Goal: Information Seeking & Learning: Learn about a topic

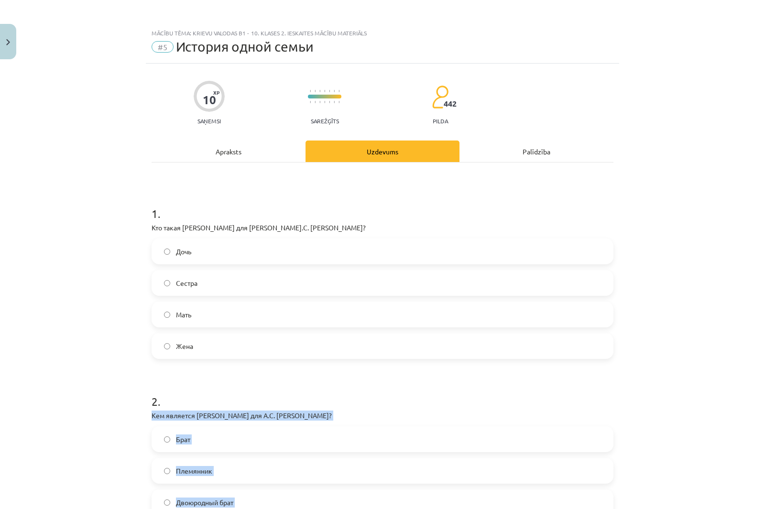
scroll to position [215, 0]
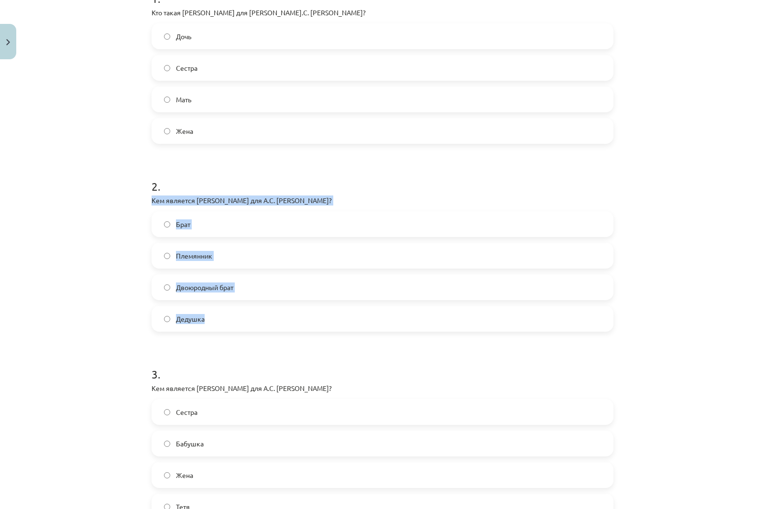
click at [69, 196] on div "Mācību tēma: Krievu valodas b1 - 10. klases 2. ieskaites mācību materiāls #5 Ис…" at bounding box center [382, 254] width 765 height 509
drag, startPoint x: 142, startPoint y: 198, endPoint x: 280, endPoint y: 320, distance: 184.6
click at [280, 320] on div "Mācību tēma: Krievu valodas b1 - 10. klases 2. ieskaites mācību materiāls #5 Ис…" at bounding box center [382, 254] width 765 height 509
copy div "Кем является [PERSON_NAME] для А.С. [PERSON_NAME]? Брат Племянник Двоюродный бр…"
click at [74, 124] on div "Mācību tēma: Krievu valodas b1 - 10. klases 2. ieskaites mācību materiāls #5 Ис…" at bounding box center [382, 254] width 765 height 509
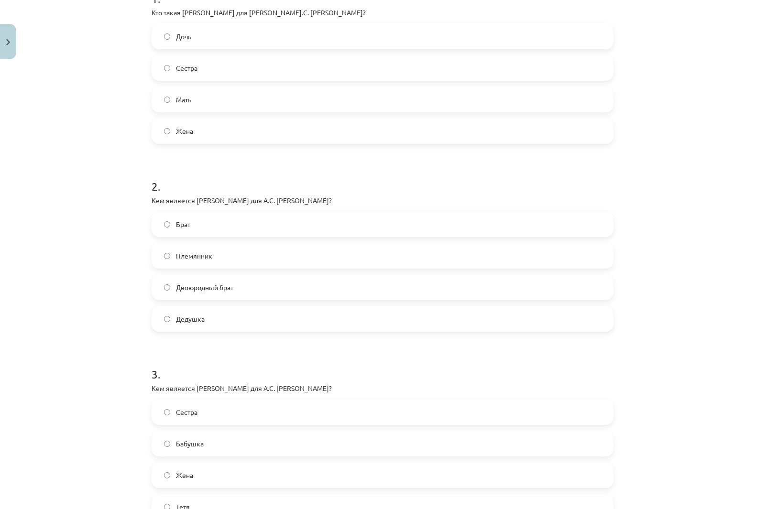
click at [196, 238] on div "Брат Племянник Двоюродный брат [PERSON_NAME]" at bounding box center [383, 271] width 462 height 120
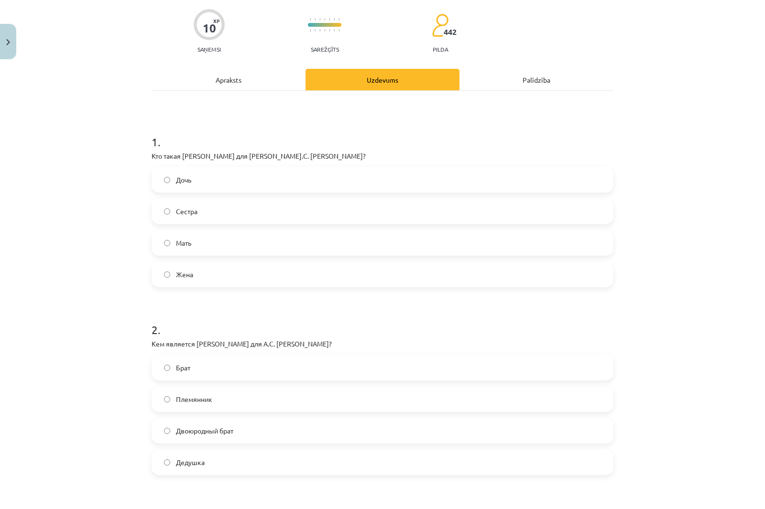
click at [190, 371] on label "Брат" at bounding box center [383, 368] width 460 height 24
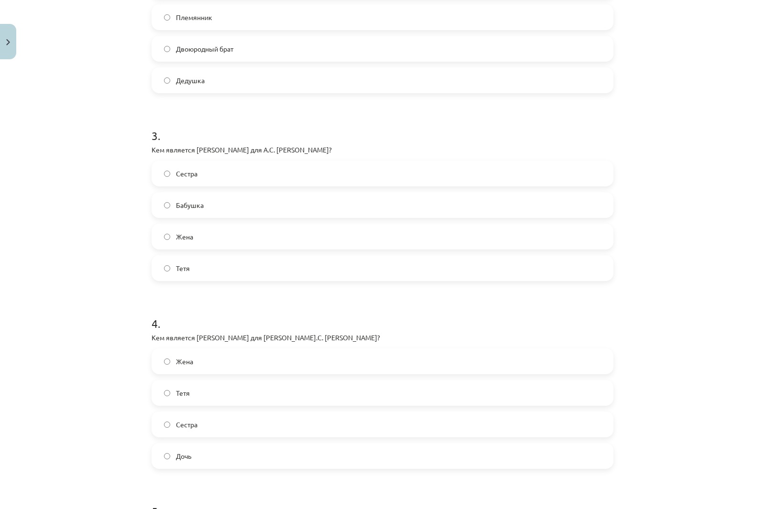
scroll to position [454, 0]
drag, startPoint x: 239, startPoint y: 200, endPoint x: 320, endPoint y: 304, distance: 132.1
click at [320, 304] on form "1 . Кто такая [PERSON_NAME] для [PERSON_NAME].С. [PERSON_NAME]? Дочь Сестра Мат…" at bounding box center [383, 196] width 462 height 920
copy form "Кем является [PERSON_NAME] для А.С. [PERSON_NAME]? Сестра Бабушка Жена [PERSON_…"
click at [107, 155] on div "Mācību tēma: Krievu valodas b1 - 10. klases 2. ieskaites mācību materiāls #5 Ис…" at bounding box center [382, 254] width 765 height 509
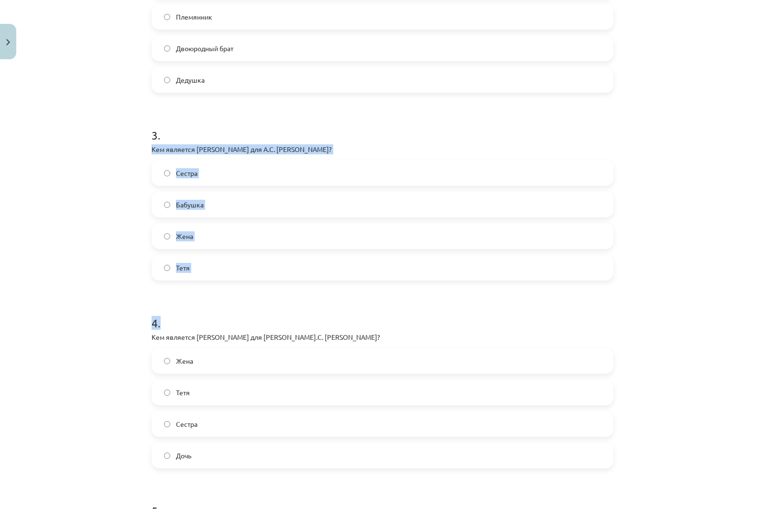
click at [146, 142] on div "10 XP Saņemsi Sarežģīts 442 pilda Apraksts Uzdevums Palīdzība 1 . Кто такая [PE…" at bounding box center [382, 176] width 473 height 1134
click at [152, 148] on p "Кем является [PERSON_NAME] для А.С. [PERSON_NAME]?" at bounding box center [383, 149] width 462 height 10
drag, startPoint x: 156, startPoint y: 152, endPoint x: 310, endPoint y: 258, distance: 187.6
click at [310, 258] on div "3 . Кем является [PERSON_NAME] для А.С. [PERSON_NAME]? Сестра Бабушка [PERSON_N…" at bounding box center [383, 196] width 462 height 169
click at [76, 108] on div "Mācību tēma: Krievu valodas b1 - 10. klases 2. ieskaites mācību materiāls #5 Ис…" at bounding box center [382, 254] width 765 height 509
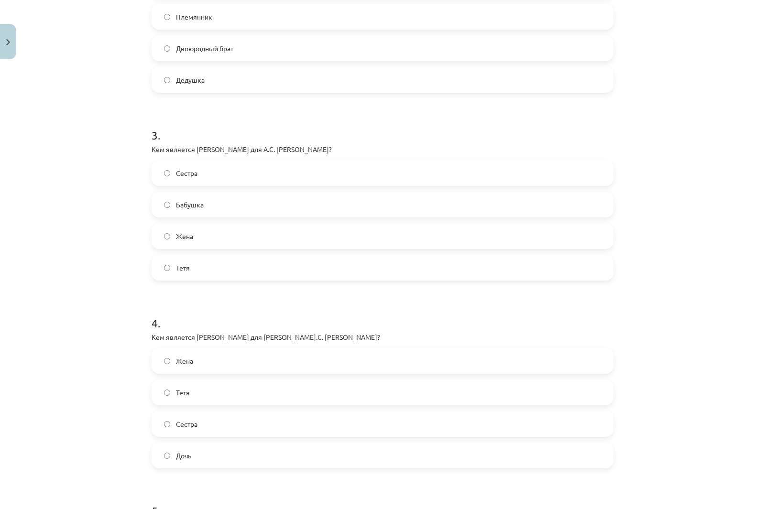
click at [190, 200] on span "Бабушка" at bounding box center [190, 205] width 28 height 10
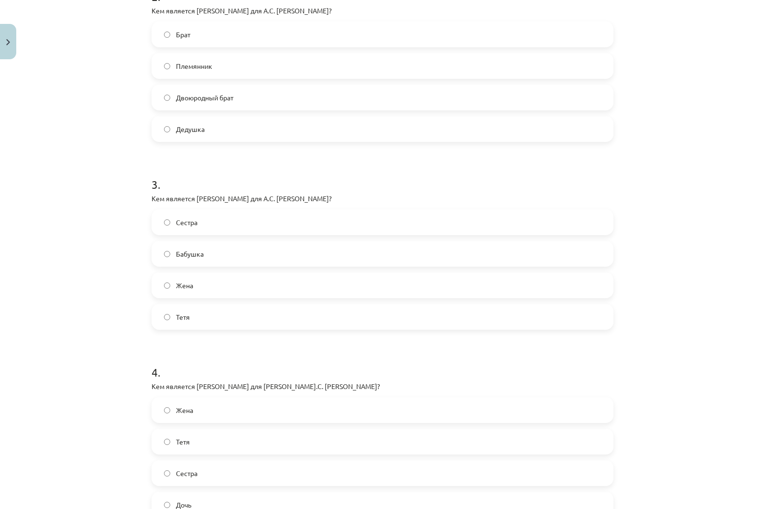
scroll to position [550, 0]
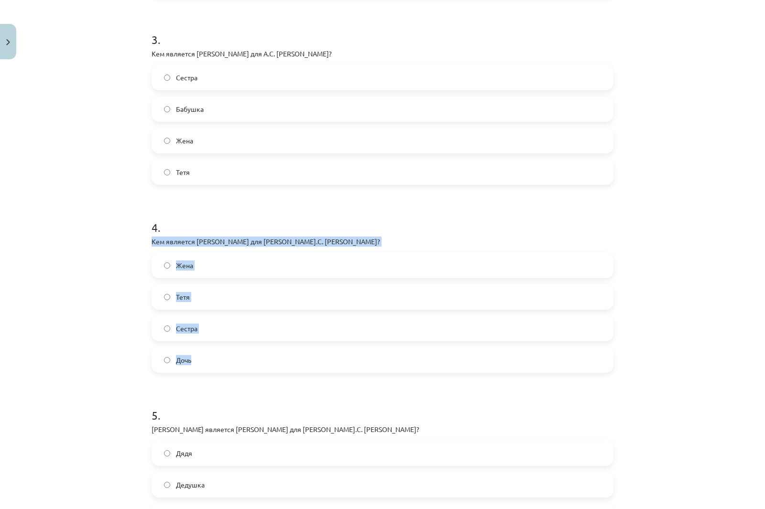
drag, startPoint x: 148, startPoint y: 240, endPoint x: 273, endPoint y: 362, distance: 174.4
click at [273, 362] on div "4 . Кем является [PERSON_NAME] для А.С. [PERSON_NAME]? Жена [PERSON_NAME] Сестр…" at bounding box center [383, 288] width 462 height 169
copy div "Кем является [PERSON_NAME] для [PERSON_NAME].С. [PERSON_NAME]? Жена [PERSON_NAM…"
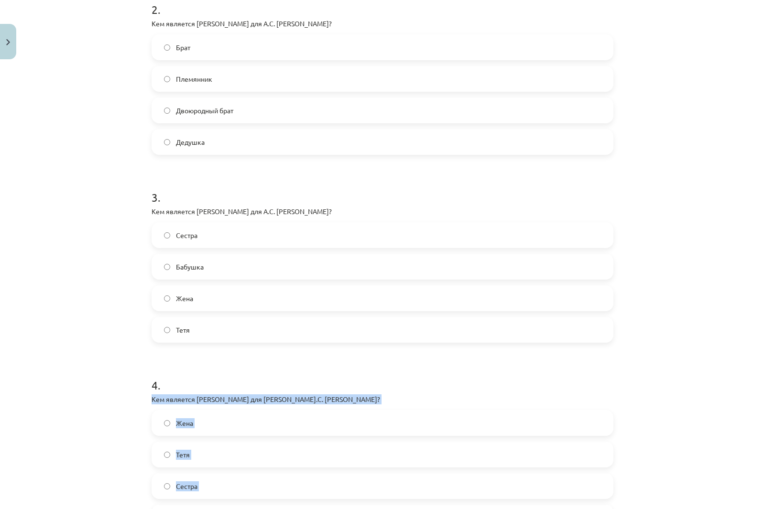
scroll to position [311, 0]
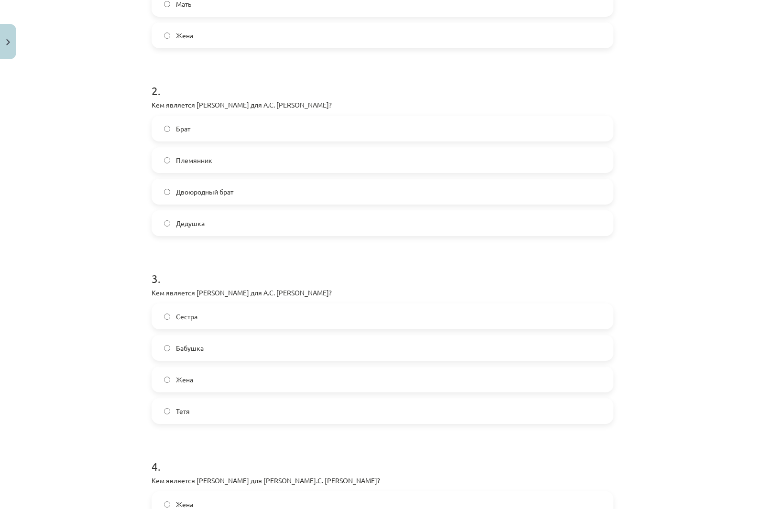
click at [94, 315] on div "Mācību tēma: Krievu valodas b1 - 10. klases 2. ieskaites mācību materiāls #5 Ис…" at bounding box center [382, 254] width 765 height 509
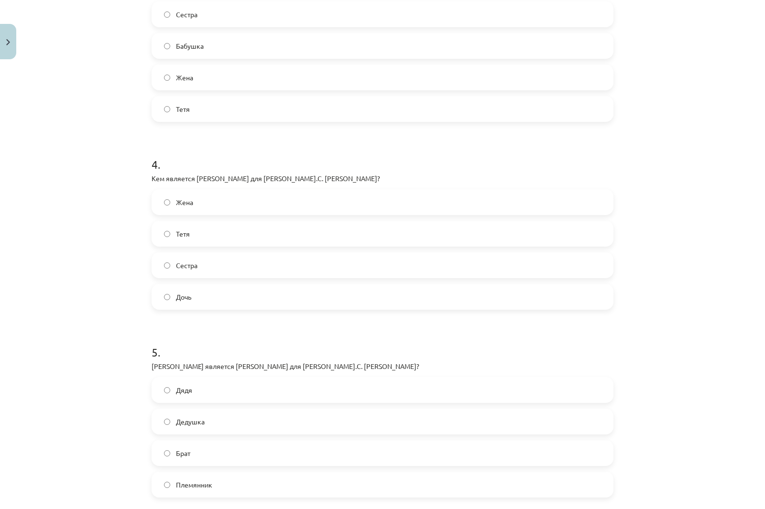
scroll to position [645, 0]
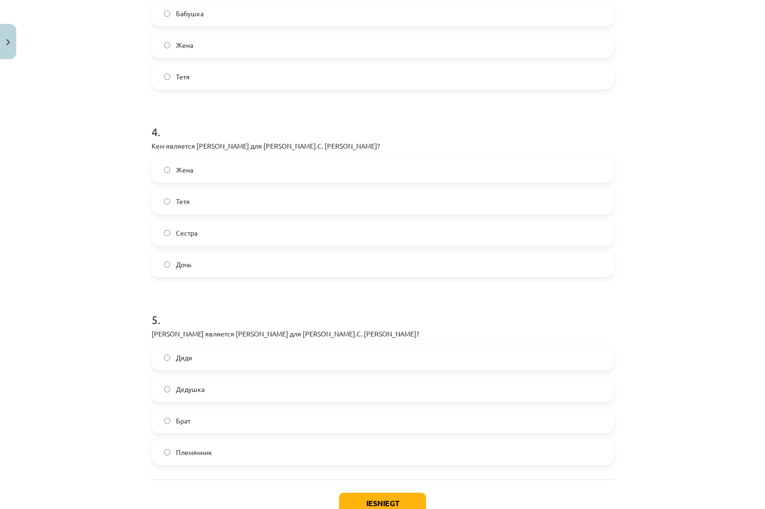
click at [193, 235] on span "Сестра" at bounding box center [187, 233] width 22 height 10
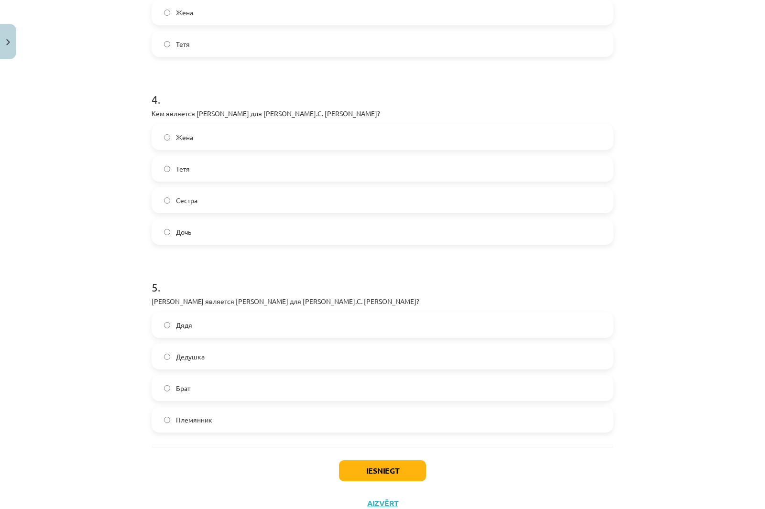
scroll to position [712, 0]
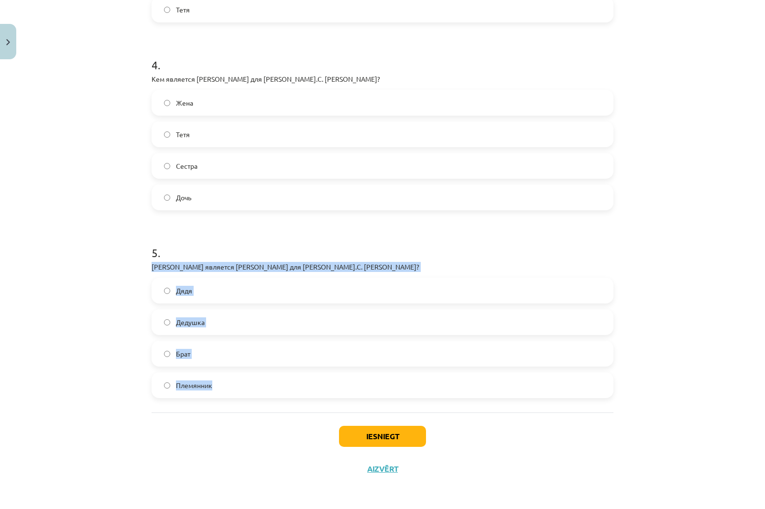
drag, startPoint x: 148, startPoint y: 265, endPoint x: 322, endPoint y: 401, distance: 220.6
copy div "[PERSON_NAME] является [PERSON_NAME] для [PERSON_NAME].С. [PERSON_NAME]? Дядя Д…"
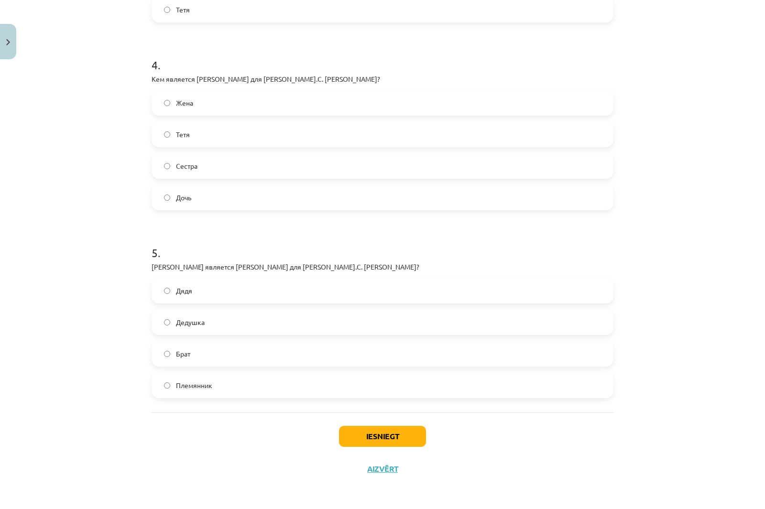
click at [47, 183] on div "Mācību tēma: Krievu valodas b1 - 10. klases 2. ieskaites mācību materiāls #5 Ис…" at bounding box center [382, 254] width 765 height 509
click at [184, 288] on span "Дядя" at bounding box center [184, 291] width 16 height 10
click at [403, 434] on button "Iesniegt" at bounding box center [382, 436] width 87 height 21
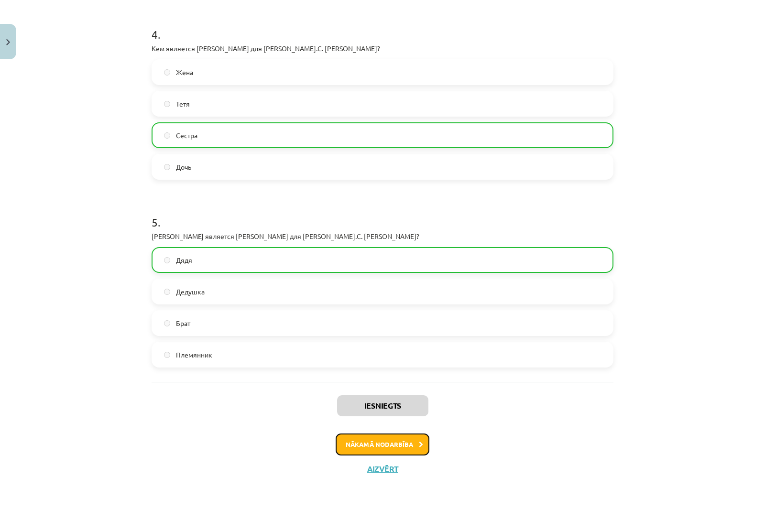
click at [389, 452] on button "Nākamā nodarbība" at bounding box center [383, 445] width 94 height 22
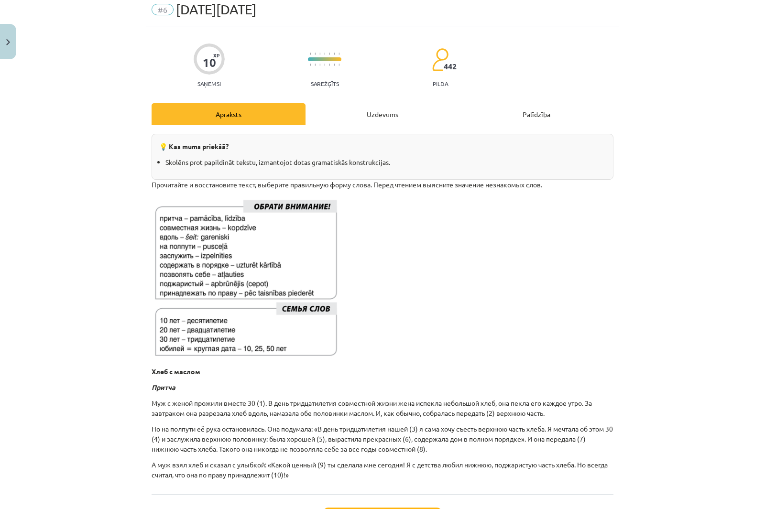
scroll to position [24, 0]
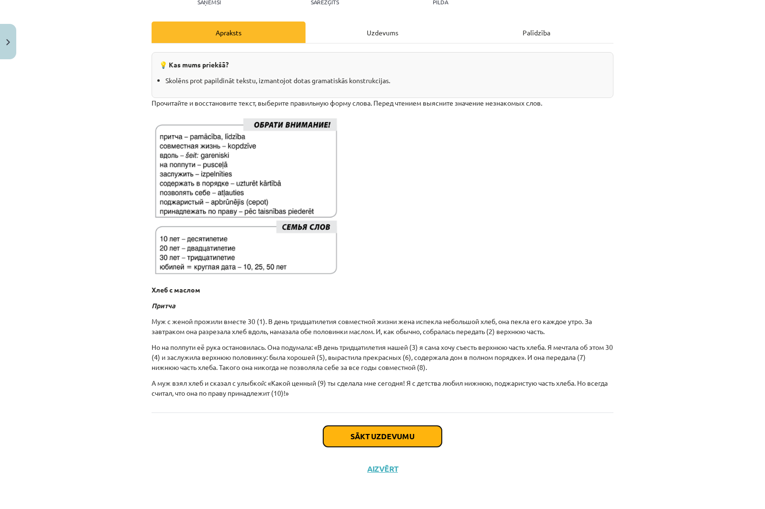
click at [399, 436] on button "Sākt uzdevumu" at bounding box center [382, 436] width 119 height 21
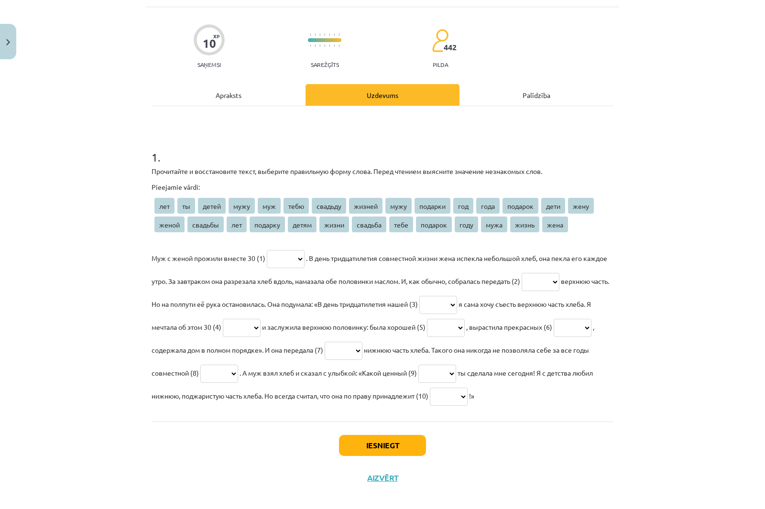
scroll to position [72, 0]
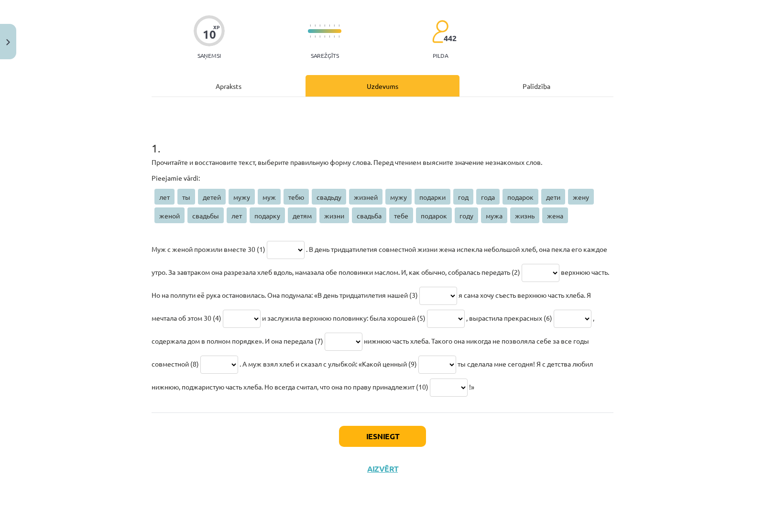
click at [274, 242] on select "*** ** ***** **** *** **** ******* ****** **** ******* *** **** ******* **** **…" at bounding box center [286, 250] width 38 height 18
select select "***"
click at [267, 241] on select "*** ** ***** **** *** **** ******* ****** **** ******* *** **** ******* **** **…" at bounding box center [286, 250] width 38 height 18
click at [559, 264] on select "*** ** ***** **** *** **** ******* ****** **** ******* *** **** ******* **** **…" at bounding box center [541, 273] width 38 height 18
click at [630, 256] on div "Mācību tēma: Krievu valodas b1 - 10. klases 2. ieskaites mācību materiāls #6 [D…" at bounding box center [382, 254] width 765 height 509
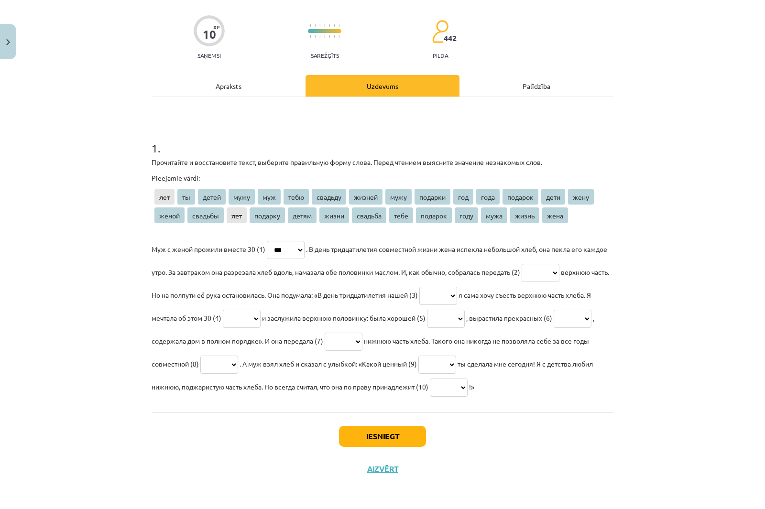
click at [559, 267] on select "*** ** ***** **** *** **** ******* ****** **** ******* *** **** ******* **** **…" at bounding box center [541, 273] width 38 height 18
select select "****"
click at [554, 264] on select "*** ** ***** **** *** **** ******* ****** **** ******* *** **** ******* **** **…" at bounding box center [541, 273] width 38 height 18
click at [457, 288] on select "*** ** ***** **** *** **** ******* ****** **** ******* *** **** ******* **** **…" at bounding box center [438, 296] width 38 height 18
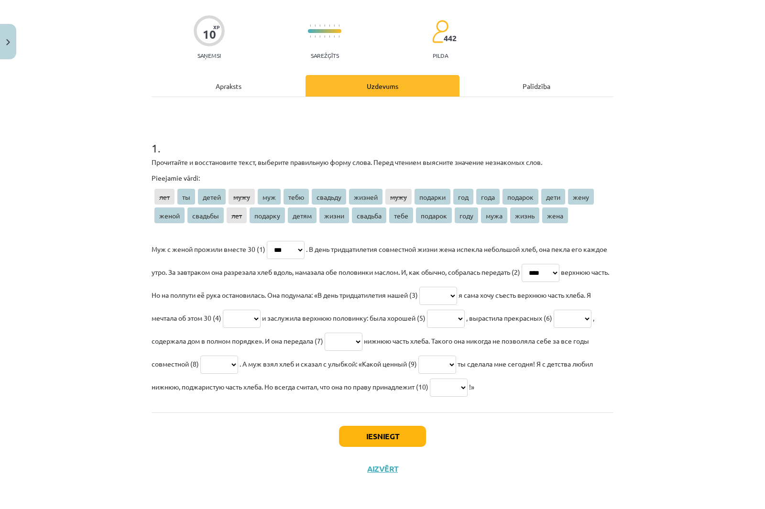
select select "*****"
click at [457, 287] on select "*** ** ***** **** *** **** ******* ****** **** ******* *** **** ******* **** **…" at bounding box center [438, 296] width 38 height 18
click at [261, 313] on select "*** ** ***** **** *** **** ******* ****** **** ******* *** **** ******* **** **…" at bounding box center [242, 319] width 38 height 18
select select "***"
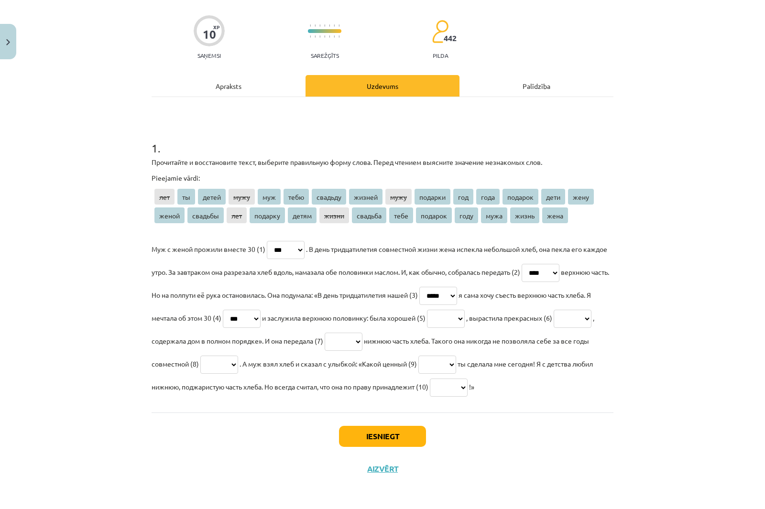
click at [261, 310] on select "*** ** ***** **** *** **** ******* ****** **** ******* *** **** ******* **** **…" at bounding box center [242, 319] width 38 height 18
click at [465, 311] on select "*** ** ***** **** *** **** ******* ****** **** ******* *** **** ******* **** **…" at bounding box center [446, 319] width 38 height 18
select select "*****"
click at [465, 310] on select "*** ** ***** **** *** **** ******* ****** **** ******* *** **** ******* **** **…" at bounding box center [446, 319] width 38 height 18
click at [554, 328] on select "*** ** ***** **** *** **** ******* ****** **** ******* *** **** ******* **** **…" at bounding box center [573, 319] width 38 height 18
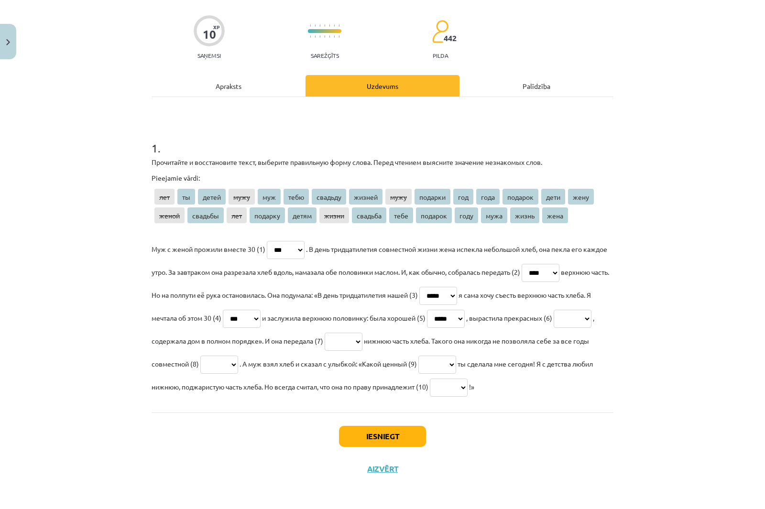
select select "*****"
click at [554, 325] on select "*** ** ***** **** *** **** ******* ****** **** ******* *** **** ******* **** **…" at bounding box center [573, 319] width 38 height 18
click at [362, 335] on select "*** ** ***** **** *** **** ******* ****** **** ******* *** **** ******* **** **…" at bounding box center [344, 342] width 38 height 18
select select "****"
click at [362, 333] on select "*** ** ***** **** *** **** ******* ****** **** ******* *** **** ******* **** **…" at bounding box center [344, 342] width 38 height 18
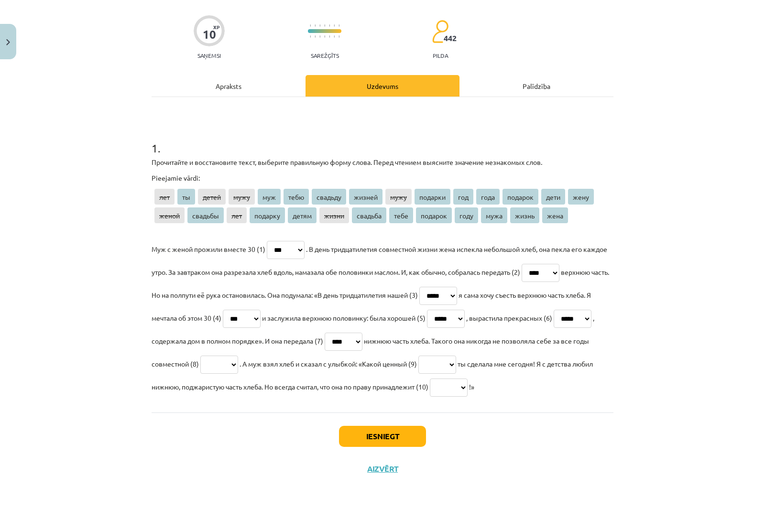
click at [238, 357] on select "*** ** ***** **** *** **** ******* ****** **** ******* *** **** ******* **** **…" at bounding box center [219, 365] width 38 height 18
select select "*****"
click at [238, 356] on select "*** ** ***** **** *** **** ******* ****** **** ******* *** **** ******* **** **…" at bounding box center [219, 365] width 38 height 18
click at [456, 357] on select "*** ** ***** **** *** **** ******* ****** **** ******* *** **** ******* **** **…" at bounding box center [437, 365] width 38 height 18
select select "*******"
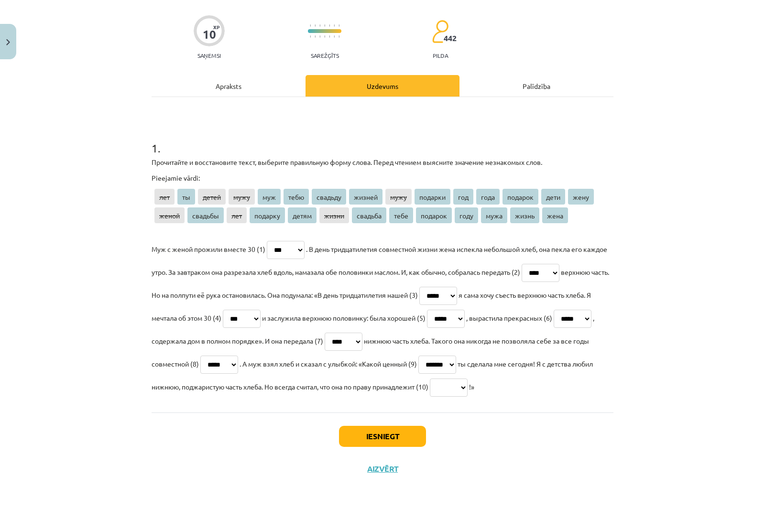
click at [456, 356] on select "*** ** ***** **** *** **** ******* ****** **** ******* *** **** ******* **** **…" at bounding box center [437, 365] width 38 height 18
click at [430, 389] on select "*** ** ***** **** *** **** ******* ****** **** ******* *** **** ******* **** **…" at bounding box center [449, 388] width 38 height 18
click at [80, 190] on div "Mācību tēma: Krievu valodas b1 - 10. klases 2. ieskaites mācību materiāls #6 [D…" at bounding box center [382, 254] width 765 height 509
click at [430, 384] on select "*** ** ***** **** *** **** ******* ****** **** ******* *** **** ******* **** **…" at bounding box center [449, 388] width 38 height 18
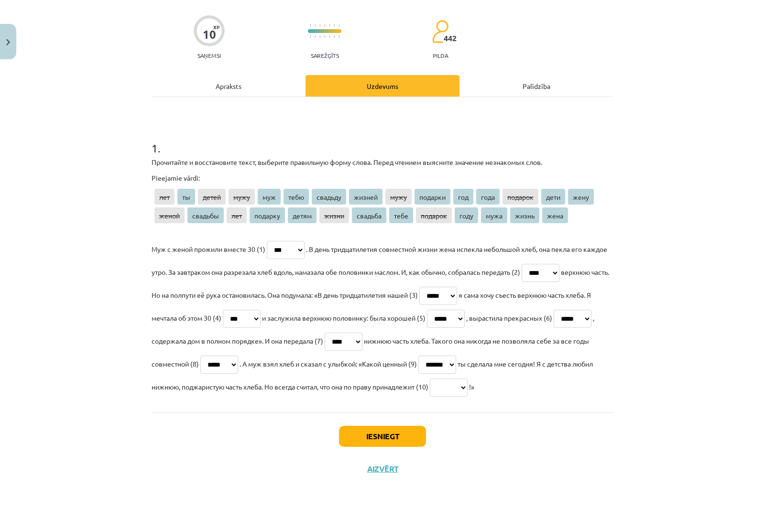
click at [62, 276] on div "Mācību tēma: Krievu valodas b1 - 10. klases 2. ieskaites mācību materiāls #6 [D…" at bounding box center [382, 254] width 765 height 509
click at [430, 393] on select "*** ** ***** **** *** **** ******* ****** **** ******* *** **** ******* **** **…" at bounding box center [449, 388] width 38 height 18
select select "****"
click at [430, 379] on select "*** ** ***** **** *** **** ******* ****** **** ******* *** **** ******* **** **…" at bounding box center [449, 388] width 38 height 18
click at [371, 434] on button "Iesniegt" at bounding box center [382, 436] width 87 height 21
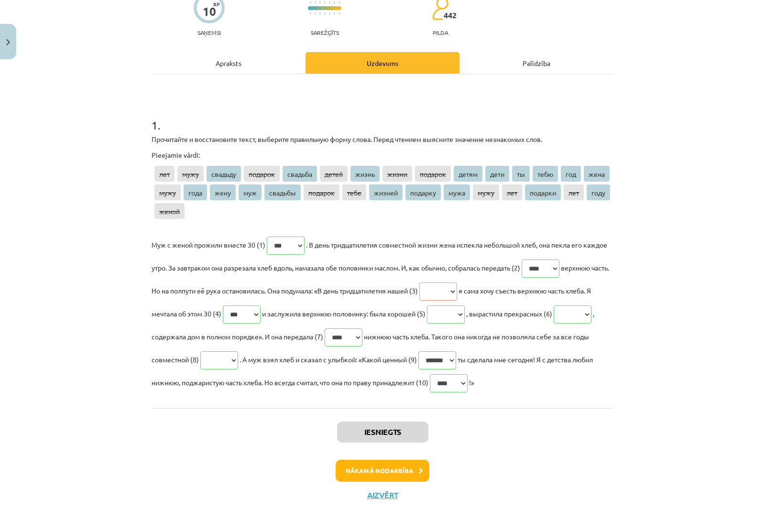
scroll to position [136, 0]
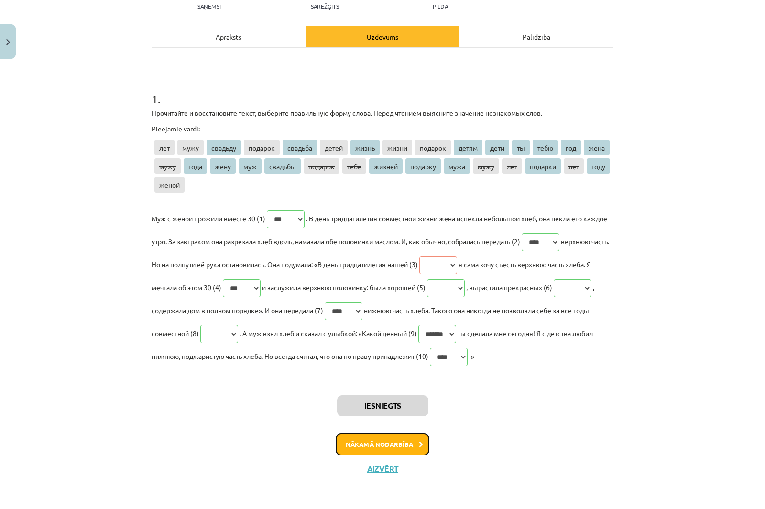
click at [402, 447] on button "Nākamā nodarbība" at bounding box center [383, 445] width 94 height 22
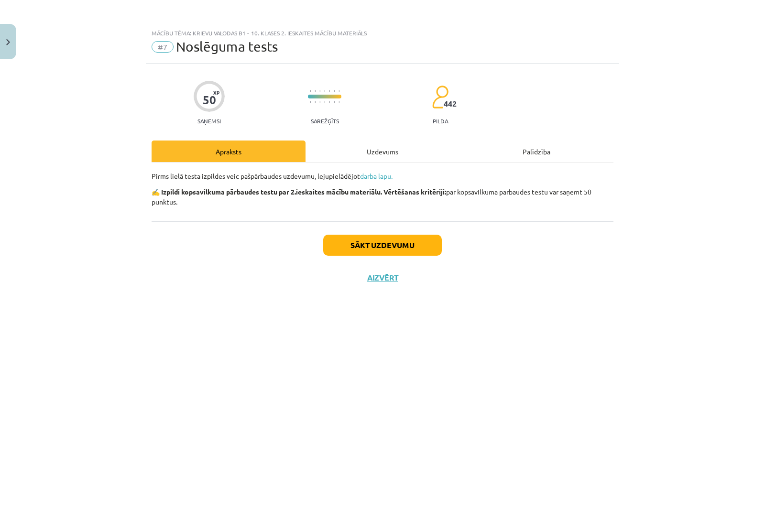
scroll to position [0, 0]
click at [421, 245] on button "Sākt uzdevumu" at bounding box center [382, 245] width 119 height 21
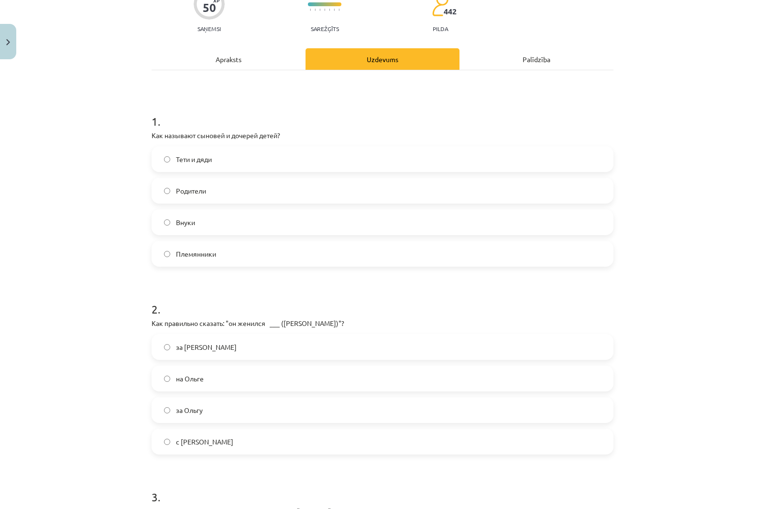
scroll to position [96, 0]
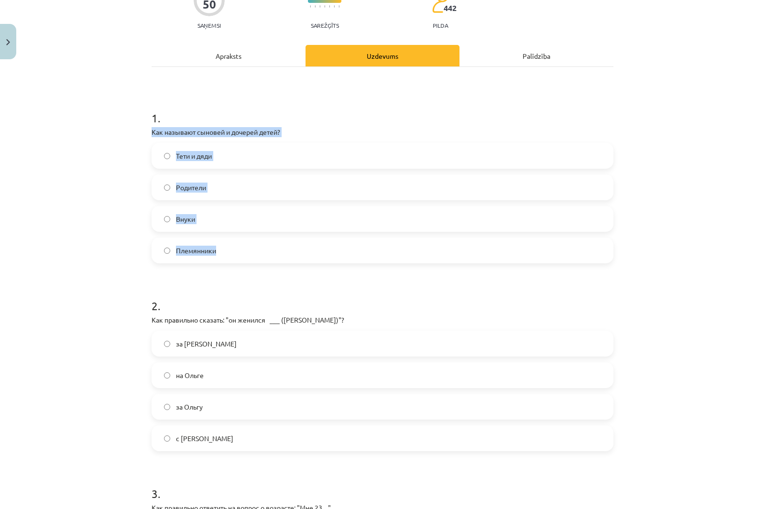
drag, startPoint x: 148, startPoint y: 129, endPoint x: 352, endPoint y: 250, distance: 237.0
click at [352, 250] on div "1 . Как называют сыновей и дочерей детей? Тети и дяди Родители Внуки Племянники" at bounding box center [383, 179] width 462 height 169
copy div "Как называют сыновей и дочерей детей? Тети и дяди Родители Внуки Племянники"
click at [97, 186] on div "Mācību tēma: Krievu valodas b1 - 10. klases 2. ieskaites mācību materiāls #7 No…" at bounding box center [382, 254] width 765 height 509
click at [110, 232] on div "Mācību tēma: Krievu valodas b1 - 10. klases 2. ieskaites mācību materiāls #7 No…" at bounding box center [382, 254] width 765 height 509
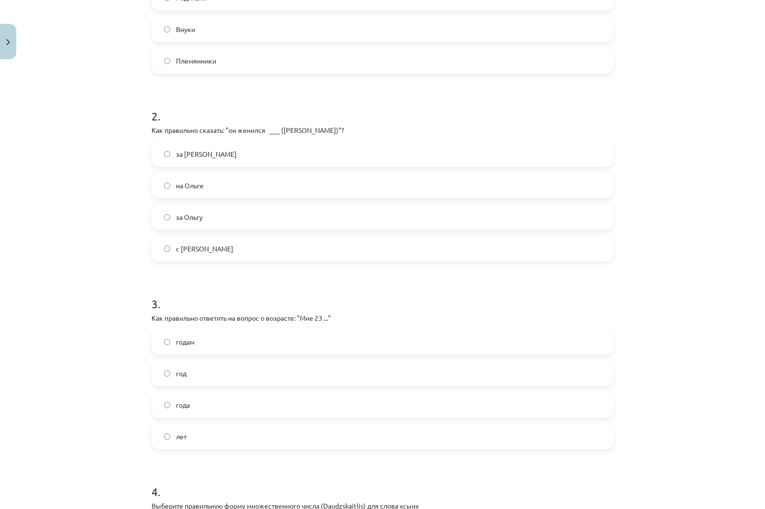
scroll to position [287, 0]
drag, startPoint x: 154, startPoint y: 130, endPoint x: 314, endPoint y: 234, distance: 191.3
click at [314, 234] on div "2 . Как правильно сказать: "он женился ___ ([PERSON_NAME])"? за [PERSON_NAME] н…" at bounding box center [383, 175] width 462 height 169
copy div "Как правильно сказать: "он женился ___ ([PERSON_NAME])"? за [PERSON_NAME] на Ол…"
click at [86, 145] on div "Mācību tēma: Krievu valodas b1 - 10. klases 2. ieskaites mācību materiāls #7 No…" at bounding box center [382, 254] width 765 height 509
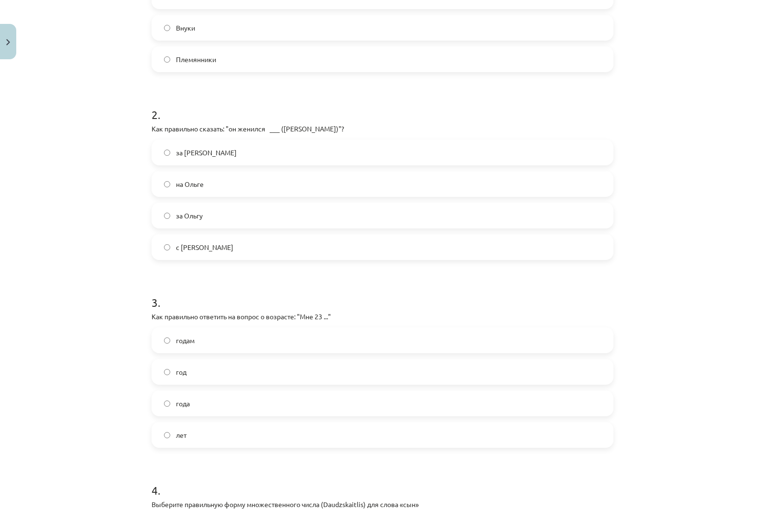
click at [207, 179] on label "на Ольге" at bounding box center [383, 184] width 460 height 24
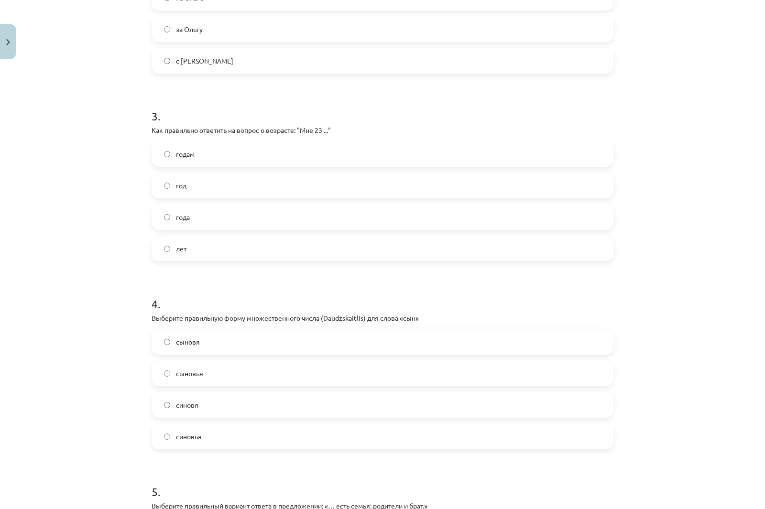
scroll to position [478, 0]
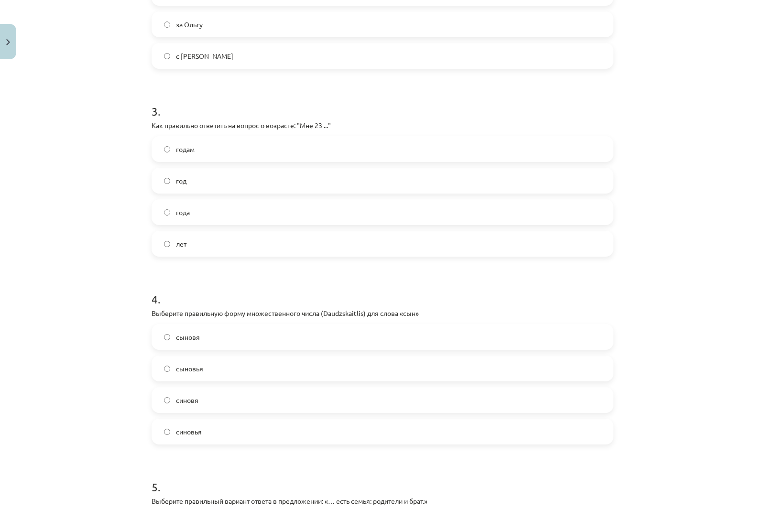
click at [176, 217] on span "года" at bounding box center [183, 212] width 14 height 10
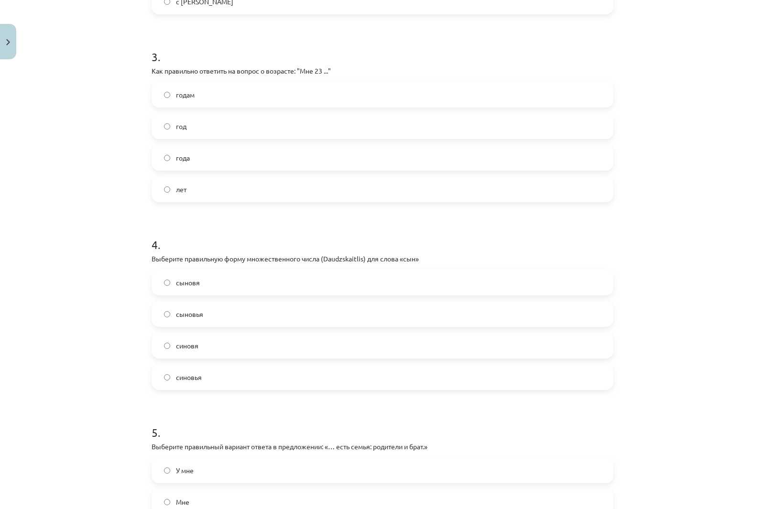
scroll to position [669, 0]
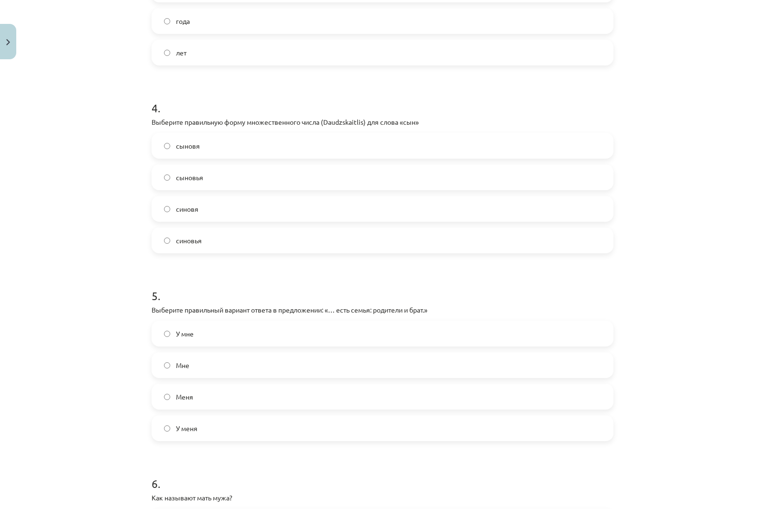
click at [178, 184] on label "сыновья" at bounding box center [383, 177] width 460 height 24
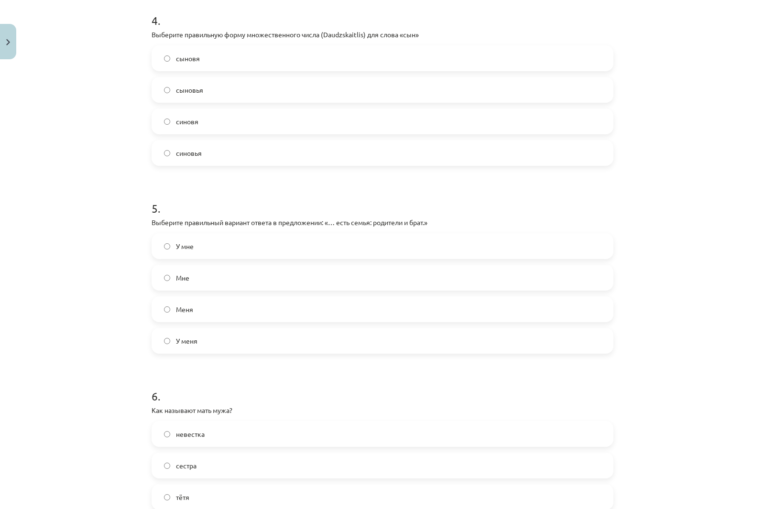
scroll to position [861, 0]
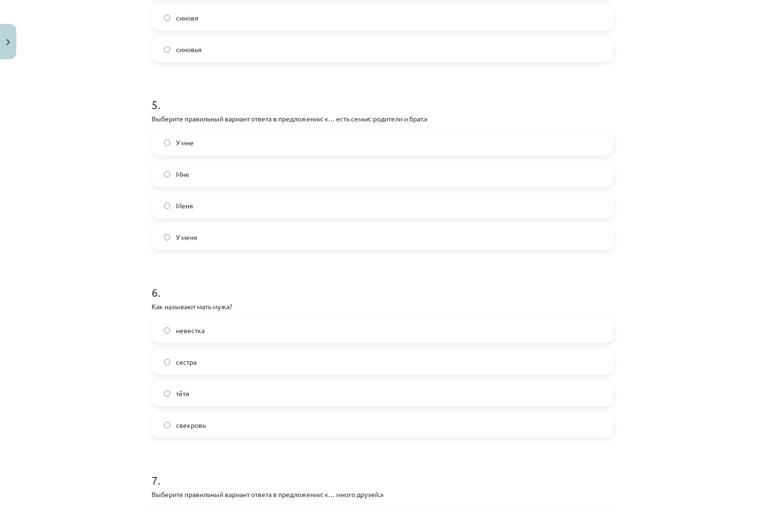
click at [191, 237] on span "У меня" at bounding box center [187, 237] width 22 height 10
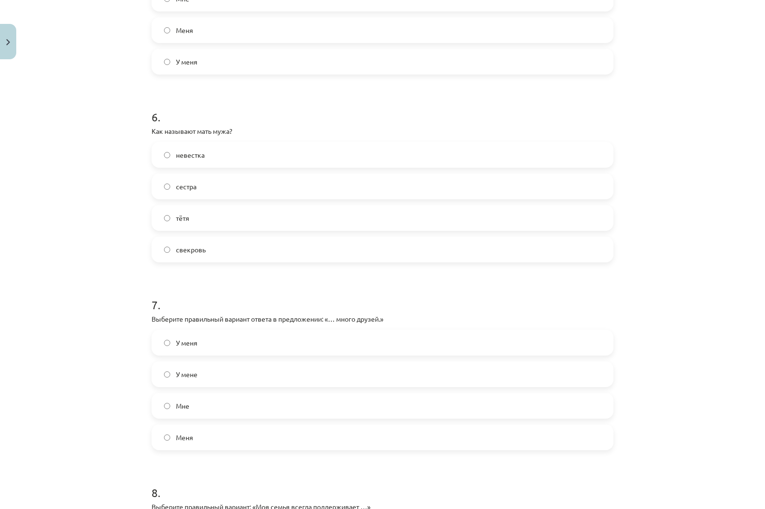
scroll to position [1052, 0]
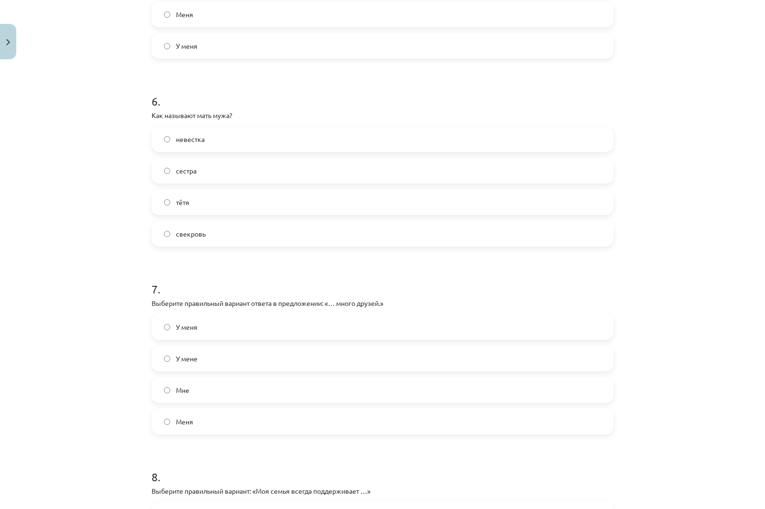
click at [203, 236] on label "свекровь" at bounding box center [383, 234] width 460 height 24
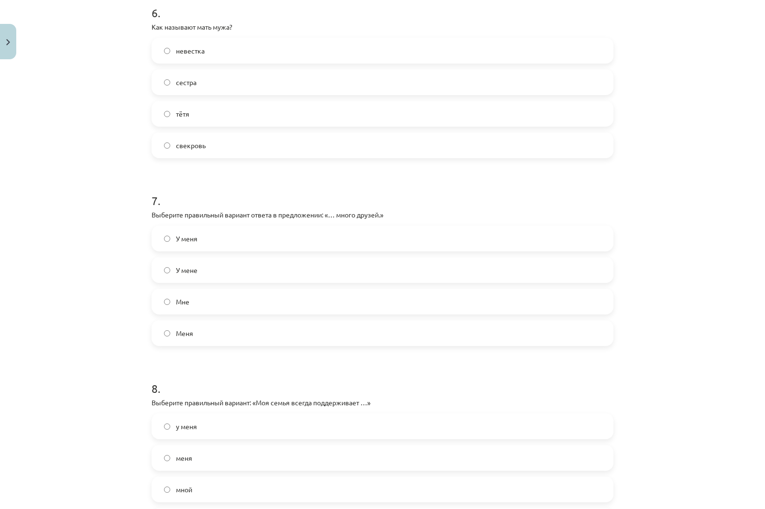
scroll to position [1243, 0]
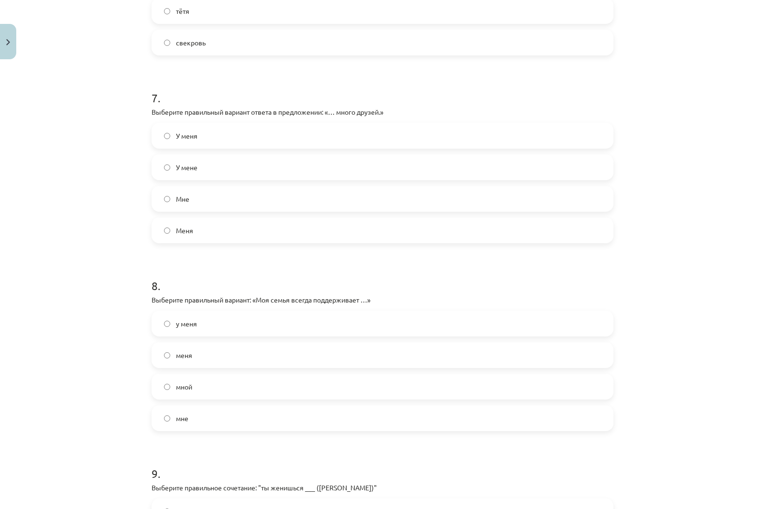
click at [169, 136] on label "У меня" at bounding box center [383, 136] width 460 height 24
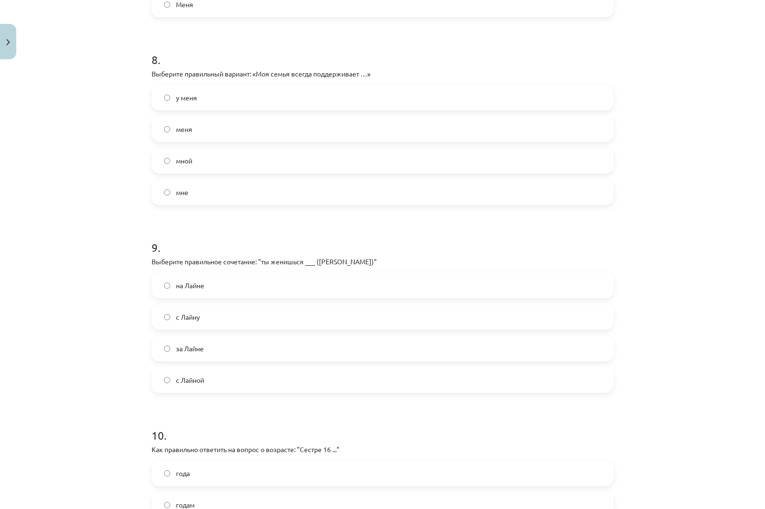
scroll to position [1482, 0]
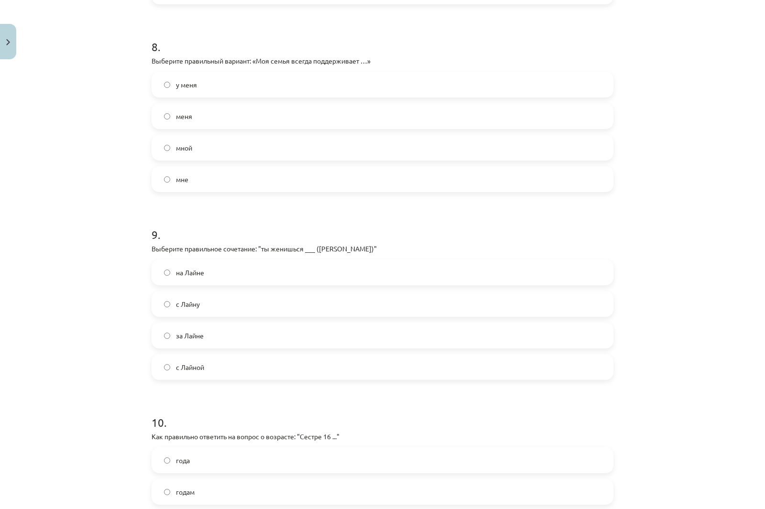
click at [176, 116] on span "меня" at bounding box center [184, 116] width 16 height 10
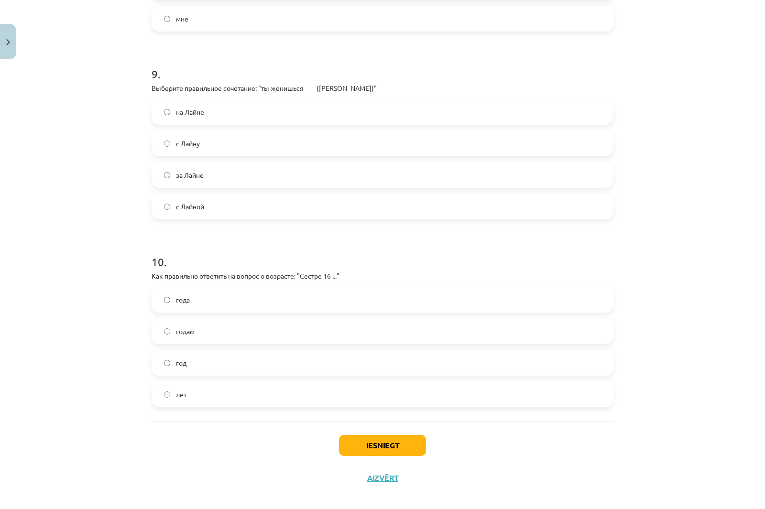
scroll to position [1652, 0]
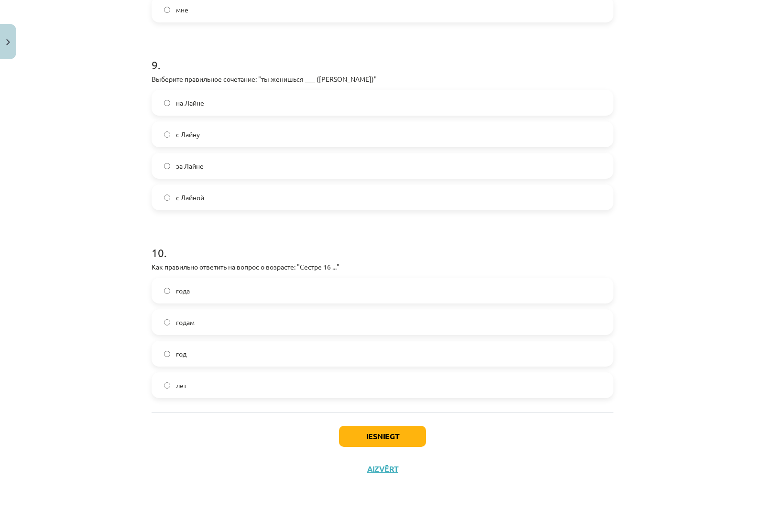
click at [168, 105] on label "на Лайне" at bounding box center [383, 103] width 460 height 24
click at [208, 382] on label "лет" at bounding box center [383, 385] width 460 height 24
click at [373, 438] on button "Iesniegt" at bounding box center [382, 436] width 87 height 21
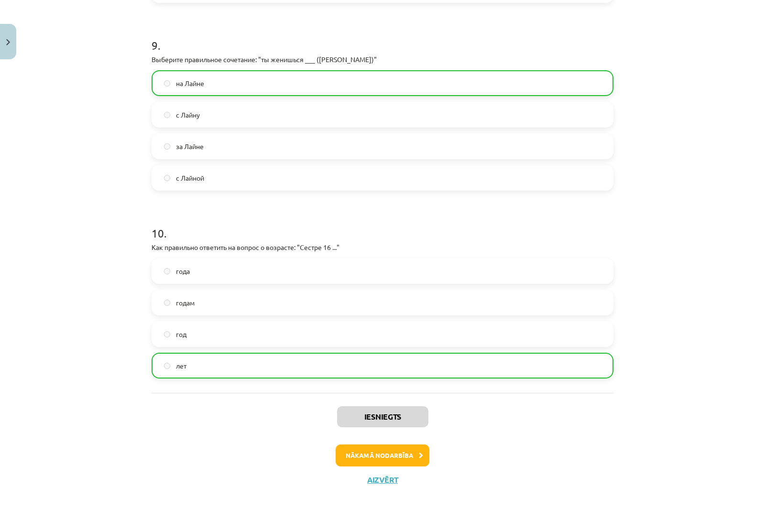
scroll to position [1682, 0]
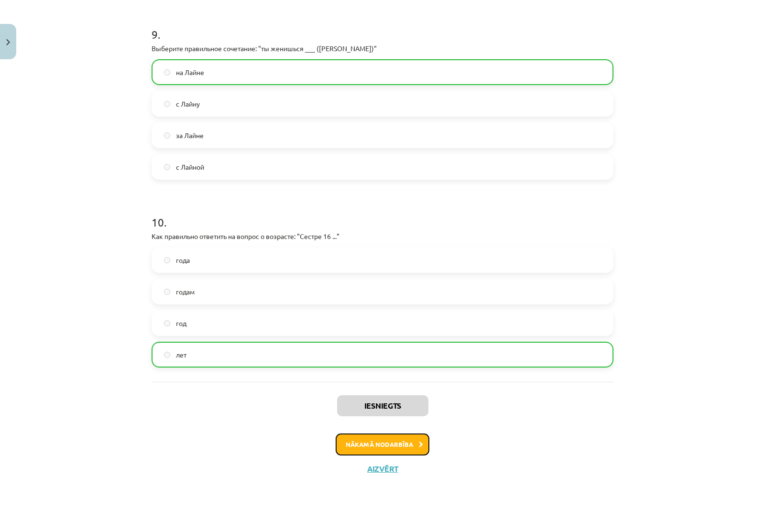
click at [414, 443] on button "Nākamā nodarbība" at bounding box center [383, 445] width 94 height 22
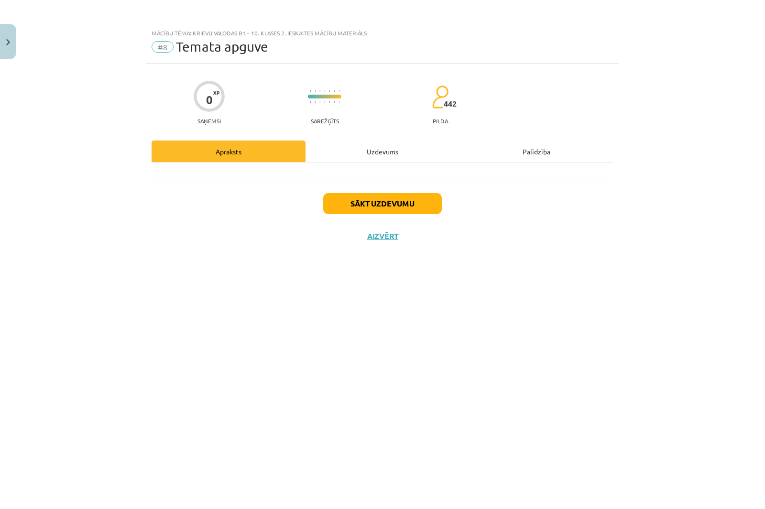
scroll to position [0, 0]
click at [407, 201] on button "Sākt uzdevumu" at bounding box center [382, 203] width 119 height 21
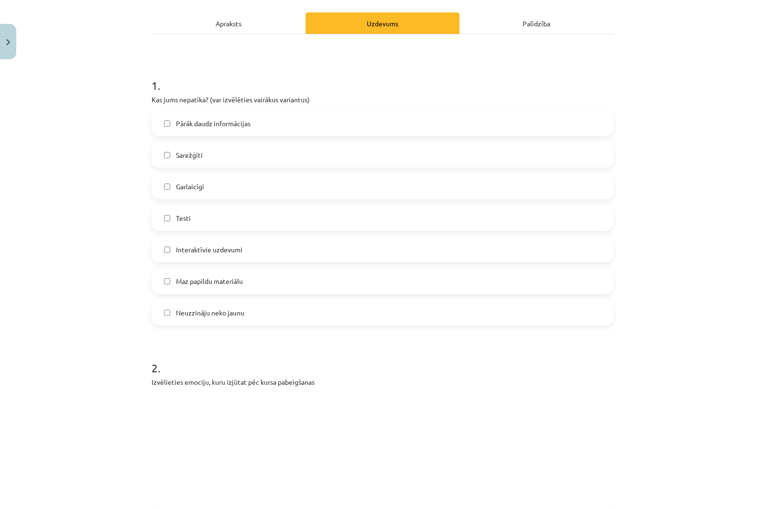
scroll to position [143, 0]
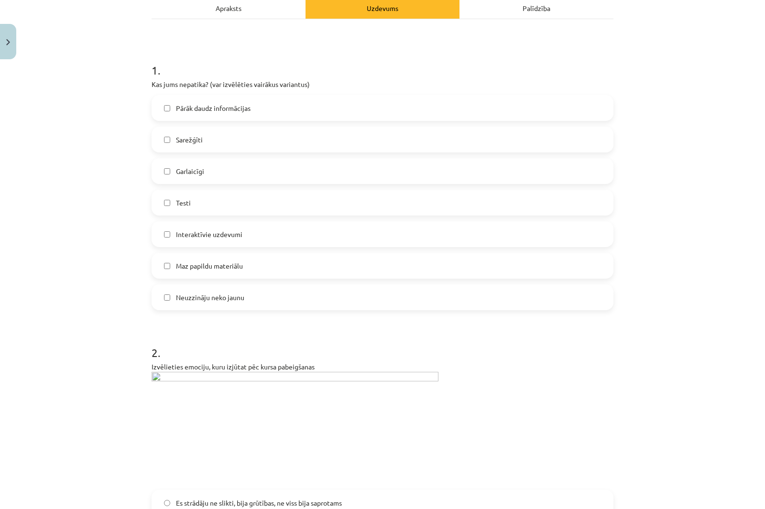
click at [167, 293] on label "Neuzzināju neko jaunu" at bounding box center [383, 297] width 460 height 24
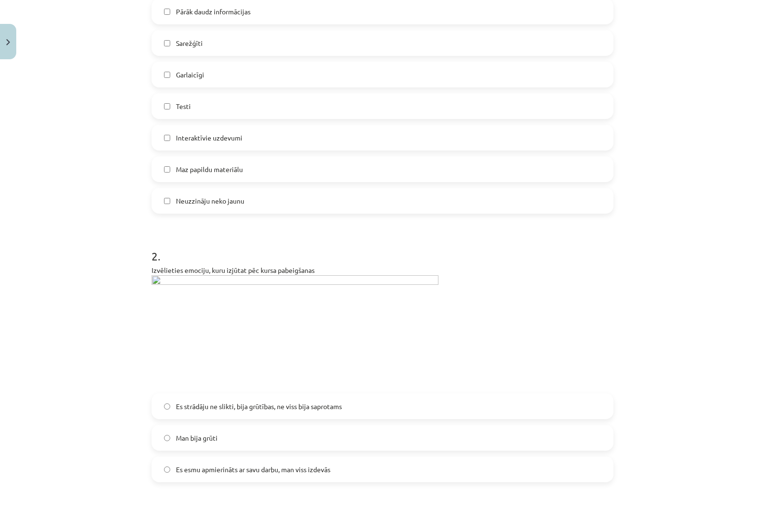
scroll to position [239, 0]
click at [191, 197] on label "Neuzzināju neko jaunu" at bounding box center [383, 202] width 460 height 24
click at [169, 112] on label "Testi" at bounding box center [383, 107] width 460 height 24
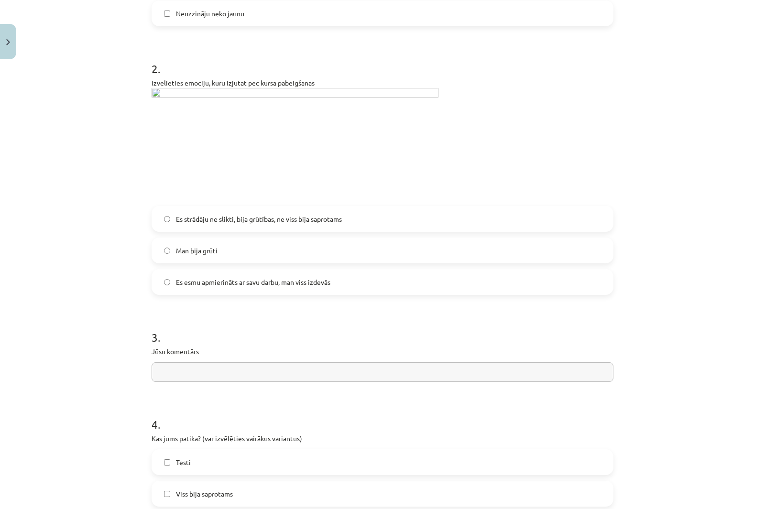
scroll to position [430, 0]
click at [168, 282] on label "Es esmu apmierināts ar savu darbu, man viss izdevās" at bounding box center [383, 279] width 460 height 24
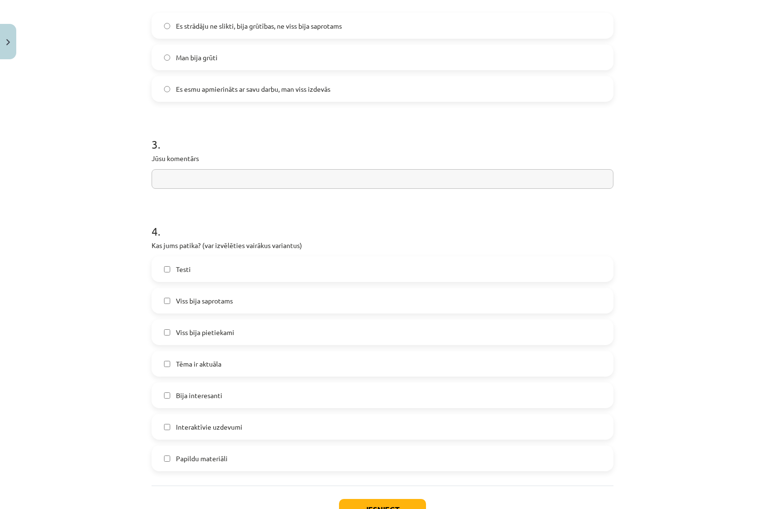
scroll to position [621, 0]
click at [185, 180] on input "text" at bounding box center [383, 178] width 462 height 20
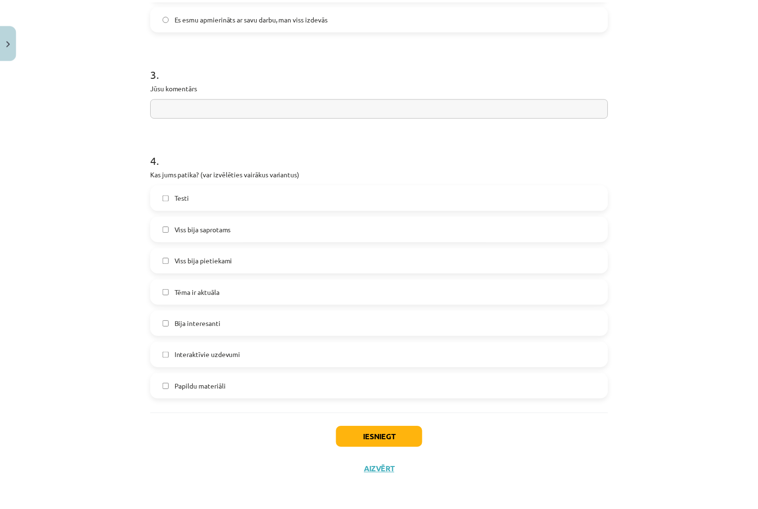
scroll to position [694, 0]
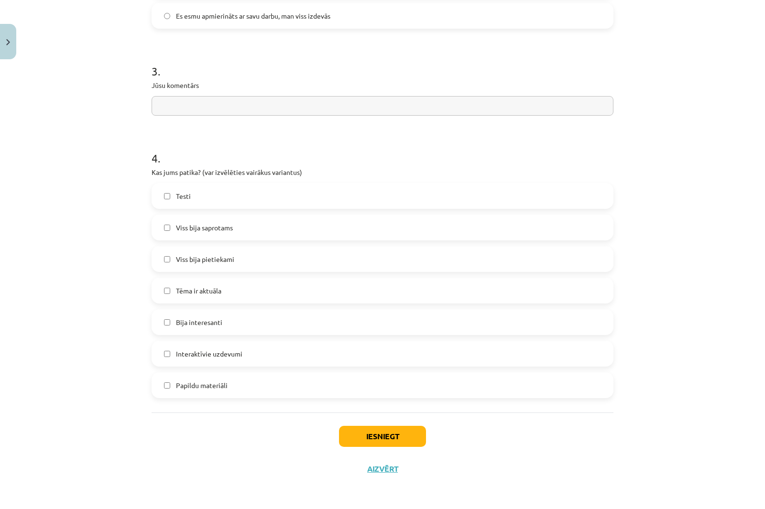
click at [179, 201] on span "Testi" at bounding box center [183, 196] width 15 height 10
click at [181, 107] on input "text" at bounding box center [383, 106] width 462 height 20
type input "**********"
click at [402, 431] on button "Iesniegt" at bounding box center [382, 436] width 87 height 21
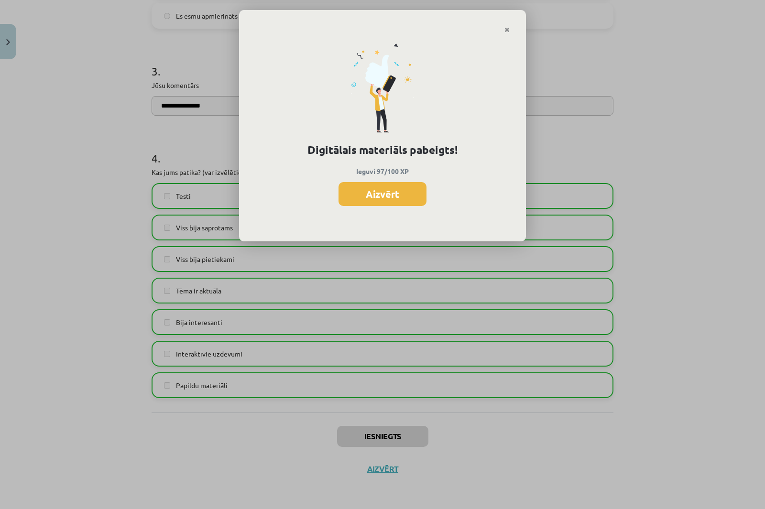
click at [407, 200] on button "Aizvērt" at bounding box center [382, 194] width 88 height 24
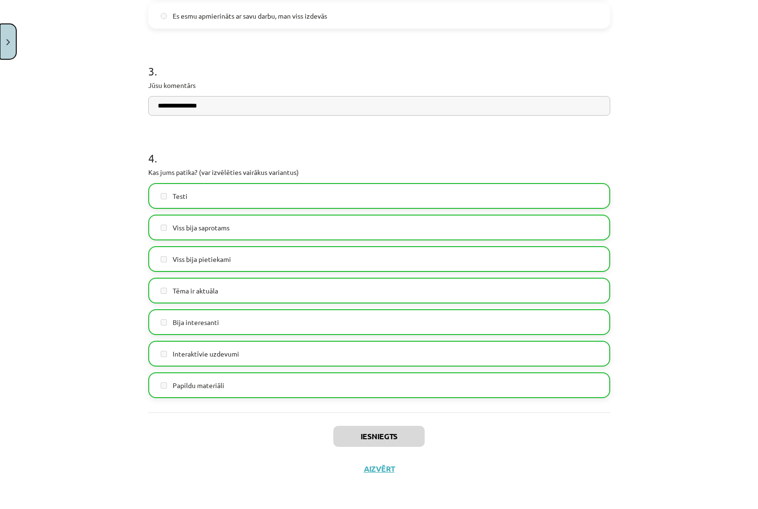
click at [11, 46] on button "Close" at bounding box center [8, 41] width 16 height 35
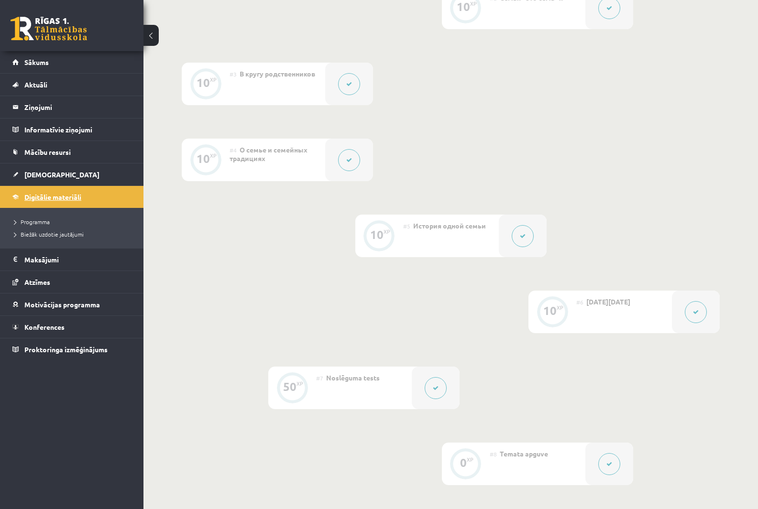
click at [43, 198] on span "Digitālie materiāli" at bounding box center [52, 197] width 57 height 9
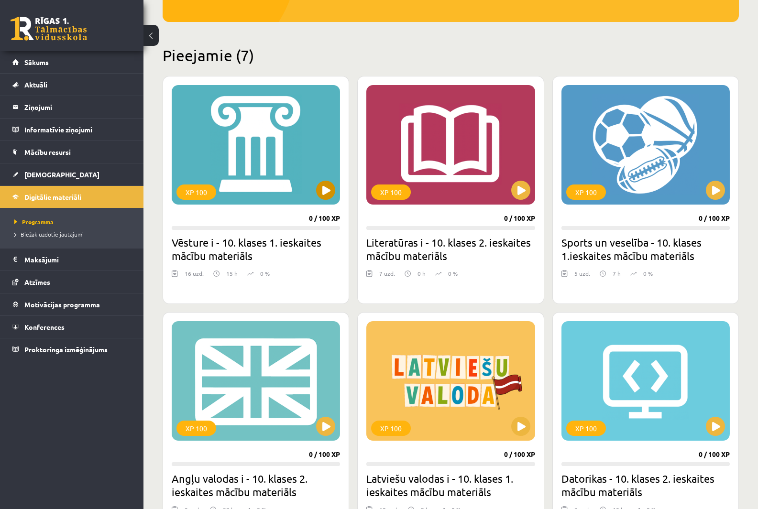
scroll to position [96, 0]
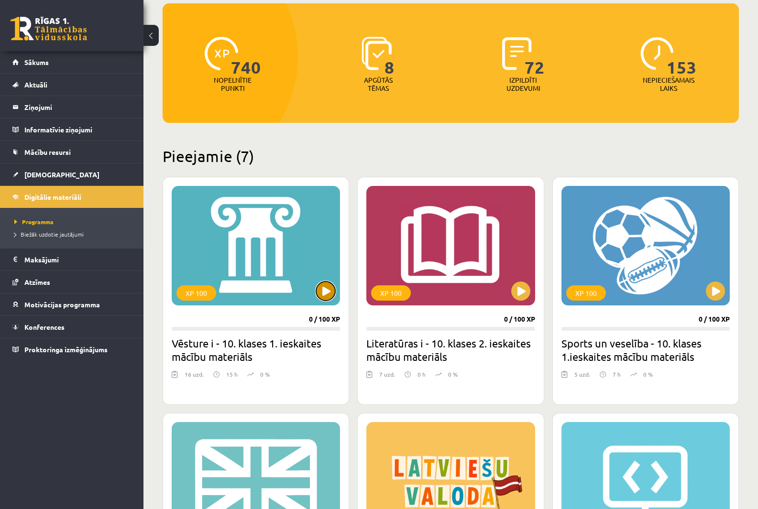
click at [323, 288] on button at bounding box center [325, 291] width 19 height 19
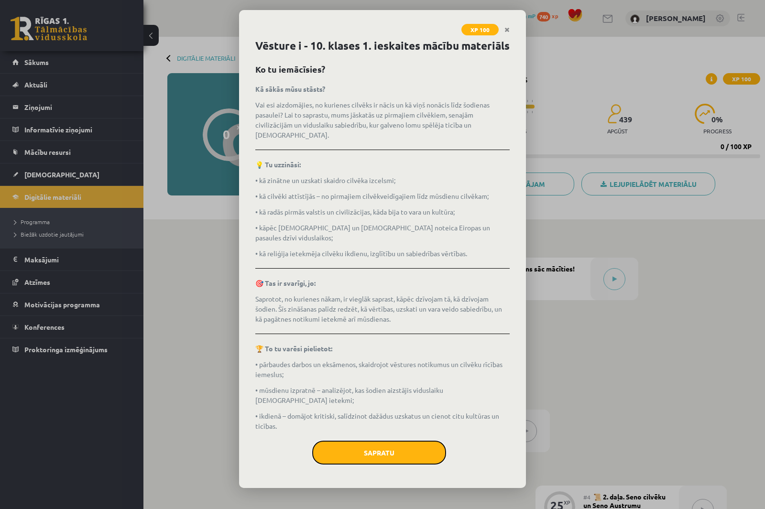
click at [390, 448] on button "Sapratu" at bounding box center [379, 453] width 134 height 24
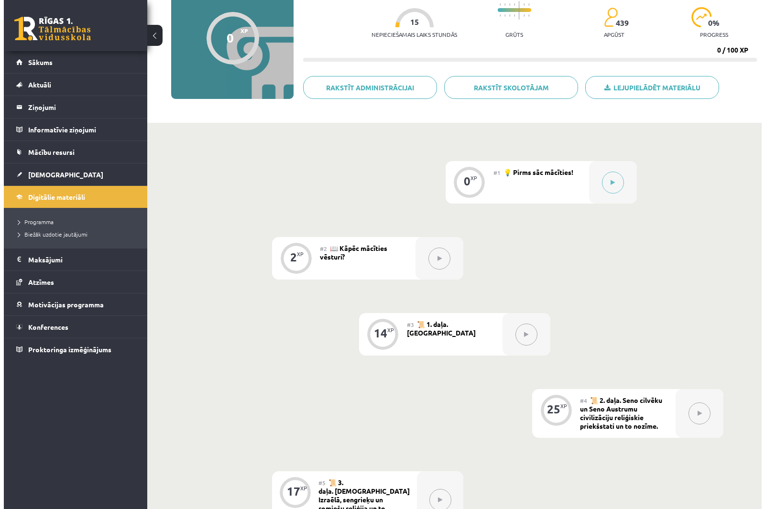
scroll to position [191, 0]
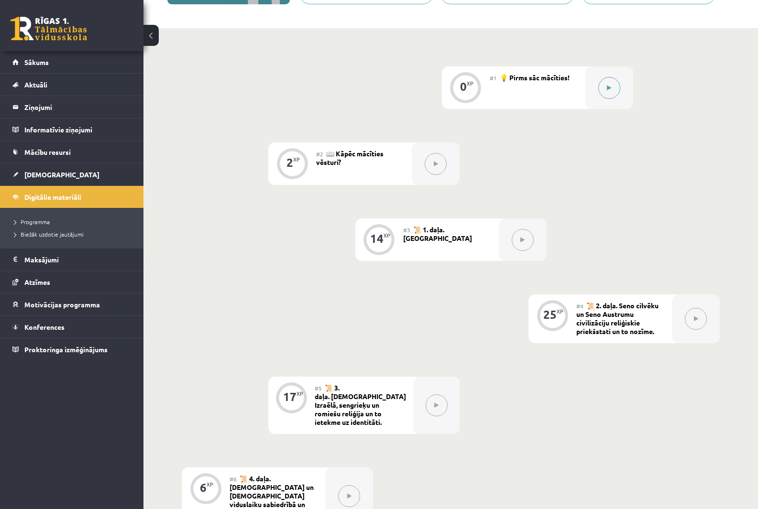
click at [605, 92] on button at bounding box center [609, 88] width 22 height 22
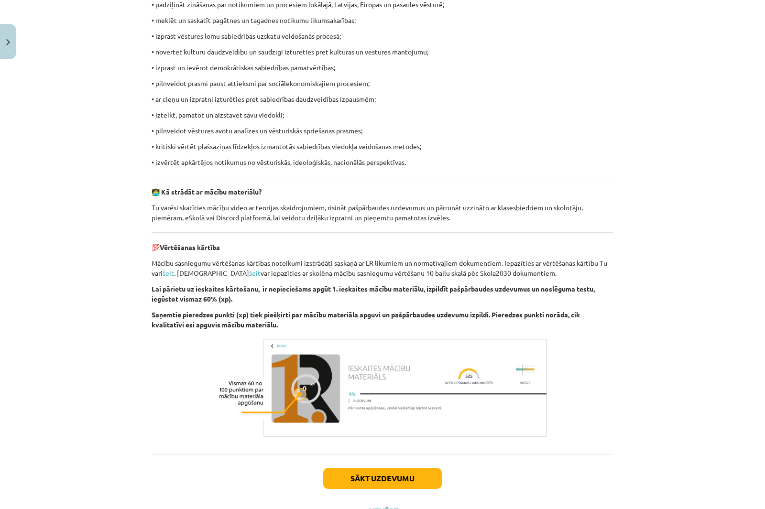
scroll to position [536, 0]
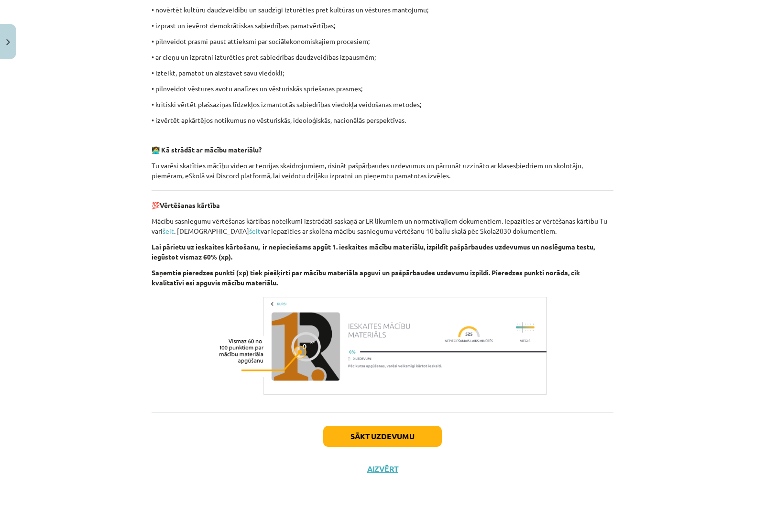
click at [382, 449] on div "Sākt uzdevumu Aizvērt" at bounding box center [383, 446] width 462 height 67
click at [383, 435] on button "Sākt uzdevumu" at bounding box center [382, 436] width 119 height 21
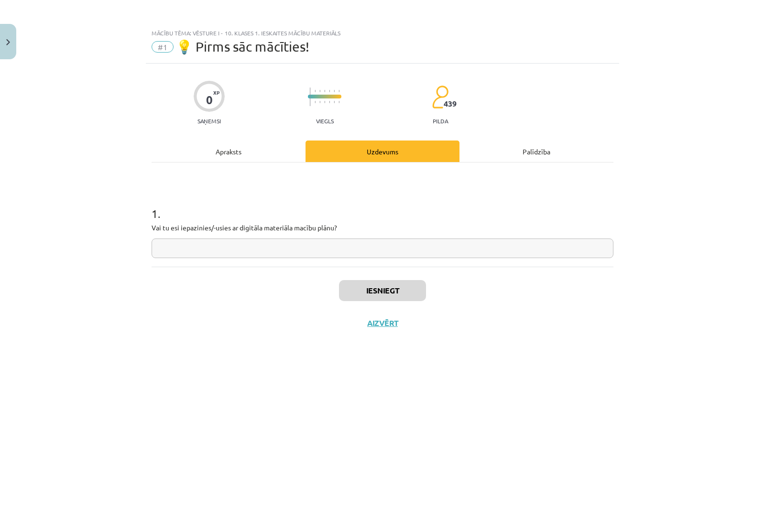
scroll to position [0, 0]
click at [225, 254] on input "text" at bounding box center [383, 249] width 462 height 20
type input "**"
click at [384, 290] on button "Iesniegt" at bounding box center [382, 290] width 87 height 21
click at [408, 325] on button "Nākamā nodarbība" at bounding box center [383, 329] width 94 height 22
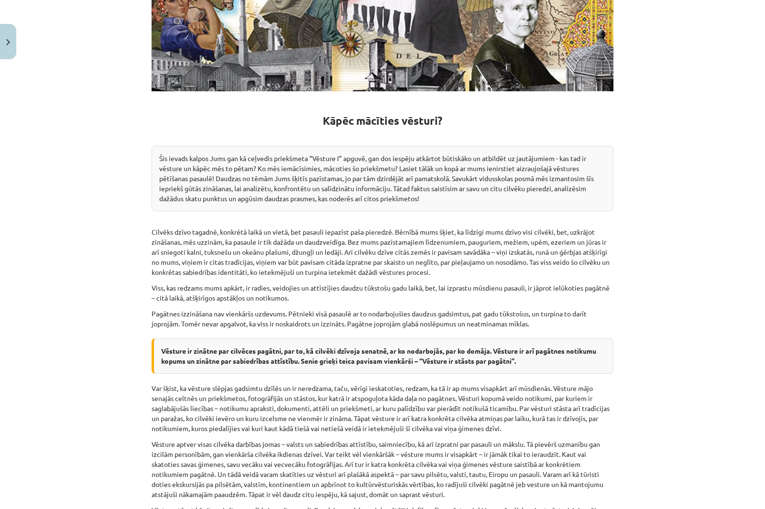
scroll to position [565, 0]
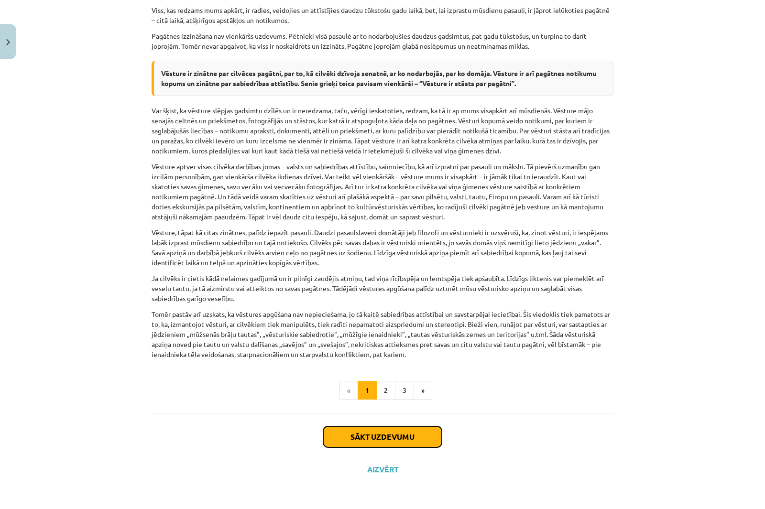
click at [401, 441] on button "Sākt uzdevumu" at bounding box center [382, 436] width 119 height 21
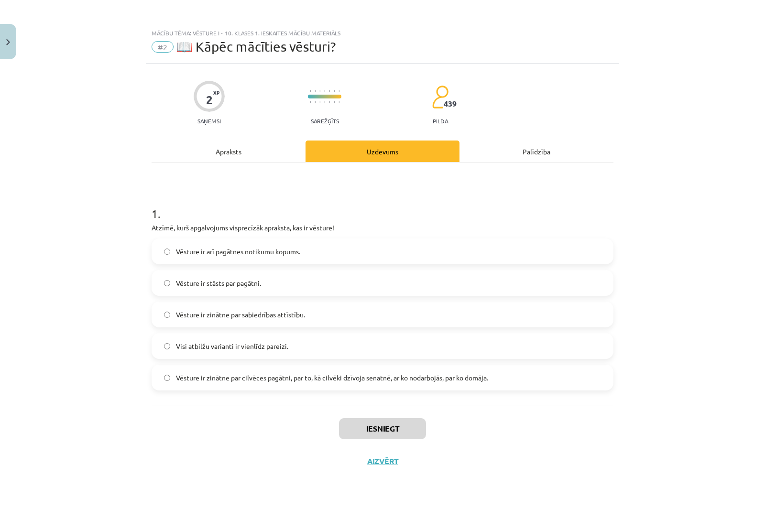
scroll to position [0, 0]
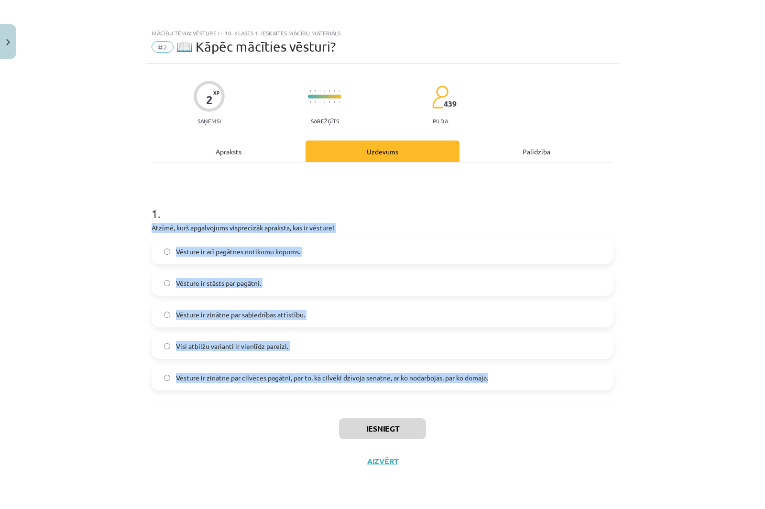
drag, startPoint x: 153, startPoint y: 227, endPoint x: 533, endPoint y: 390, distance: 413.8
click at [533, 390] on div "1 . Atzīmē, kurš apgalvojums visprecīzāk apraksta, kas ir vēsture! Vēsture ir a…" at bounding box center [383, 290] width 462 height 200
copy div "Atzīmē, kurš apgalvojums visprecīzāk apraksta, kas ir vēsture! Vēsture ir arī p…"
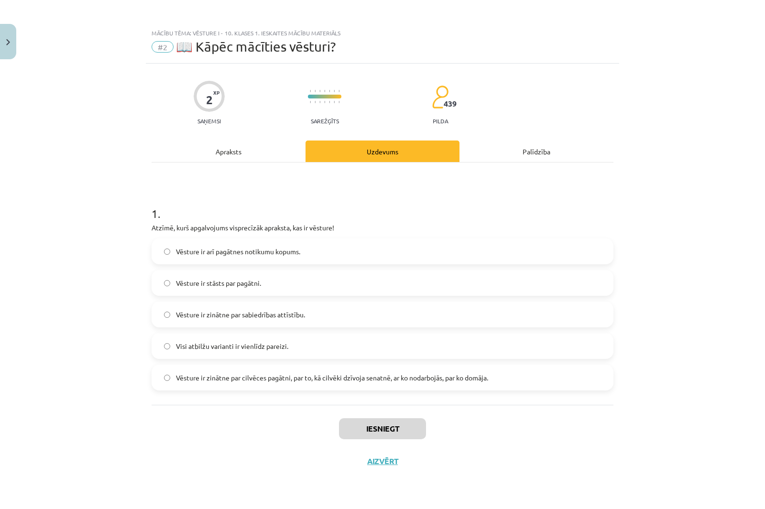
click at [98, 122] on div "Mācību tēma: Vēsture i - 10. klases 1. ieskaites mācību materiāls #2 📖 Kāpēc mā…" at bounding box center [382, 254] width 765 height 509
click at [255, 382] on span "Vēsture ir zinātne par cilvēces pagātni, par to, kā cilvēki dzīvoja senatnē, ar…" at bounding box center [332, 378] width 312 height 10
click at [397, 428] on button "Iesniegt" at bounding box center [382, 428] width 87 height 21
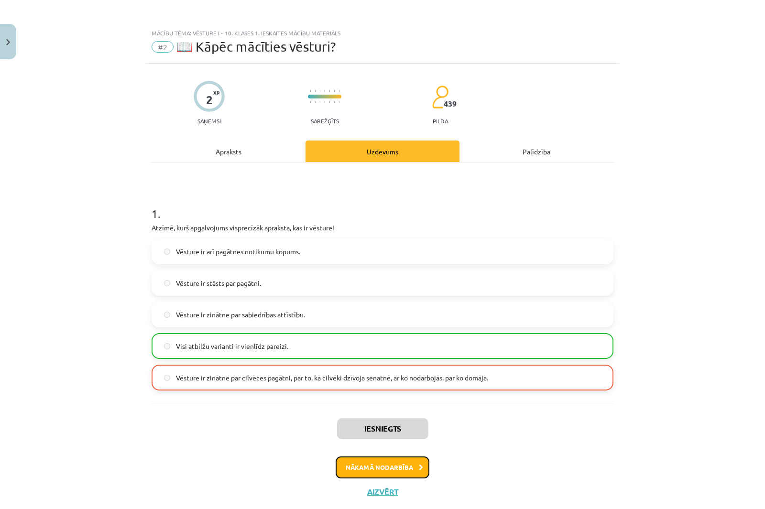
click at [403, 467] on button "Nākamā nodarbība" at bounding box center [383, 468] width 94 height 22
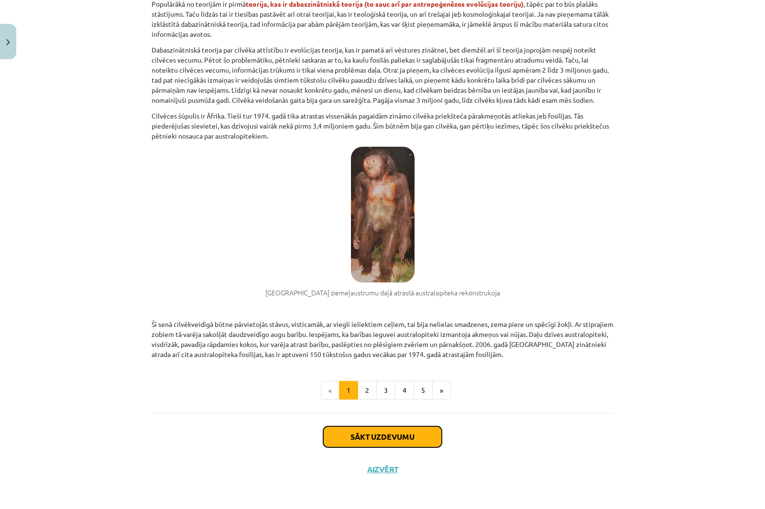
click at [402, 439] on button "Sākt uzdevumu" at bounding box center [382, 436] width 119 height 21
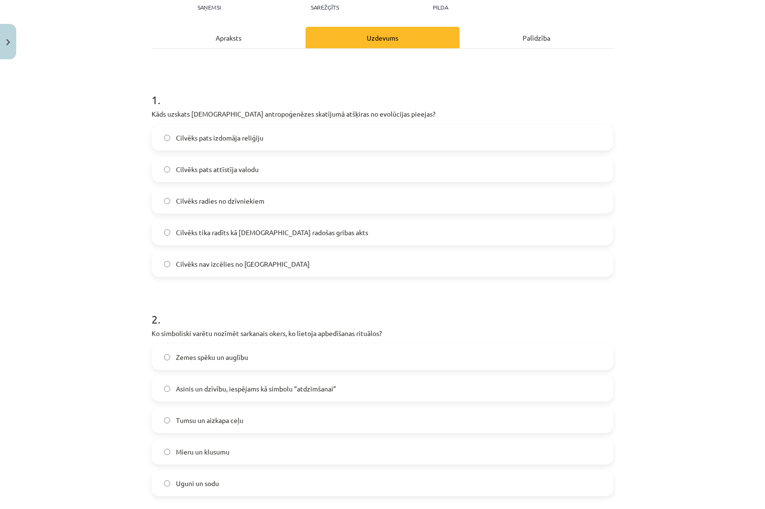
scroll to position [18, 0]
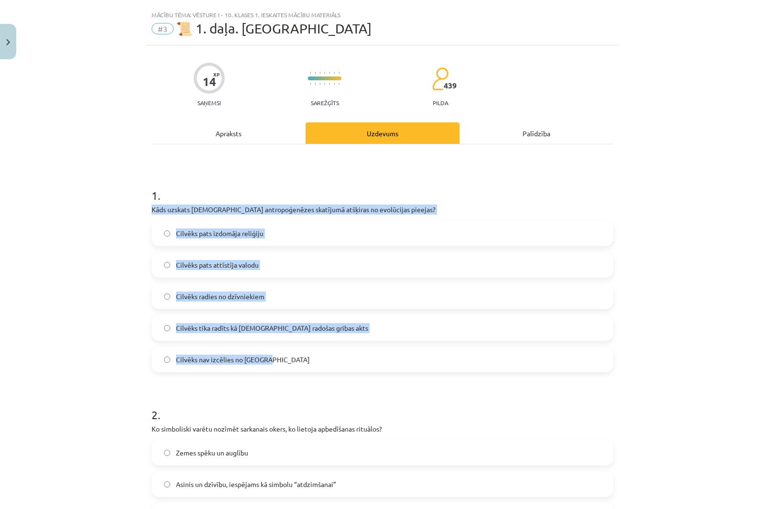
drag, startPoint x: 148, startPoint y: 210, endPoint x: 372, endPoint y: 366, distance: 273.3
copy div "Kāds uzskats kristīgajā antropoģenēzes skatījumā atšķiras no evolūcijas pieejas…"
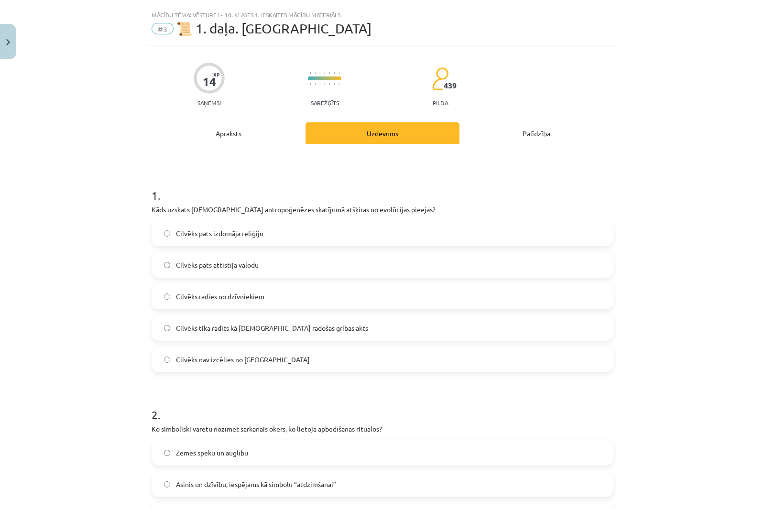
click at [67, 130] on div "Mācību tēma: Vēsture i - 10. klases 1. ieskaites mācību materiāls #3 📜 1. daļa.…" at bounding box center [382, 254] width 765 height 509
click at [220, 331] on span "Cilvēks tika radīts kā Dieva radošas gribas akts" at bounding box center [272, 328] width 192 height 10
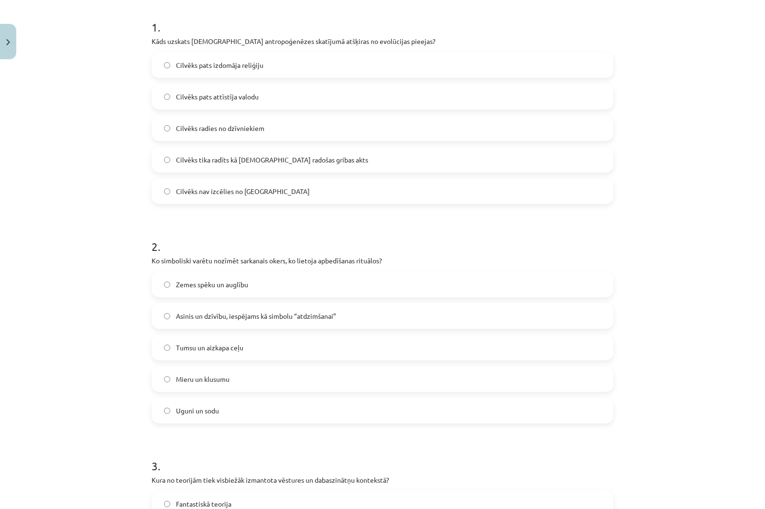
scroll to position [209, 0]
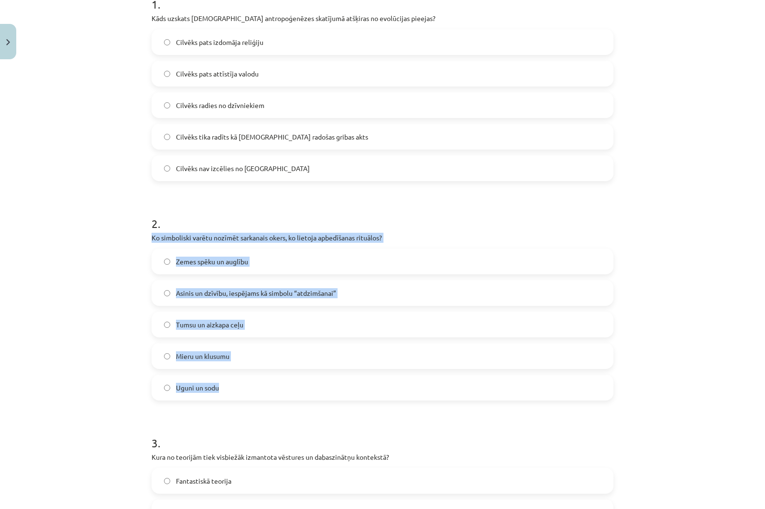
drag, startPoint x: 155, startPoint y: 237, endPoint x: 295, endPoint y: 382, distance: 201.5
copy div "Ko simboliski varētu nozīmēt sarkanais okers, ko lietoja apbedīšanas rituālos? …"
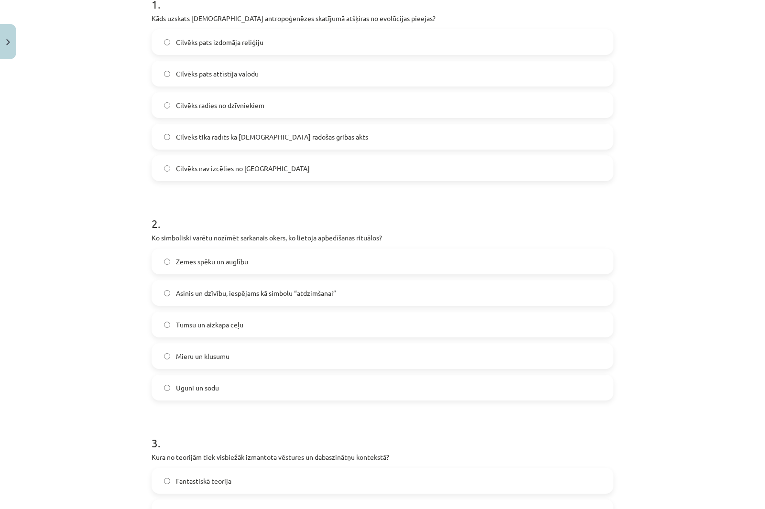
click at [61, 132] on div "Mācību tēma: Vēsture i - 10. klases 1. ieskaites mācību materiāls #3 📜 1. daļa.…" at bounding box center [382, 254] width 765 height 509
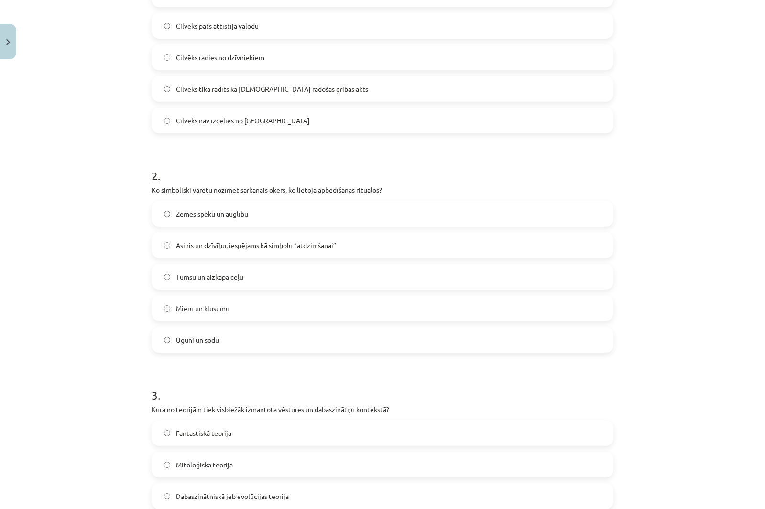
click at [227, 240] on span "Asinis un dzīvību, iespējams kā simbolu “atdzimšanai”" at bounding box center [256, 245] width 160 height 10
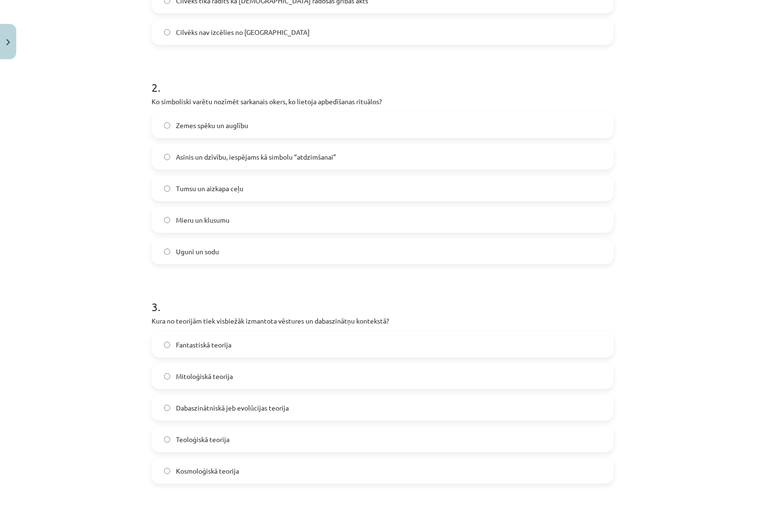
scroll to position [448, 0]
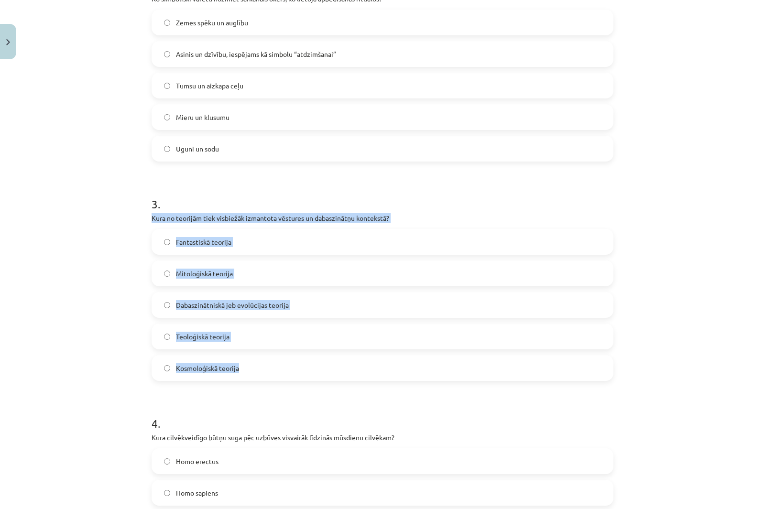
drag, startPoint x: 148, startPoint y: 217, endPoint x: 304, endPoint y: 361, distance: 212.4
click at [305, 361] on div "3 . Kura no teorijām tiek visbiežāk izmantota vēstures un dabaszinātņu kontekst…" at bounding box center [383, 281] width 462 height 200
copy div "Kura no teorijām tiek visbiežāk izmantota vēstures un dabaszinātņu kontekstā? F…"
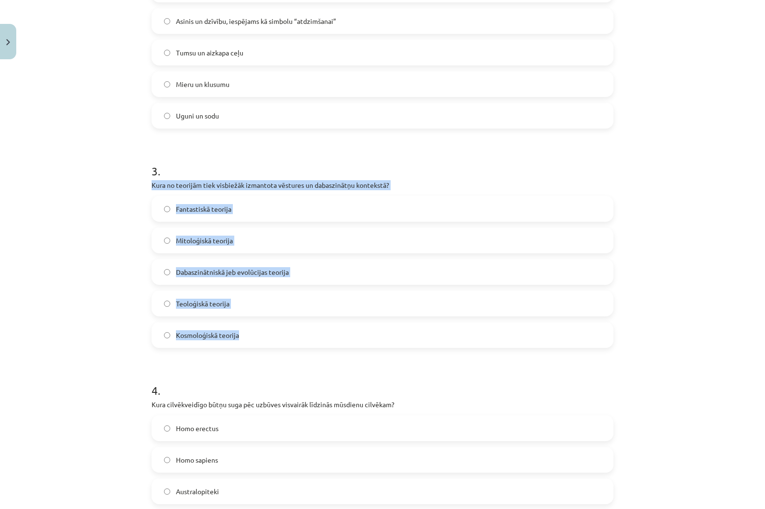
scroll to position [496, 0]
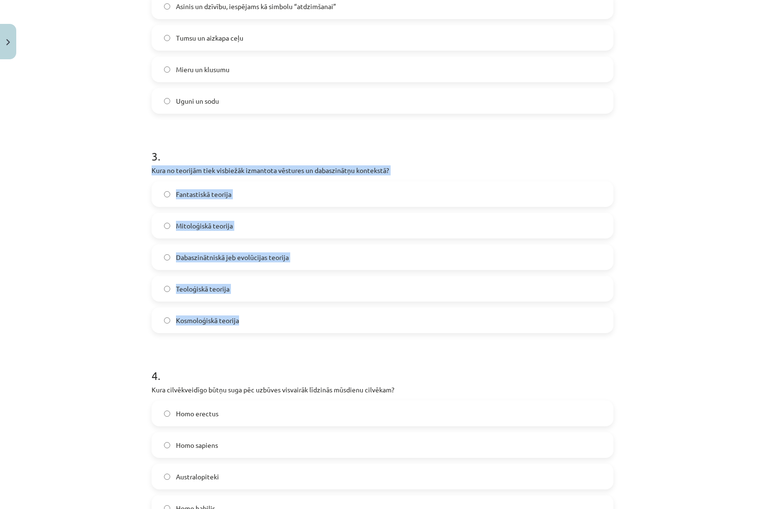
click at [55, 198] on div "Mācību tēma: Vēsture i - 10. klases 1. ieskaites mācību materiāls #3 📜 1. daļa.…" at bounding box center [382, 254] width 765 height 509
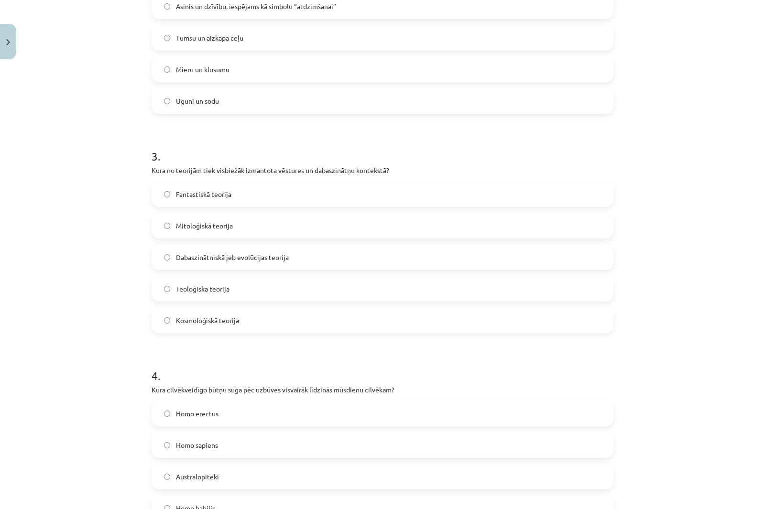
click at [246, 258] on span "Dabaszinātniskā jeb evolūcijas teorija" at bounding box center [232, 257] width 113 height 10
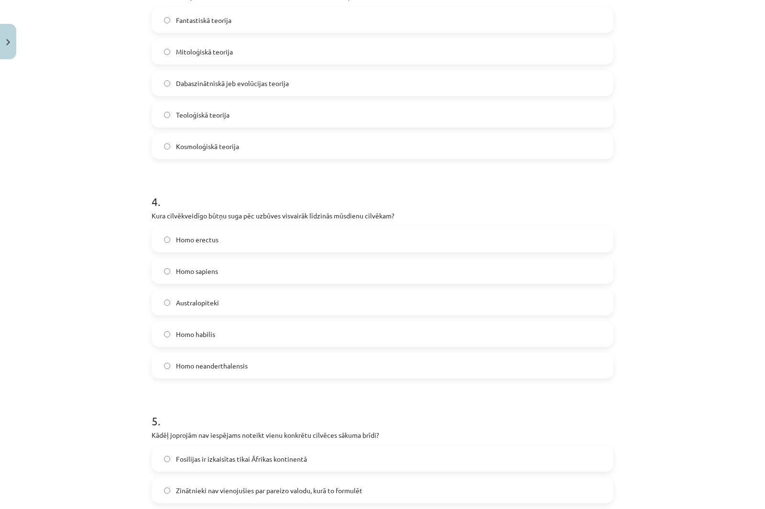
scroll to position [687, 0]
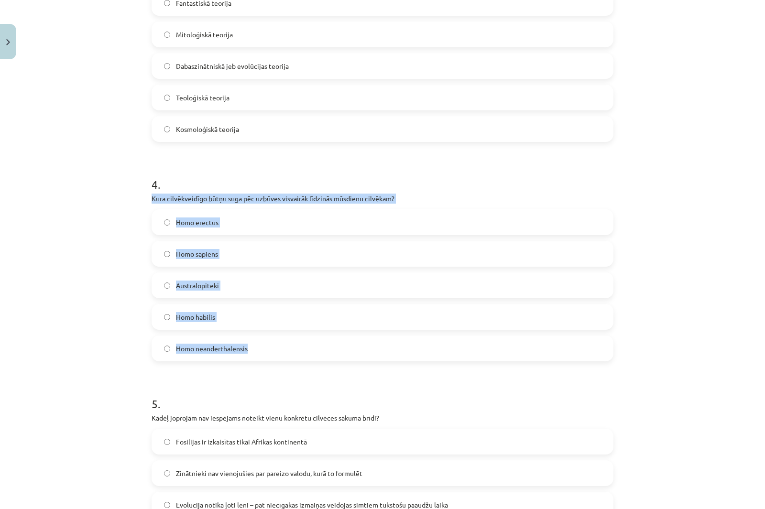
drag, startPoint x: 148, startPoint y: 199, endPoint x: 339, endPoint y: 351, distance: 244.3
click at [339, 351] on div "14 XP Saņemsi Sarežģīts 439 pilda Apraksts Uzdevums Palīdzība 1 . Kāds uzskats …" at bounding box center [382, 241] width 473 height 1731
copy div "Kura cilvēkveidīgo būtņu suga pēc uzbūves visvairāk līdzinās mūsdienu cilvēkam?…"
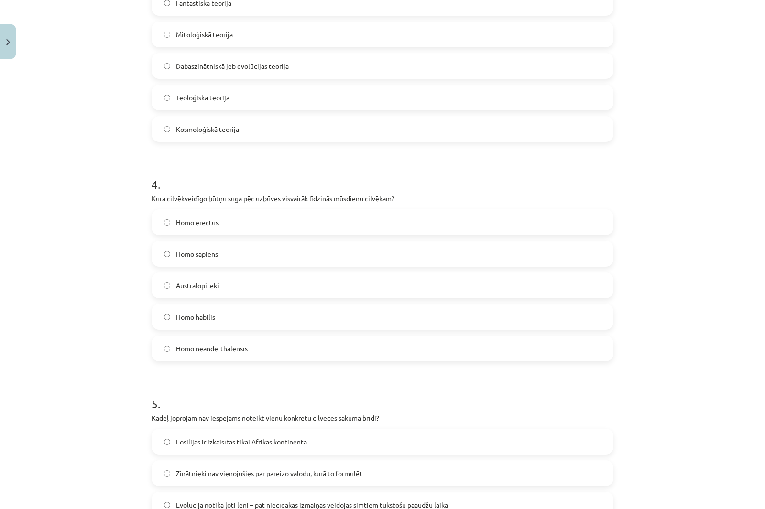
click at [86, 190] on div "Mācību tēma: Vēsture i - 10. klases 1. ieskaites mācību materiāls #3 📜 1. daļa.…" at bounding box center [382, 254] width 765 height 509
click at [189, 254] on span "Homo sapiens" at bounding box center [197, 254] width 42 height 10
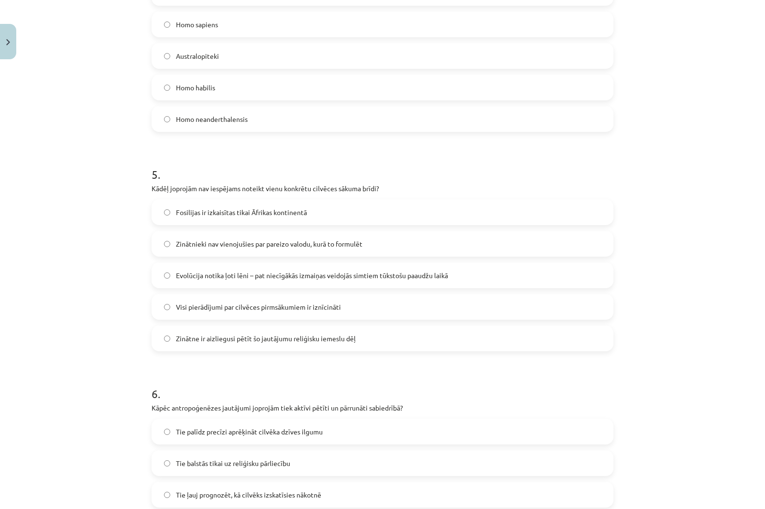
scroll to position [926, 0]
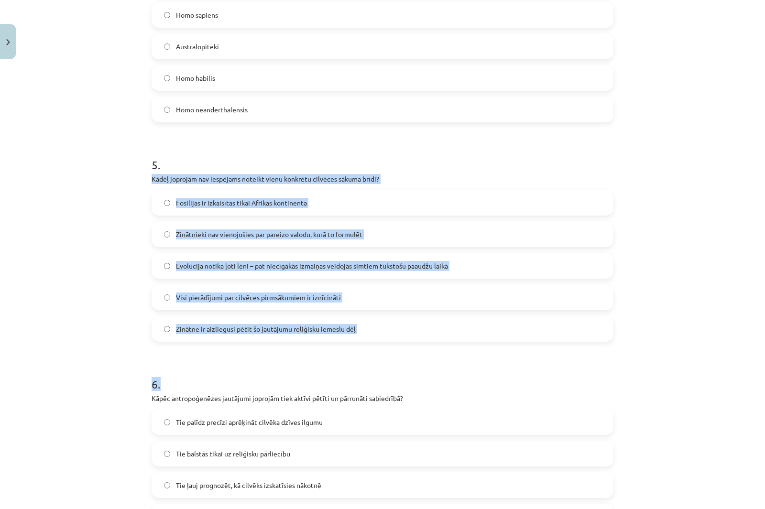
drag, startPoint x: 192, startPoint y: 197, endPoint x: 461, endPoint y: 345, distance: 307.4
click at [461, 345] on form "1 . Kāds uzskats kristīgajā antropoģenēzes skatījumā atšķiras no evolūcijas pie…" at bounding box center [383, 22] width 462 height 1517
copy form "Kādēļ joprojām nav iespējams noteikt vienu konkrētu cilvēces sākuma brīdi? Fosi…"
click at [79, 230] on div "Mācību tēma: Vēsture i - 10. klases 1. ieskaites mācību materiāls #3 📜 1. daļa.…" at bounding box center [382, 254] width 765 height 509
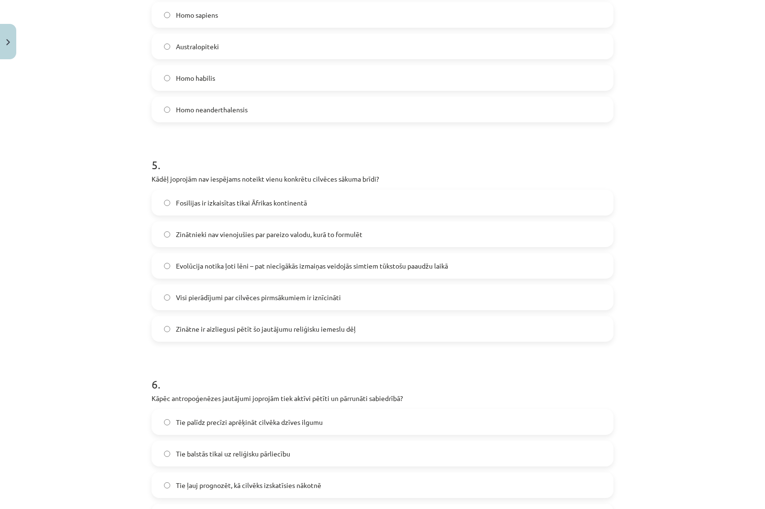
click at [233, 265] on span "Evolūcija notika ļoti lēni – pat niecīgākās izmaiņas veidojās simtiem tūkstošu …" at bounding box center [312, 266] width 272 height 10
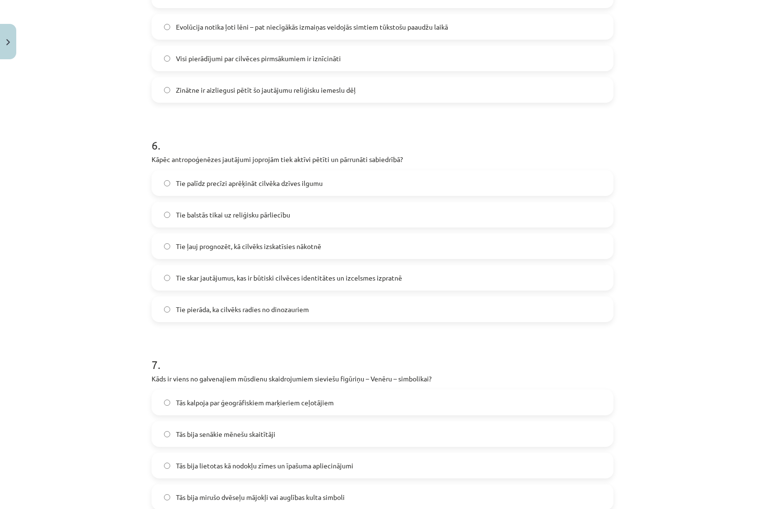
scroll to position [1261, 0]
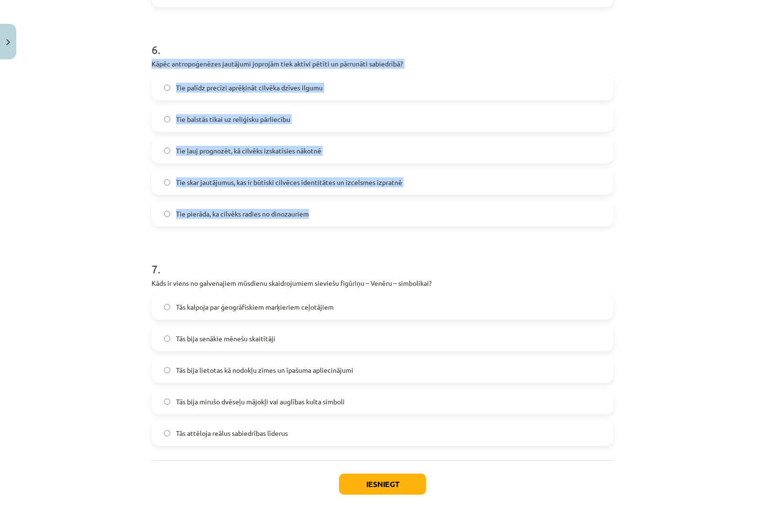
drag, startPoint x: 146, startPoint y: 61, endPoint x: 409, endPoint y: 218, distance: 306.8
copy div "Kāpēc antropoģenēzes jautājumi joprojām tiek aktīvi pētīti un pārrunāti sabiedr…"
click at [63, 180] on div "Mācību tēma: Vēsture i - 10. klases 1. ieskaites mācību materiāls #3 📜 1. daļa.…" at bounding box center [382, 254] width 765 height 509
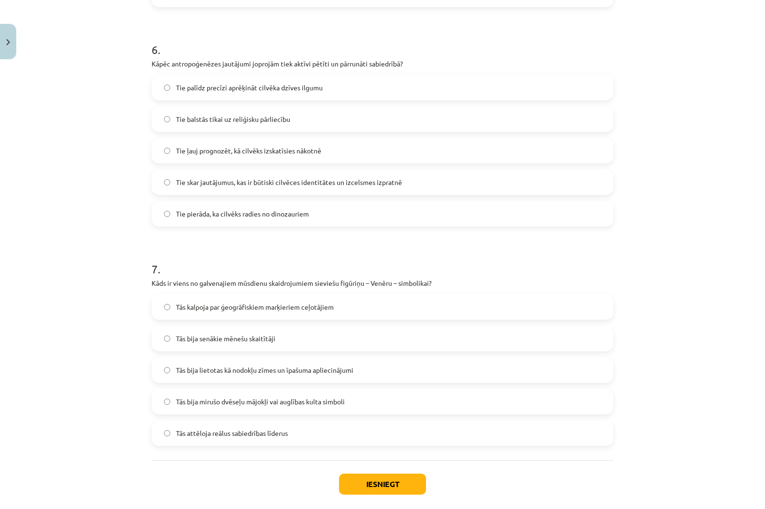
click at [202, 187] on span "Tie skar jautājumus, kas ir būtiski cilvēces identitātes un izcelsmes izpratnē" at bounding box center [289, 182] width 226 height 10
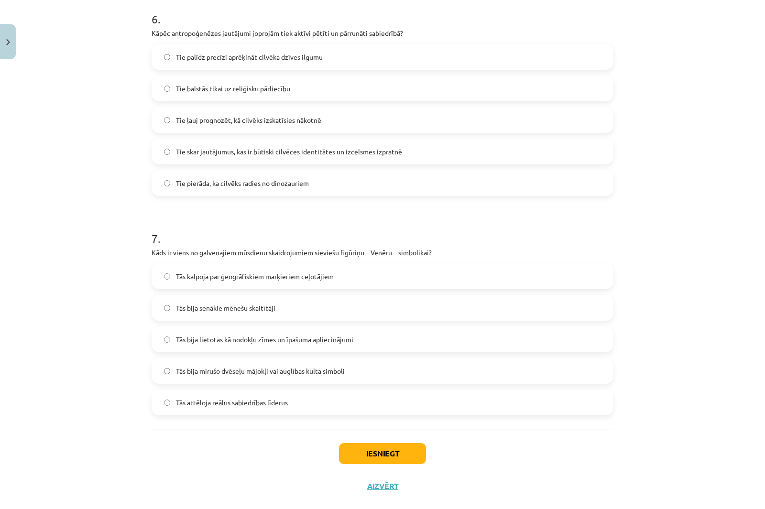
scroll to position [1309, 0]
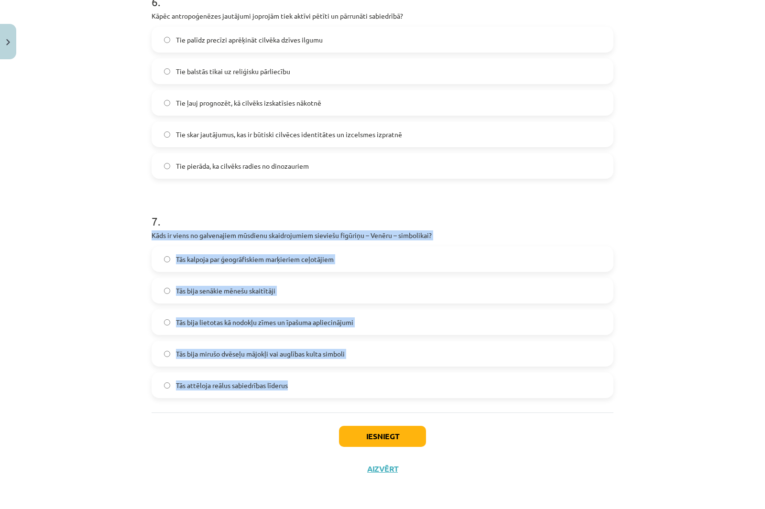
drag, startPoint x: 144, startPoint y: 232, endPoint x: 323, endPoint y: 389, distance: 237.5
copy div "Kāds ir viens no galvenajiem mūsdienu skaidrojumiem sieviešu figūriņu – Venēru …"
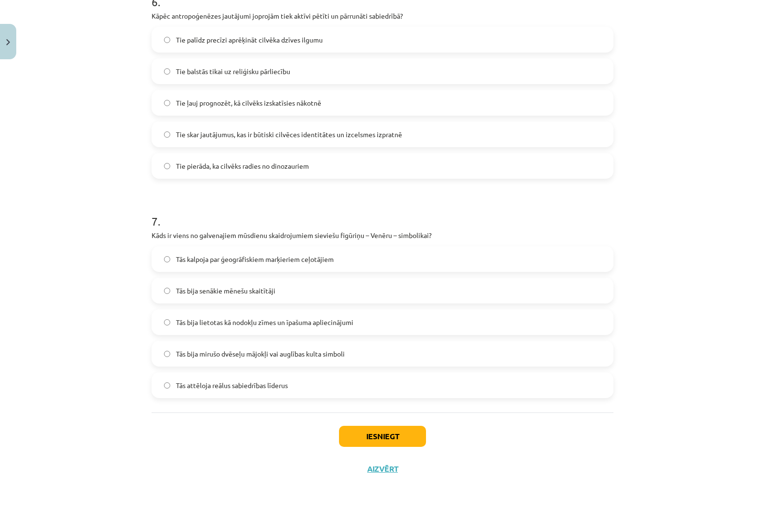
click at [64, 199] on div "Mācību tēma: Vēsture i - 10. klases 1. ieskaites mācību materiāls #3 📜 1. daļa.…" at bounding box center [382, 254] width 765 height 509
click at [257, 356] on span "Tās bija mirušo dvēseļu mājokļi vai auglības kulta simboli" at bounding box center [260, 354] width 169 height 10
click at [380, 447] on div "Iesniegt Aizvērt" at bounding box center [383, 446] width 462 height 67
click at [388, 434] on button "Iesniegt" at bounding box center [382, 436] width 87 height 21
drag, startPoint x: 78, startPoint y: 247, endPoint x: 107, endPoint y: 153, distance: 98.3
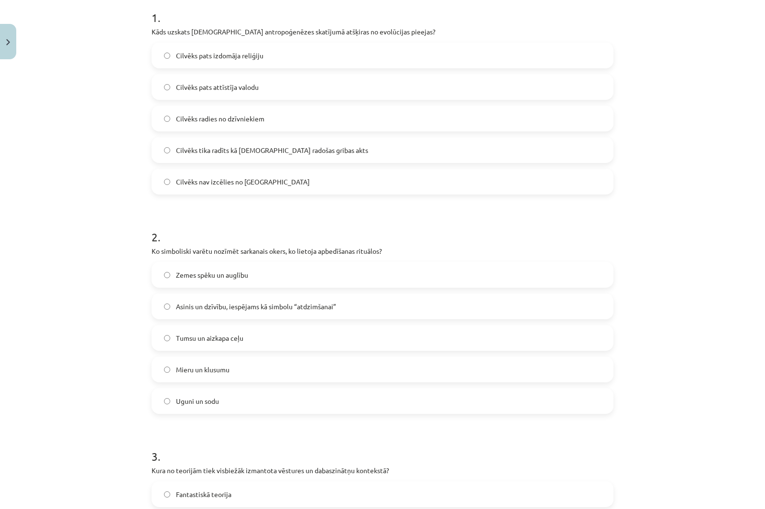
scroll to position [0, 0]
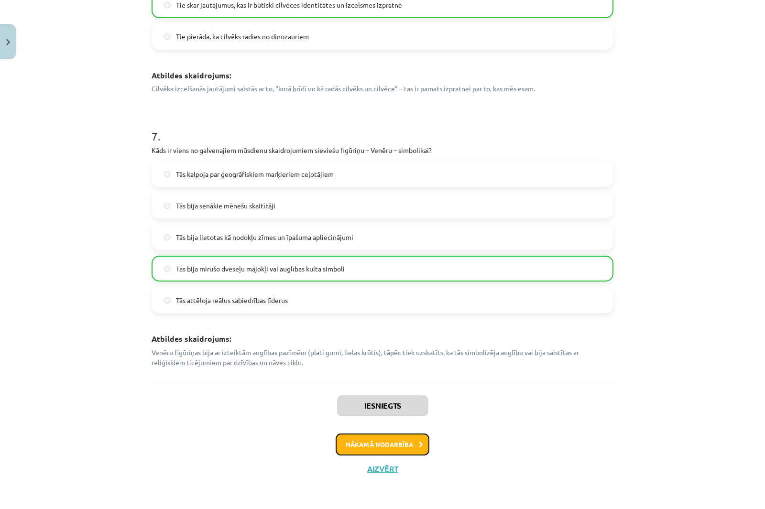
click at [396, 448] on button "Nākamā nodarbība" at bounding box center [383, 445] width 94 height 22
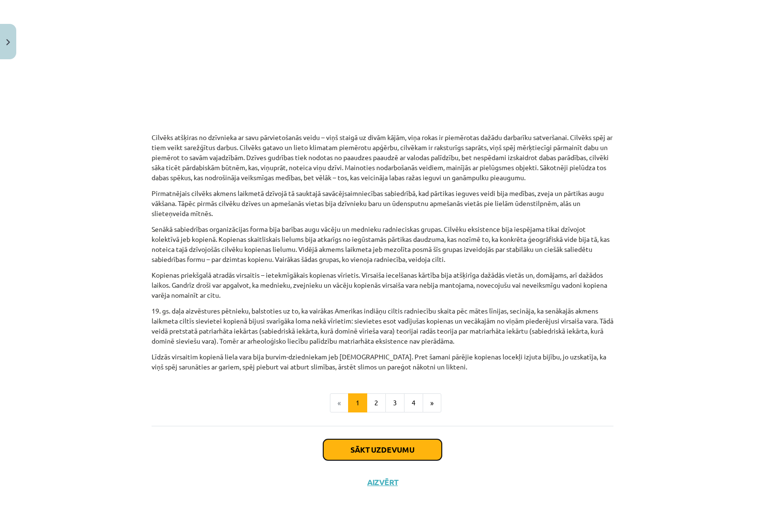
click at [404, 439] on button "Sākt uzdevumu" at bounding box center [382, 449] width 119 height 21
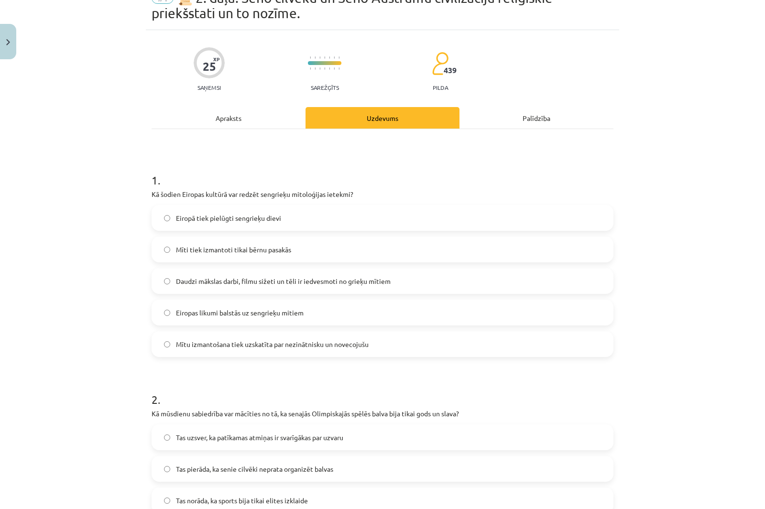
scroll to position [143, 0]
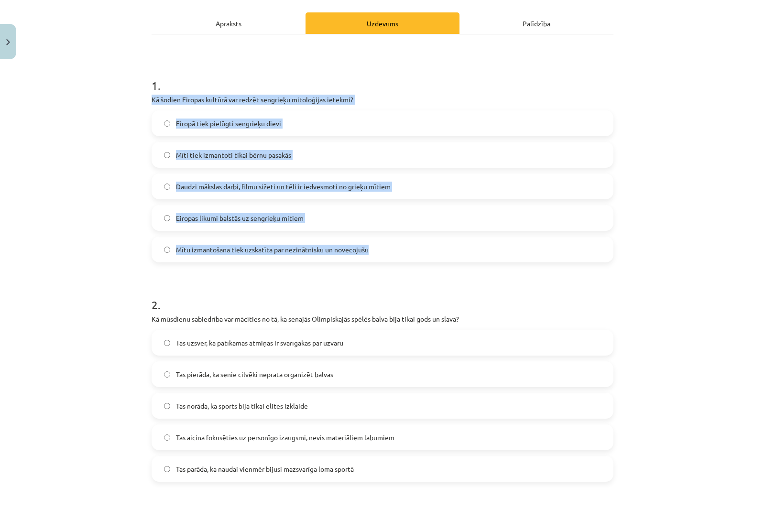
drag, startPoint x: 145, startPoint y: 99, endPoint x: 389, endPoint y: 249, distance: 286.1
copy div "Kā šodien Eiropas kultūrā var redzēt sengrieķu mitoloģijas ietekmi? Eiropā tiek…"
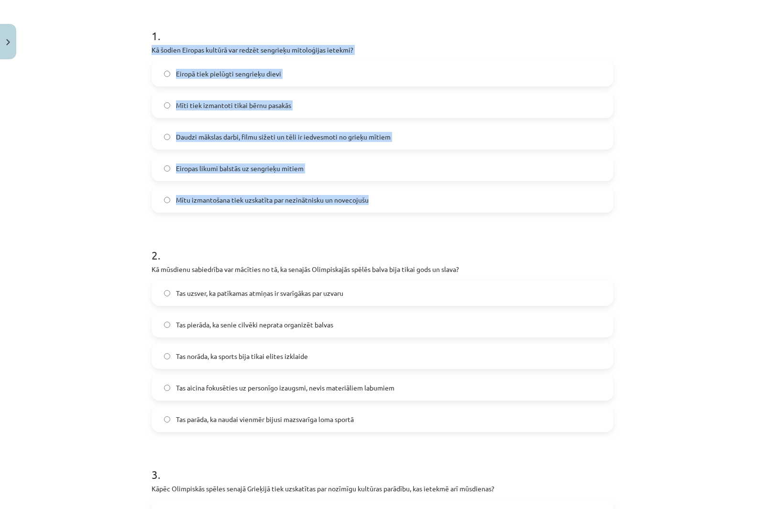
scroll to position [239, 0]
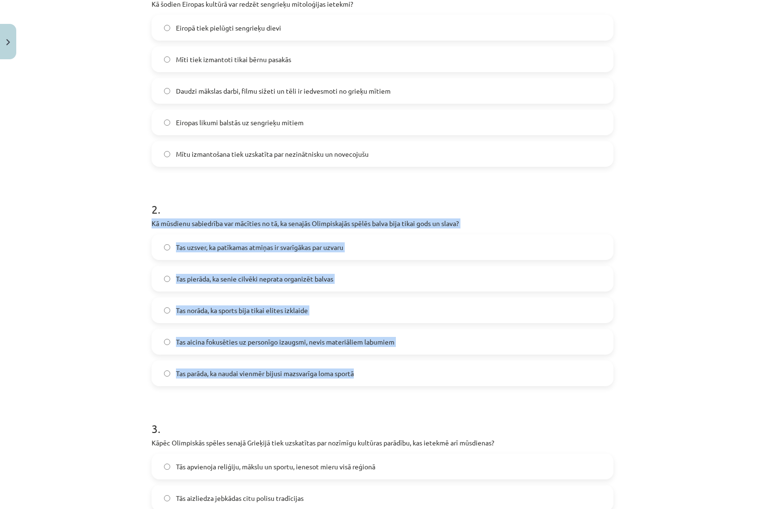
drag, startPoint x: 146, startPoint y: 220, endPoint x: 395, endPoint y: 371, distance: 290.9
copy div "Kā mūsdienu sabiedrība var mācīties no tā, ka senajās Olimpiskajās spēlēs balva…"
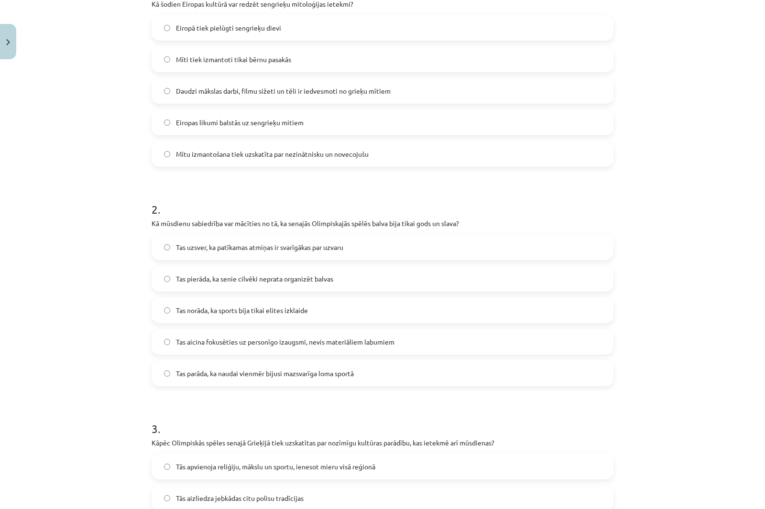
click at [220, 91] on span "Daudzi mākslas darbi, filmu sižeti un tēli ir iedvesmoti no grieķu mītiem" at bounding box center [283, 91] width 215 height 10
drag, startPoint x: 229, startPoint y: 344, endPoint x: 214, endPoint y: 327, distance: 22.7
click at [229, 344] on span "Tas aicina fokusēties uz personīgo izaugsmi, nevis materiāliem labumiem" at bounding box center [285, 342] width 218 height 10
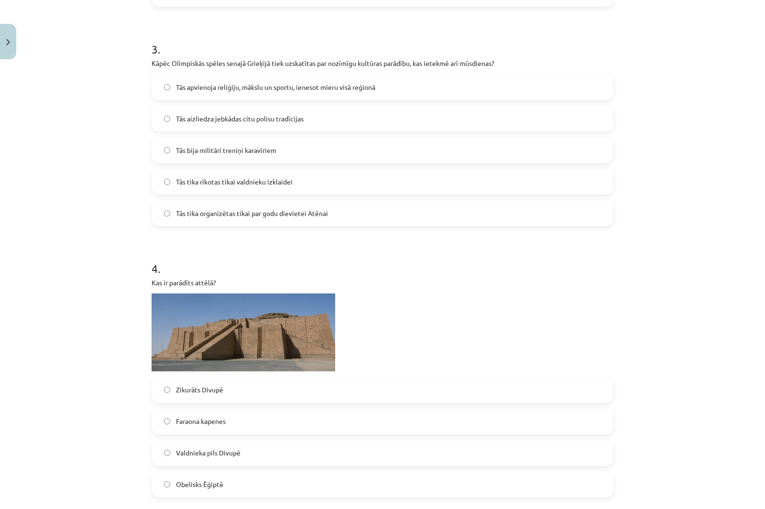
scroll to position [621, 0]
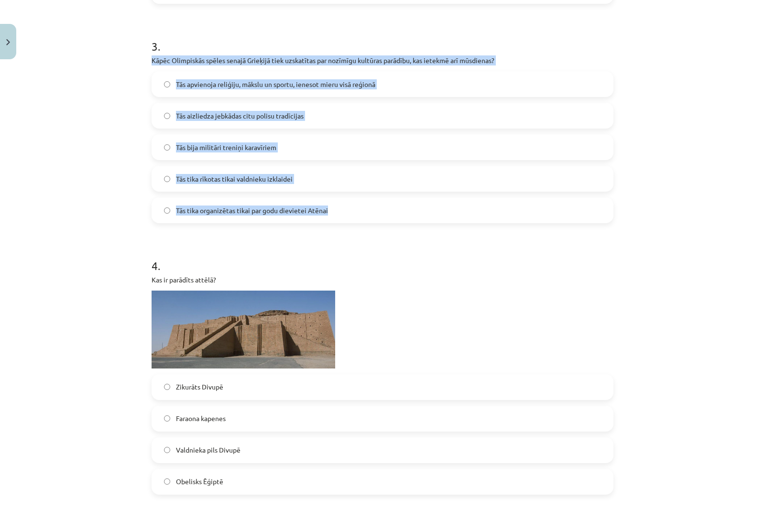
drag, startPoint x: 228, startPoint y: 97, endPoint x: 387, endPoint y: 216, distance: 198.4
click at [88, 112] on div "Mācību tēma: Vēsture i - 10. klases 1. ieskaites mācību materiāls #4 📜 2. daļa.…" at bounding box center [382, 254] width 765 height 509
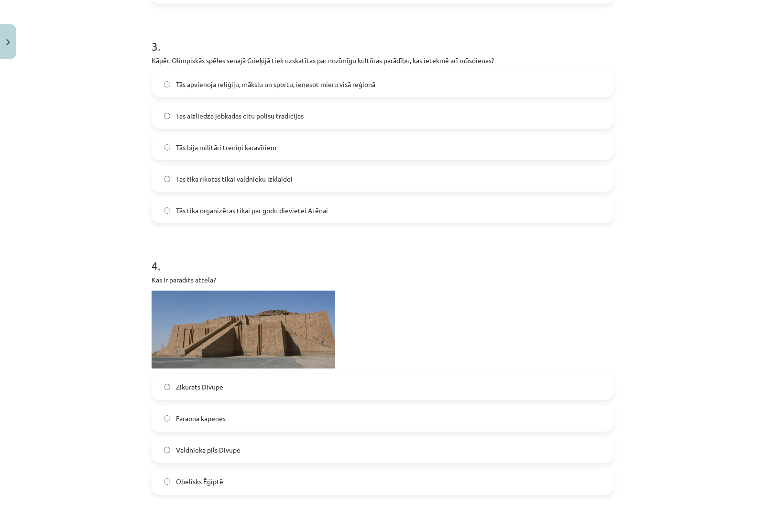
click at [179, 92] on label "Tās apvienoja reliģiju, mākslu un sportu, ienesot mieru visā reģionā" at bounding box center [383, 84] width 460 height 24
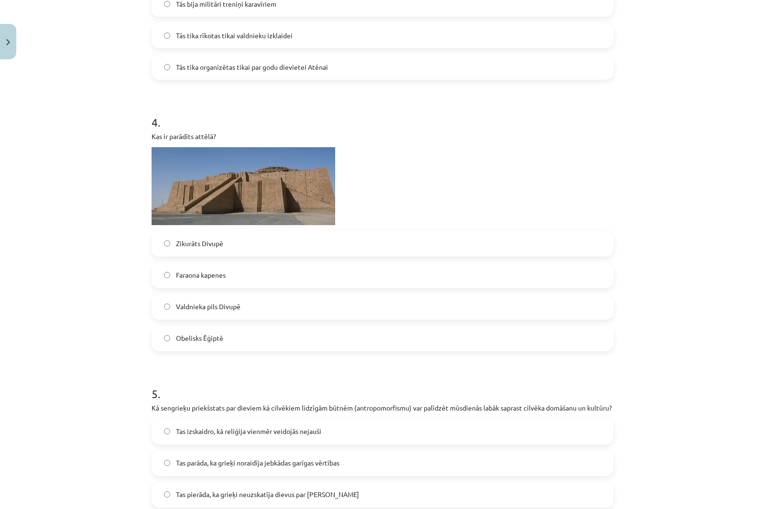
scroll to position [813, 0]
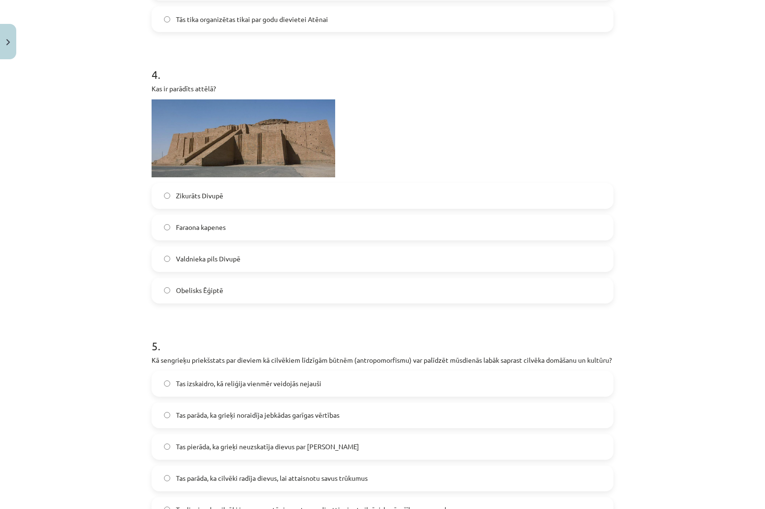
click at [122, 82] on div "Mācību tēma: Vēsture i - 10. klases 1. ieskaites mācību materiāls #4 📜 2. daļa.…" at bounding box center [382, 254] width 765 height 509
click at [185, 193] on span "Zikurāts Divupē" at bounding box center [199, 196] width 47 height 10
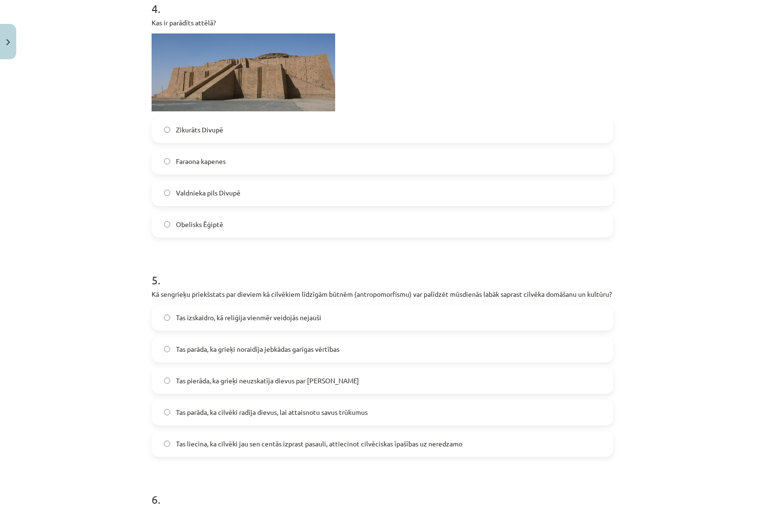
scroll to position [1004, 0]
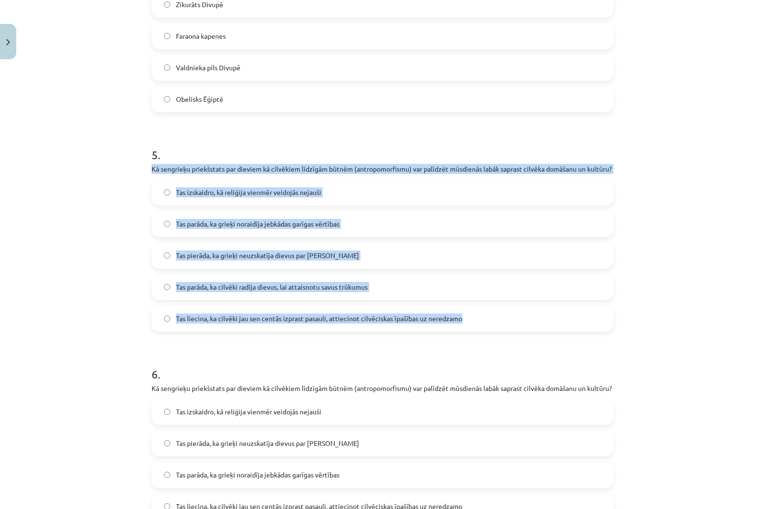
drag, startPoint x: 149, startPoint y: 167, endPoint x: 557, endPoint y: 323, distance: 436.8
click at [557, 323] on div "5 . Kā sengrieķu priekšstats par dieviem kā cilvēkiem līdzīgām būtnēm (antropom…" at bounding box center [383, 231] width 462 height 200
click at [62, 162] on div "Mācību tēma: Vēsture i - 10. klases 1. ieskaites mācību materiāls #4 📜 2. daļa.…" at bounding box center [382, 254] width 765 height 509
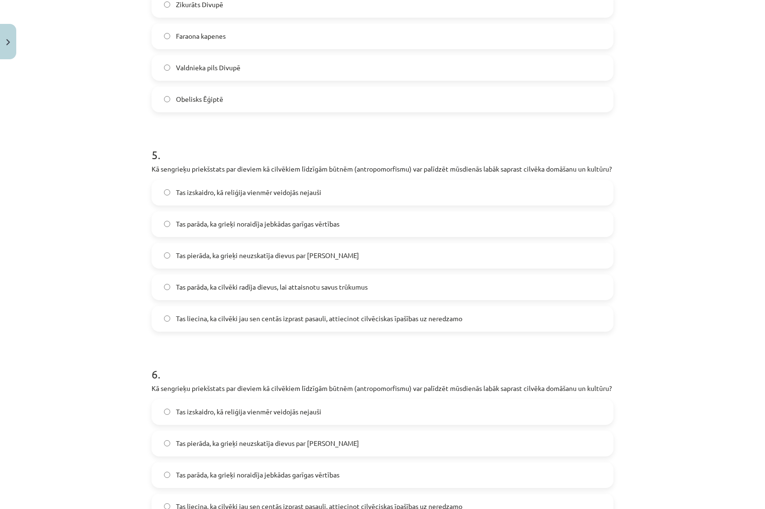
drag, startPoint x: 211, startPoint y: 330, endPoint x: 153, endPoint y: 256, distance: 94.6
click at [211, 324] on span "Tas liecina, ka cilvēki jau sen centās izprast pasauli, attiecinot cilvēciskas …" at bounding box center [319, 319] width 286 height 10
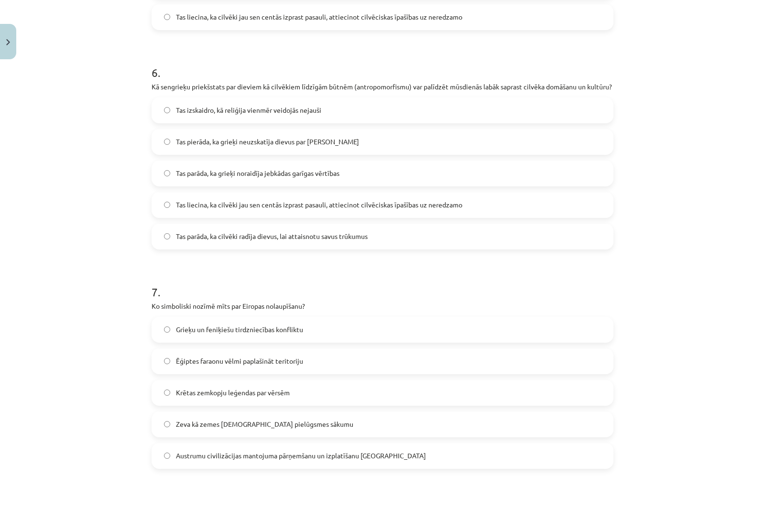
scroll to position [1291, 0]
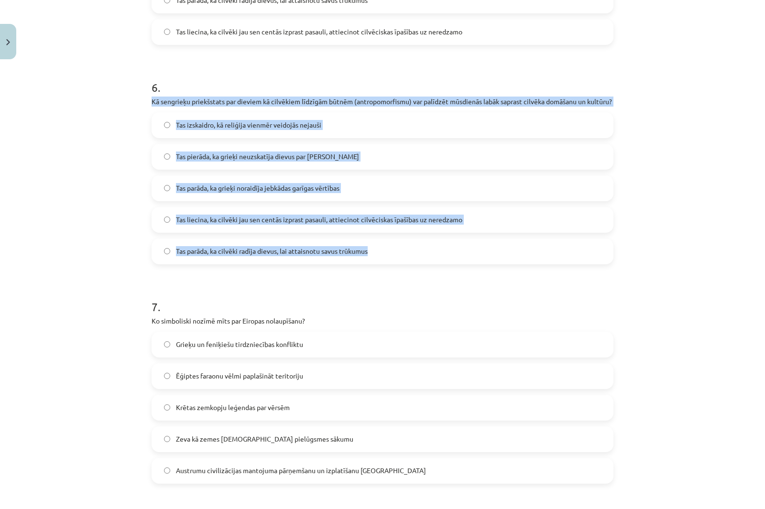
drag, startPoint x: 239, startPoint y: 149, endPoint x: 447, endPoint y: 271, distance: 240.8
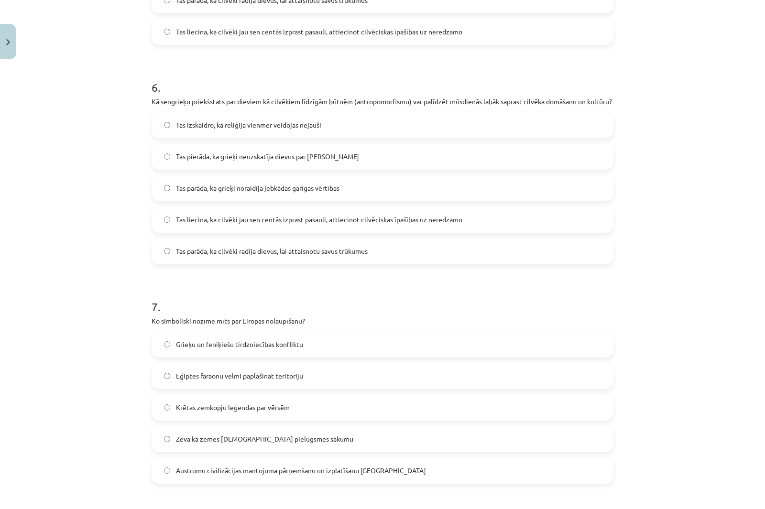
click at [71, 89] on div "Mācību tēma: Vēsture i - 10. klases 1. ieskaites mācību materiāls #4 📜 2. daļa.…" at bounding box center [382, 254] width 765 height 509
click at [197, 225] on span "Tas liecina, ka cilvēki jau sen centās izprast pasauli, attiecinot cilvēciskas …" at bounding box center [319, 220] width 286 height 10
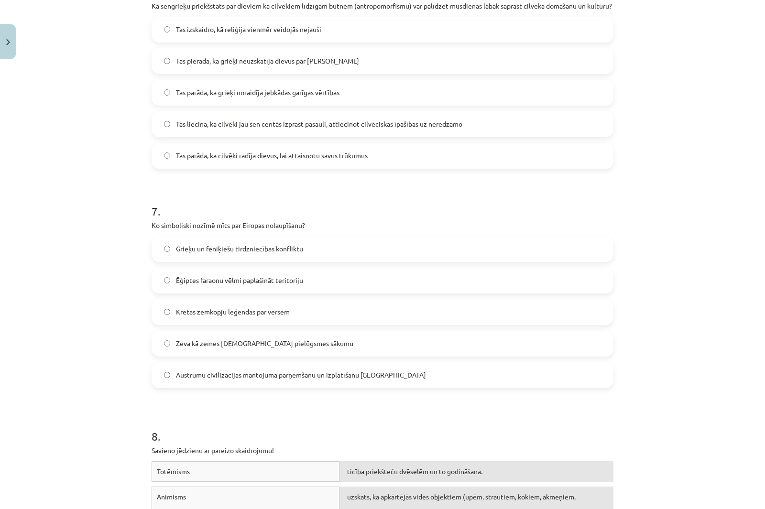
scroll to position [1434, 0]
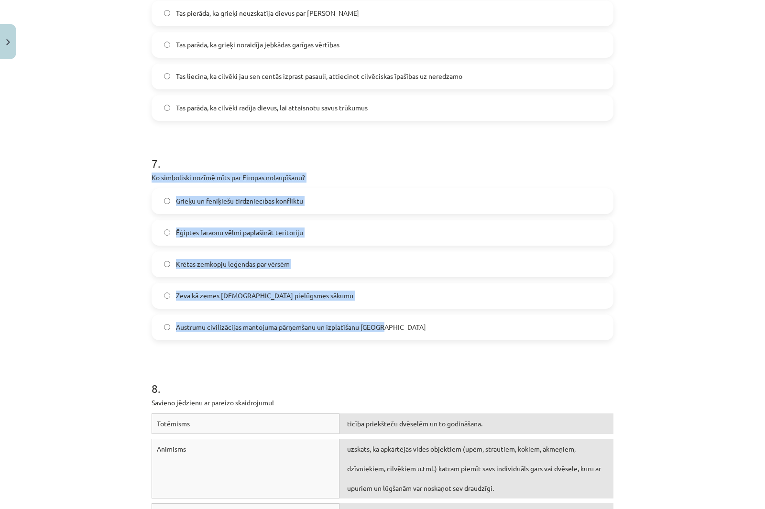
drag, startPoint x: 148, startPoint y: 191, endPoint x: 450, endPoint y: 355, distance: 343.3
click at [450, 340] on div "7 . Ko simboliski nozīmē mīts par Eiropas nolaupīšanu? Grieķu un feniķiešu tird…" at bounding box center [383, 240] width 462 height 200
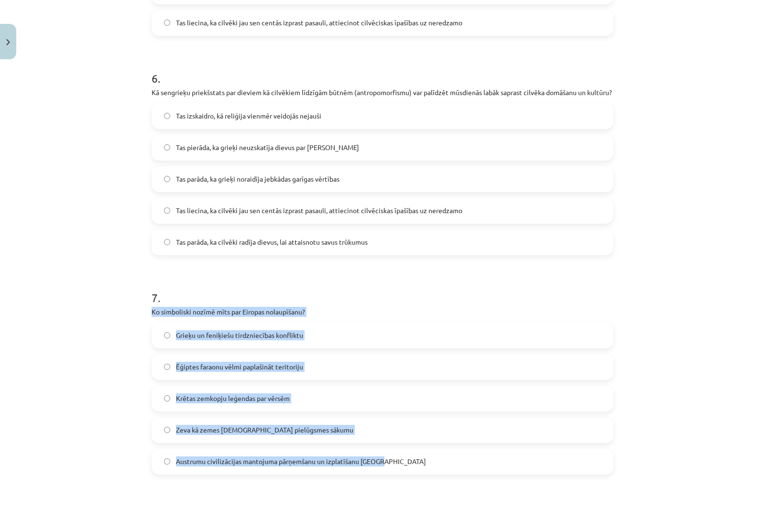
scroll to position [1339, 0]
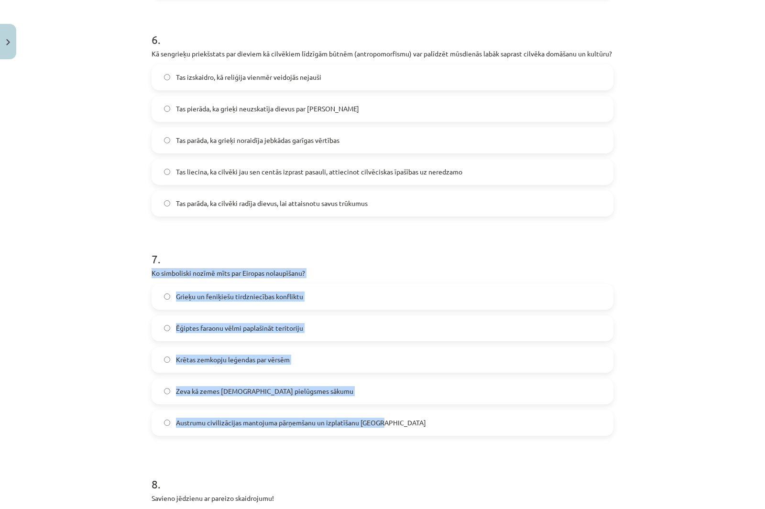
drag, startPoint x: 77, startPoint y: 150, endPoint x: 75, endPoint y: 141, distance: 9.3
click at [76, 150] on div "Mācību tēma: Vēsture i - 10. klases 1. ieskaites mācību materiāls #4 📜 2. daļa.…" at bounding box center [382, 254] width 765 height 509
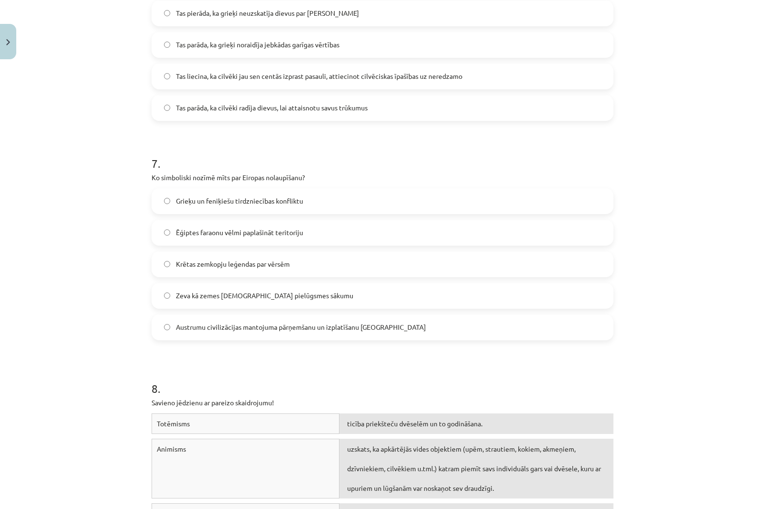
click at [198, 332] on span "Austrumu civilizācijas mantojuma pārņemšanu un izplatīšanu Eiropā" at bounding box center [301, 327] width 250 height 10
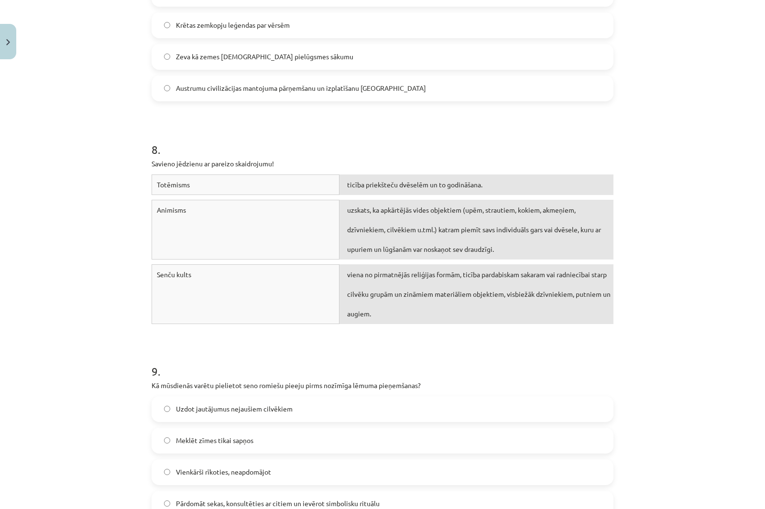
scroll to position [1721, 0]
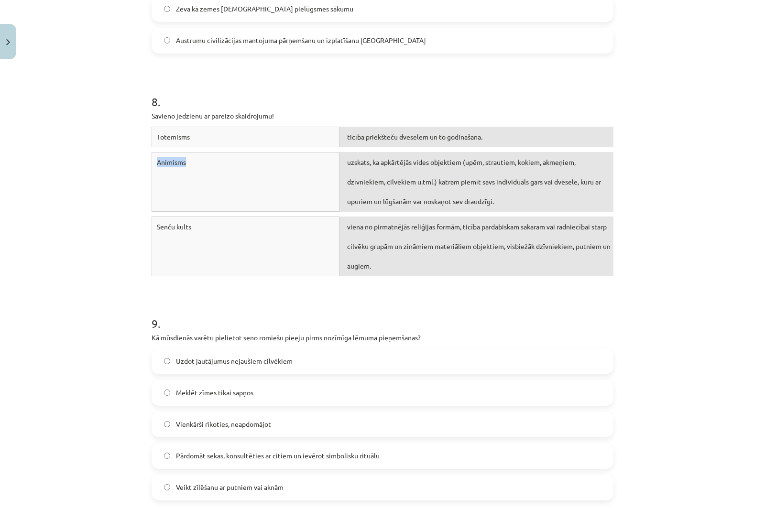
drag, startPoint x: 191, startPoint y: 154, endPoint x: 263, endPoint y: 187, distance: 79.6
click at [233, 182] on div "Totēmisms ticība priekšteču dvēselēm un to godināšana. Animisms uzskats, ka apk…" at bounding box center [383, 204] width 462 height 154
click at [76, 145] on div "Mācību tēma: Vēsture i - 10. klases 1. ieskaites mācību materiāls #4 📜 2. daļa.…" at bounding box center [382, 254] width 765 height 509
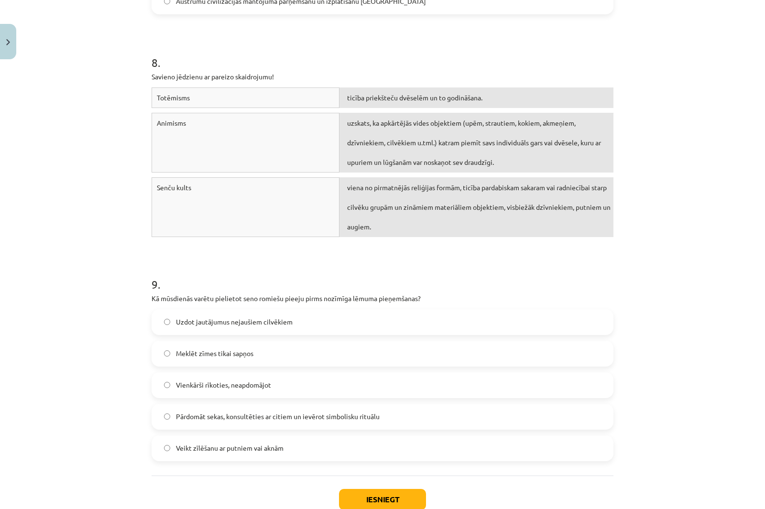
scroll to position [1843, 0]
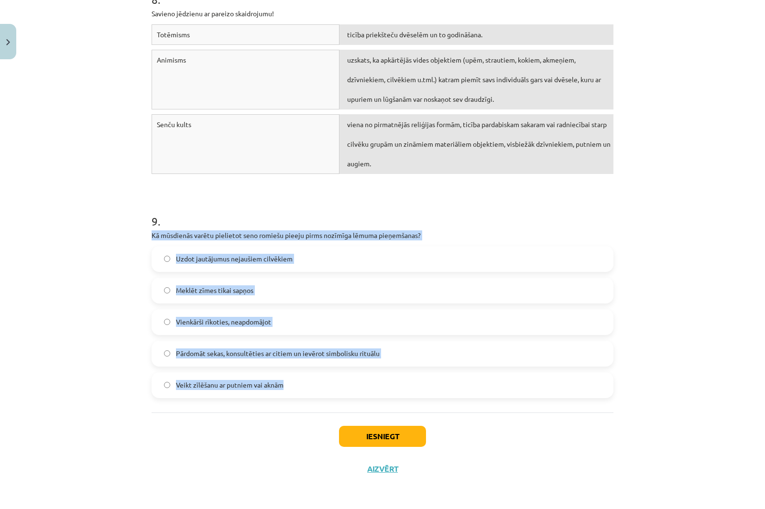
drag, startPoint x: 177, startPoint y: 256, endPoint x: 395, endPoint y: 381, distance: 251.0
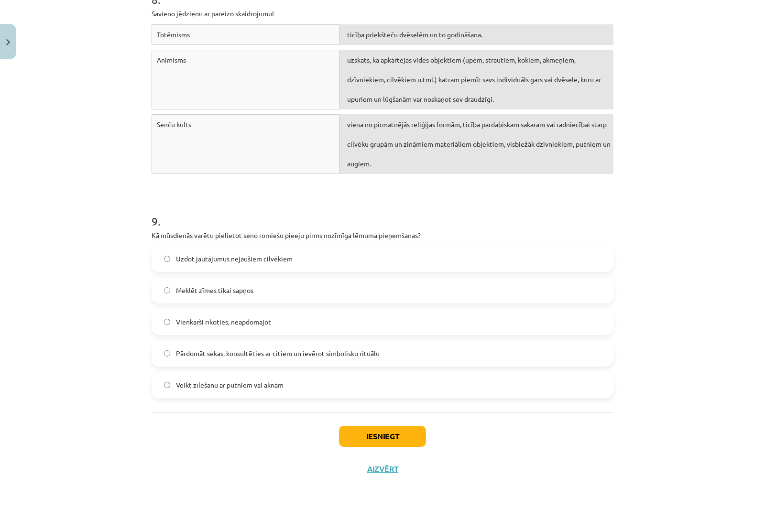
click at [51, 201] on div "Mācību tēma: Vēsture i - 10. klases 1. ieskaites mācību materiāls #4 📜 2. daļa.…" at bounding box center [382, 254] width 765 height 509
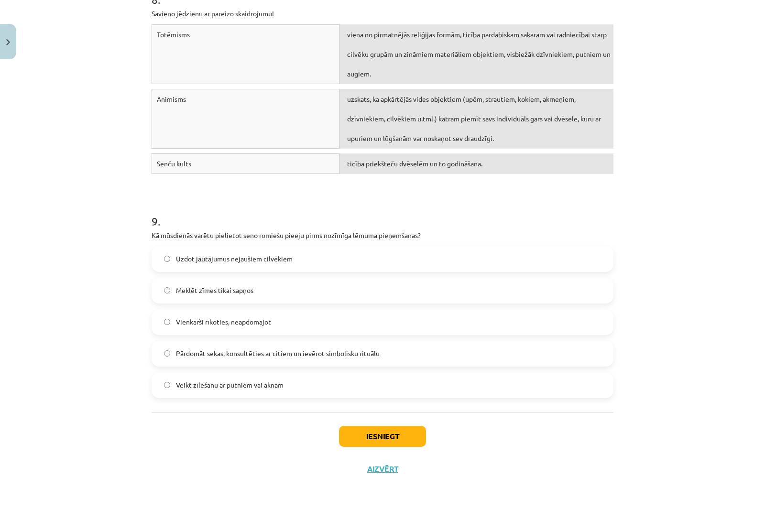
click at [222, 358] on span "Pārdomāt sekas, konsultēties ar citiem un ievērot simbolisku rituālu" at bounding box center [278, 354] width 204 height 10
click at [374, 430] on button "Iesniegt" at bounding box center [382, 436] width 87 height 21
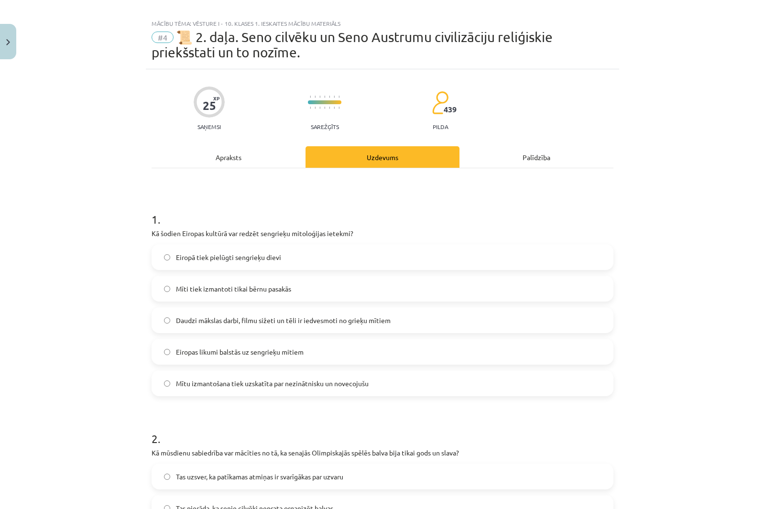
scroll to position [0, 0]
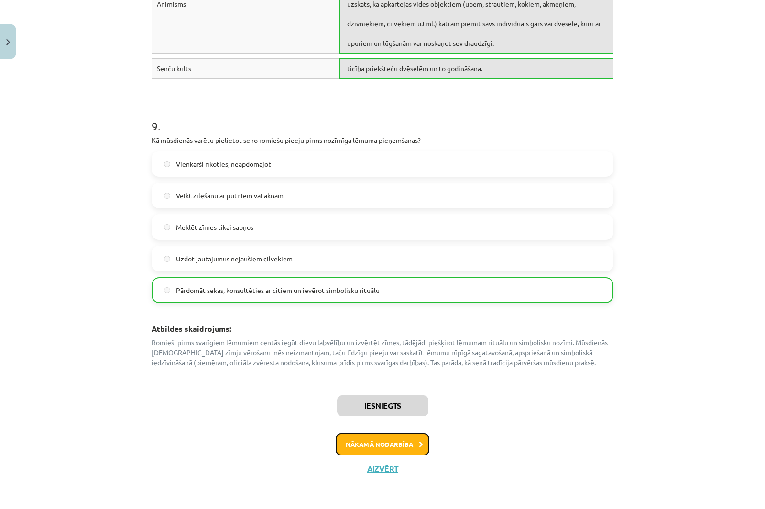
drag, startPoint x: 408, startPoint y: 445, endPoint x: 440, endPoint y: 463, distance: 36.4
click at [410, 444] on button "Nākamā nodarbība" at bounding box center [383, 445] width 94 height 22
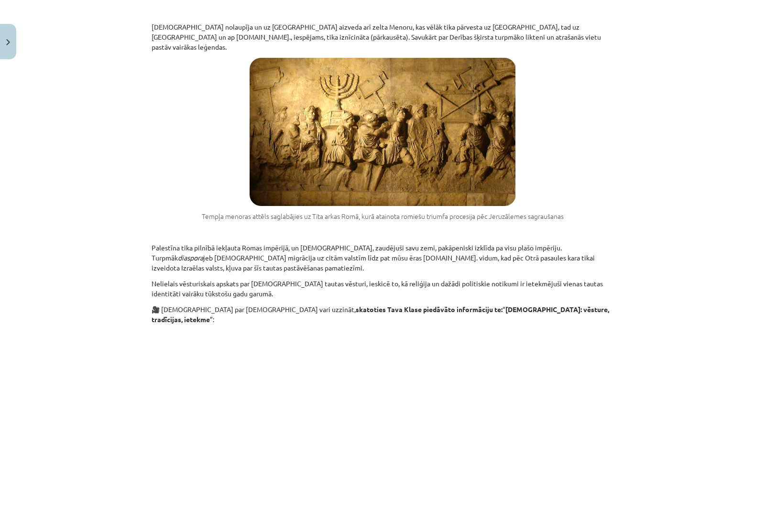
scroll to position [1358, 0]
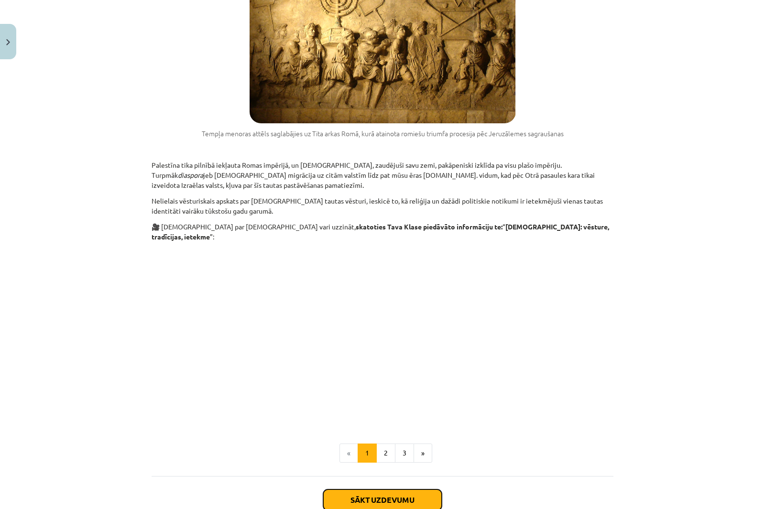
click at [403, 490] on button "Sākt uzdevumu" at bounding box center [382, 500] width 119 height 21
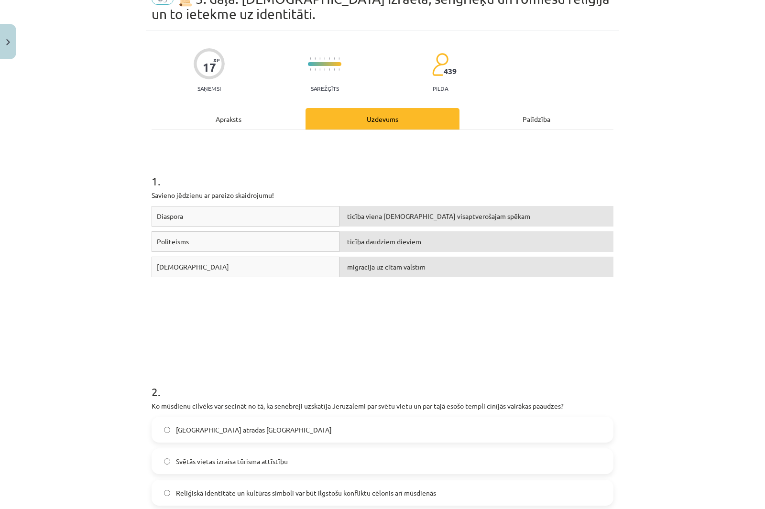
scroll to position [72, 0]
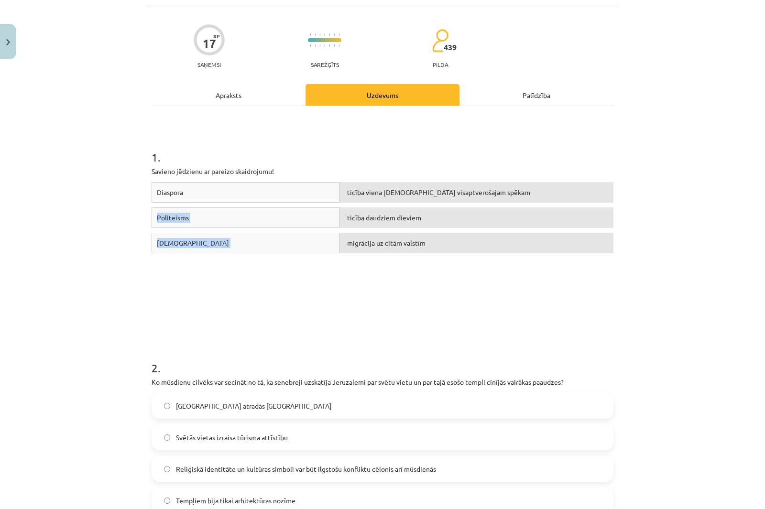
drag, startPoint x: 357, startPoint y: 254, endPoint x: 359, endPoint y: 189, distance: 65.5
click at [359, 189] on div "Diaspora ticība viena Dieva visaptverošajam spēkam Politeisms ticība daudziem d…" at bounding box center [383, 253] width 462 height 143
click at [367, 169] on p "Savieno jēdzienu ar pareizo skaidrojumu!" at bounding box center [383, 171] width 462 height 10
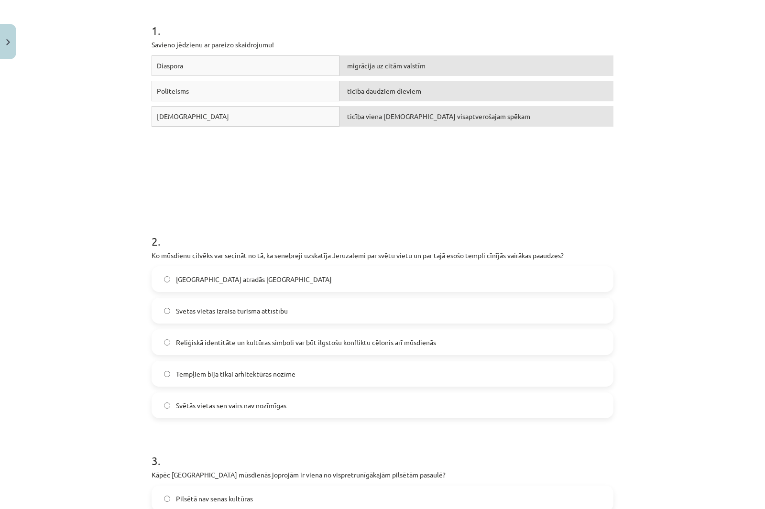
scroll to position [311, 0]
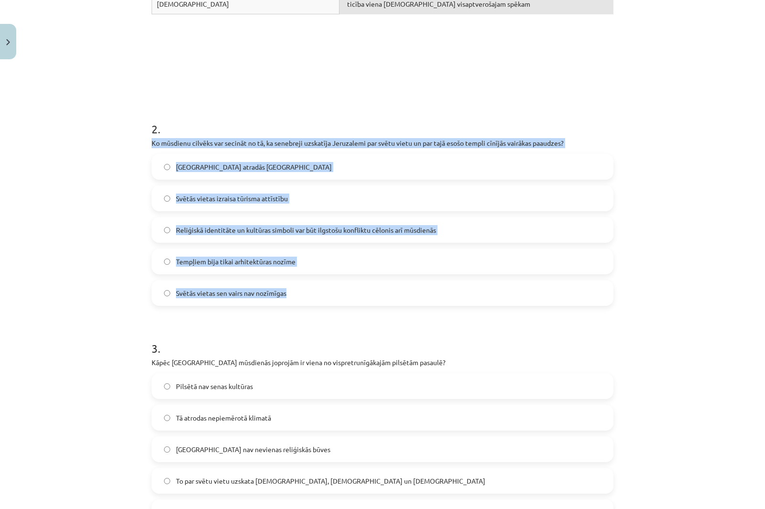
drag, startPoint x: 145, startPoint y: 140, endPoint x: 406, endPoint y: 296, distance: 304.9
click at [406, 296] on div "17 XP Saņemsi Sarežģīts 439 pilda Apraksts Uzdevums Palīdzība 1 . Savieno jēdzi…" at bounding box center [382, 409] width 473 height 1283
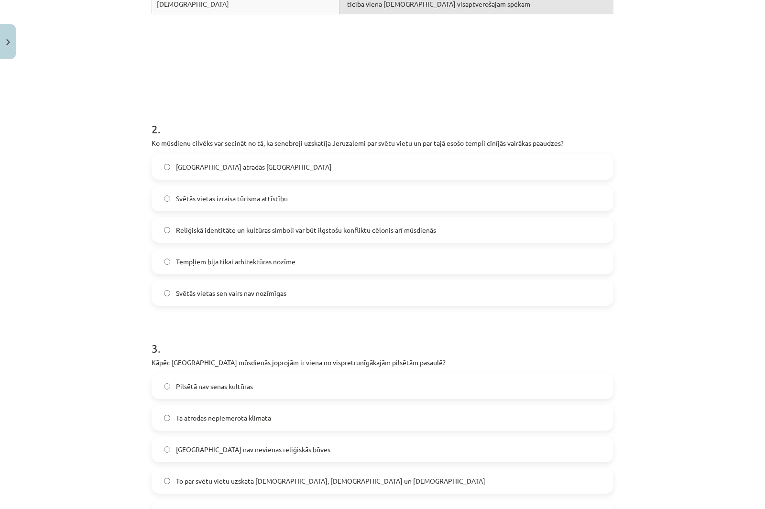
click at [64, 98] on div "Mācību tēma: Vēsture i - 10. klases 1. ieskaites mācību materiāls #5 📜 3. daļa.…" at bounding box center [382, 254] width 765 height 509
click at [199, 234] on span "Reliģiskā identitāte un kultūras simboli var būt ilgstošu konfliktu cēlonis arī…" at bounding box center [306, 230] width 260 height 10
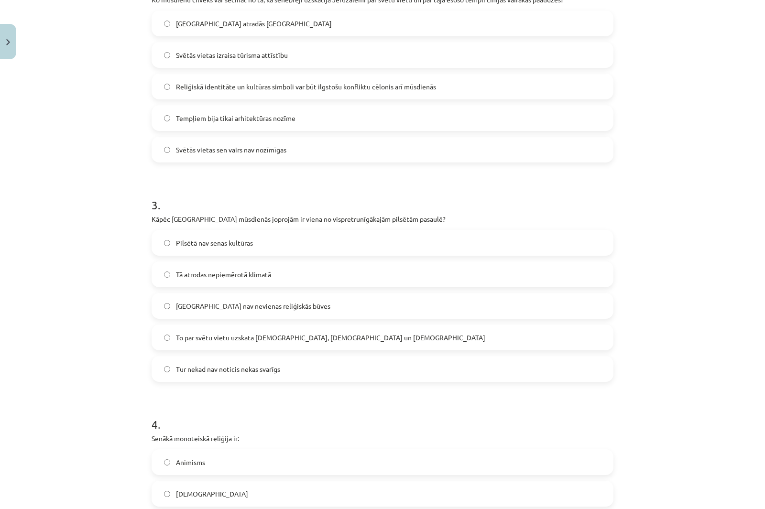
scroll to position [502, 0]
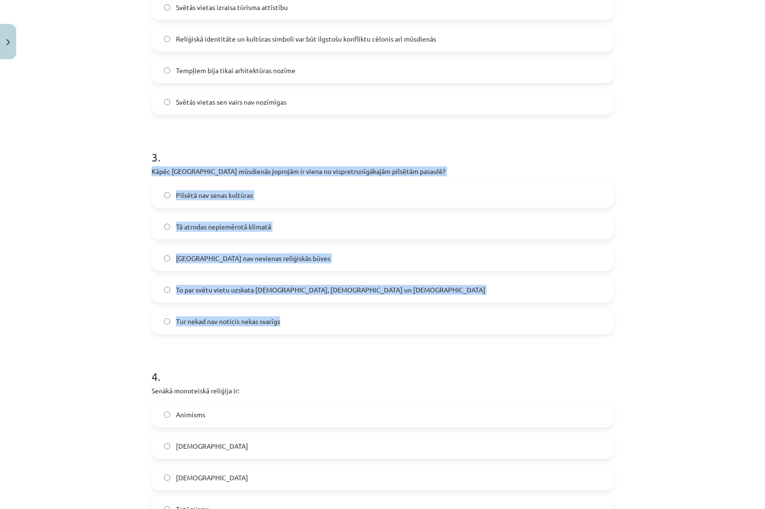
drag, startPoint x: 146, startPoint y: 170, endPoint x: 416, endPoint y: 324, distance: 310.2
click at [416, 324] on div "17 XP Saņemsi Sarežģīts 439 pilda Apraksts Uzdevums Palīdzība 1 . Savieno jēdzi…" at bounding box center [382, 218] width 473 height 1283
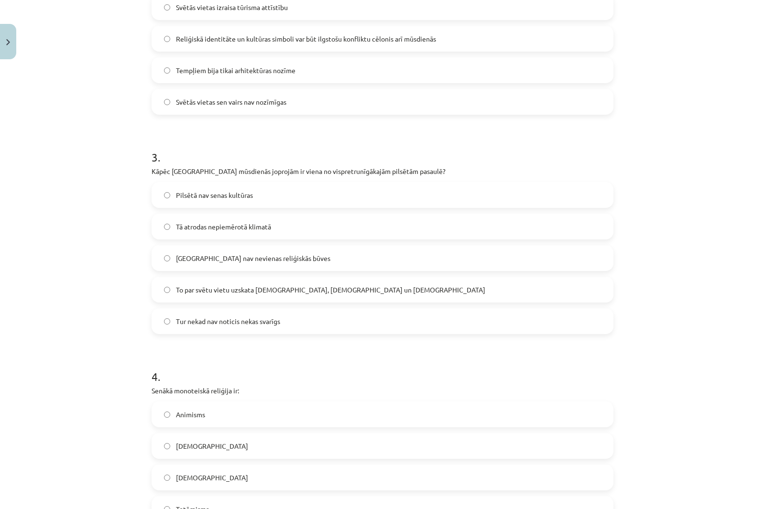
click at [89, 136] on div "Mācību tēma: Vēsture i - 10. klases 1. ieskaites mācību materiāls #5 📜 3. daļa.…" at bounding box center [382, 254] width 765 height 509
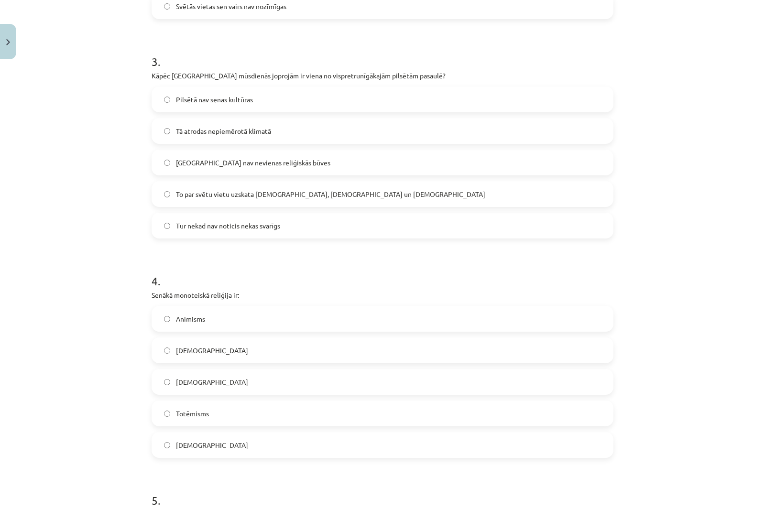
click at [177, 198] on span "To par svētu vietu uzskata ebreji, kristieši un musulmaņi" at bounding box center [330, 194] width 309 height 10
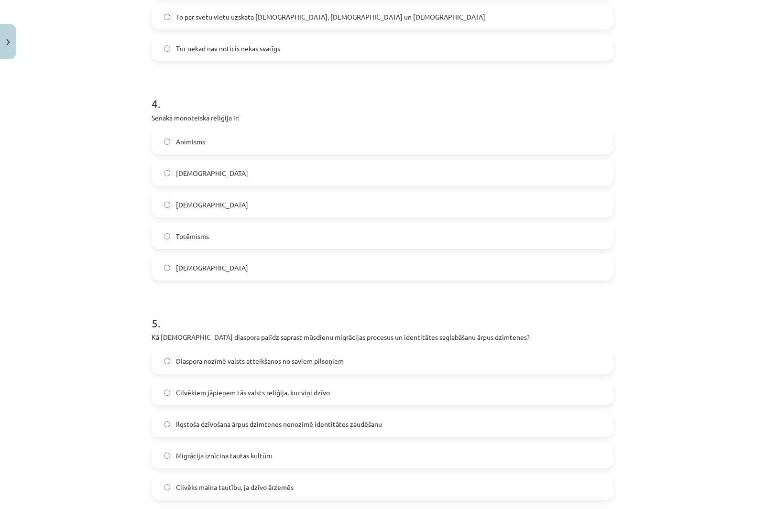
scroll to position [789, 0]
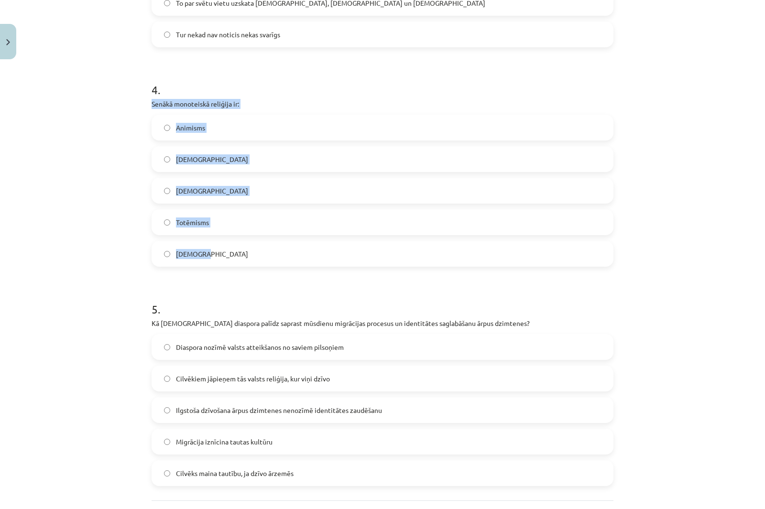
drag, startPoint x: 147, startPoint y: 103, endPoint x: 289, endPoint y: 246, distance: 201.8
click at [83, 137] on div "Mācību tēma: Vēsture i - 10. klases 1. ieskaites mācību materiāls #5 📜 3. daļa.…" at bounding box center [382, 254] width 765 height 509
click at [193, 254] on span "Jūdaisms" at bounding box center [212, 254] width 72 height 10
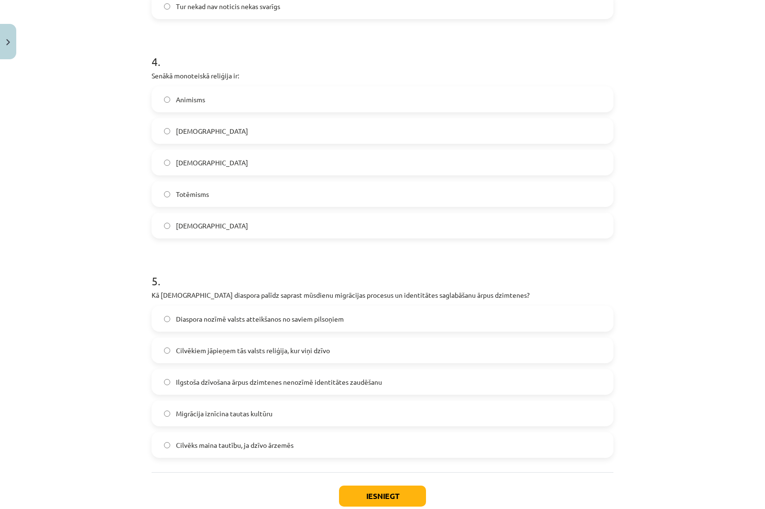
scroll to position [877, 0]
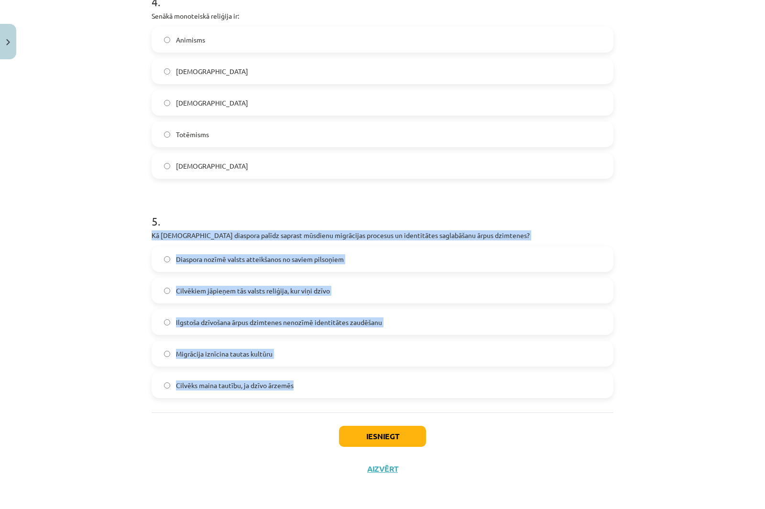
drag, startPoint x: 146, startPoint y: 237, endPoint x: 370, endPoint y: 404, distance: 279.4
click at [65, 191] on div "Mācību tēma: Vēsture i - 10. klases 1. ieskaites mācību materiāls #5 📜 3. daļa.…" at bounding box center [382, 254] width 765 height 509
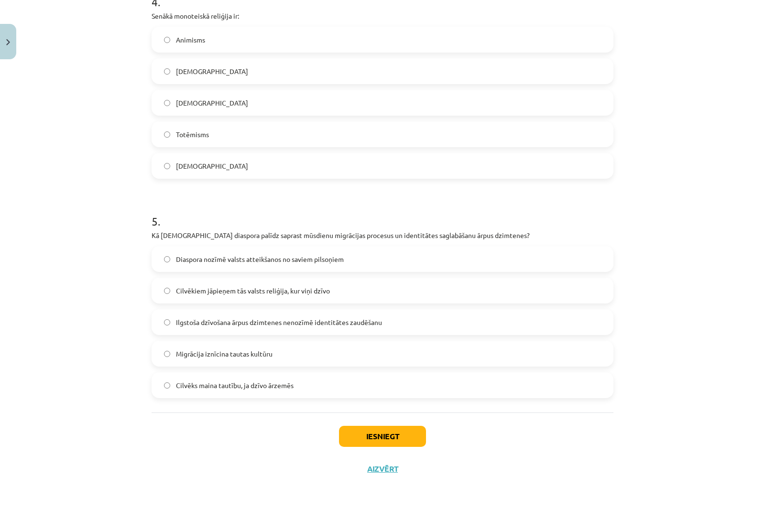
drag, startPoint x: 220, startPoint y: 324, endPoint x: 303, endPoint y: 380, distance: 99.6
click at [222, 326] on span "Ilgstoša dzīvošana ārpus dzimtenes nenozīmē identitātes zaudēšanu" at bounding box center [279, 322] width 206 height 10
click at [203, 314] on label "Ilgstoša dzīvošana ārpus dzimtenes nenozīmē identitātes zaudēšanu" at bounding box center [383, 322] width 460 height 24
click at [176, 327] on span "Ilgstoša dzīvošana ārpus dzimtenes nenozīmē identitātes zaudēšanu" at bounding box center [279, 322] width 206 height 10
click at [405, 425] on div "Iesniegt Aizvērt" at bounding box center [383, 446] width 462 height 67
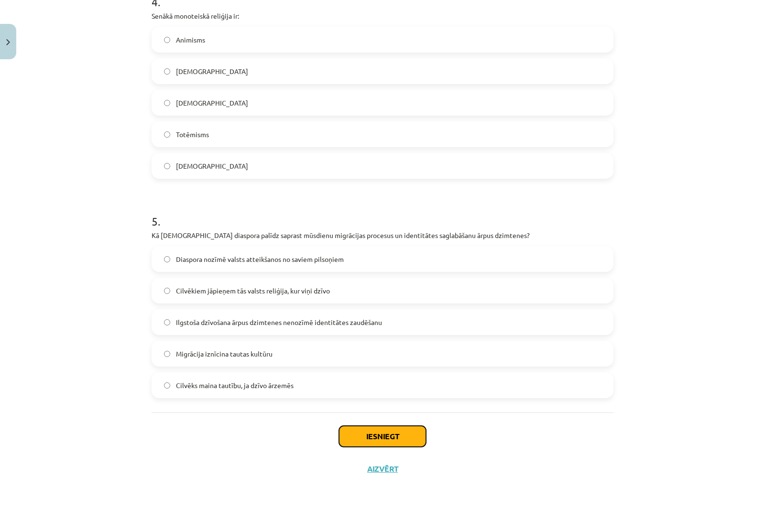
click at [414, 436] on button "Iesniegt" at bounding box center [382, 436] width 87 height 21
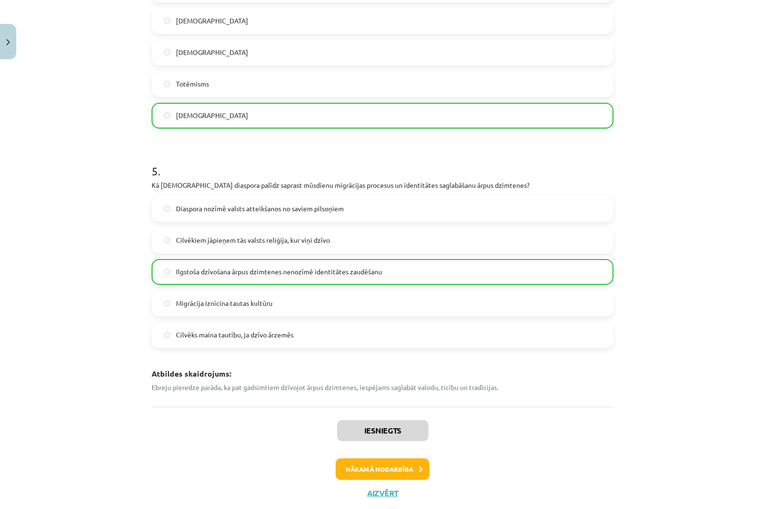
scroll to position [1040, 0]
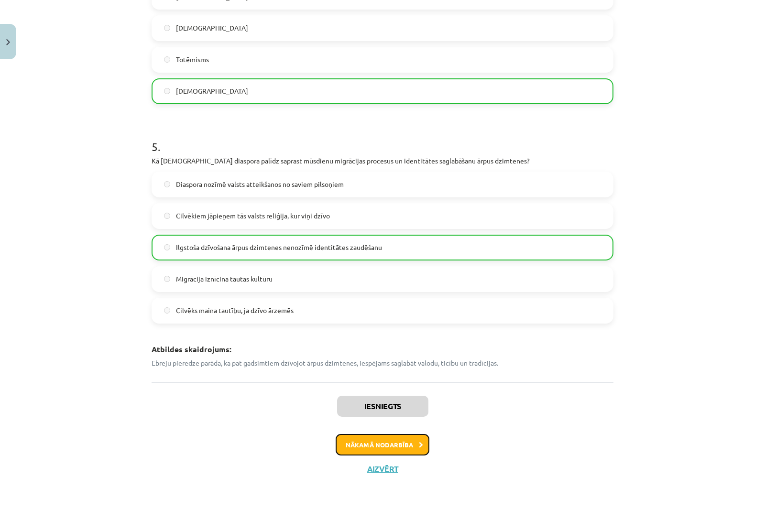
click at [407, 444] on button "Nākamā nodarbība" at bounding box center [383, 445] width 94 height 22
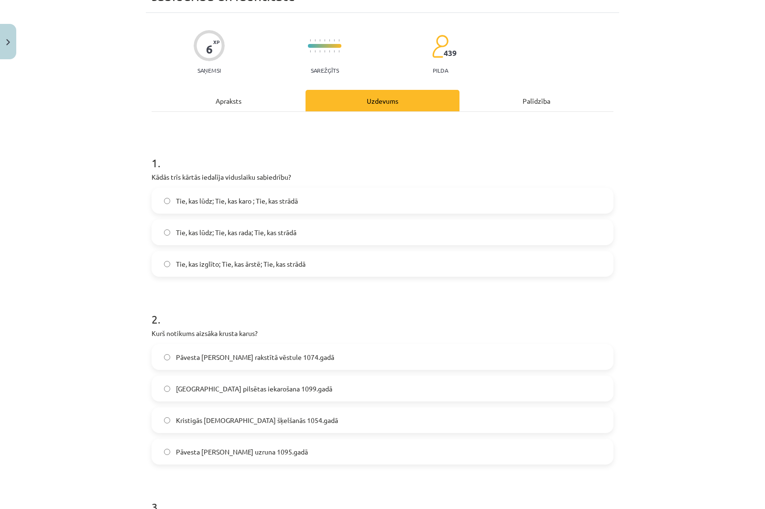
scroll to position [72, 0]
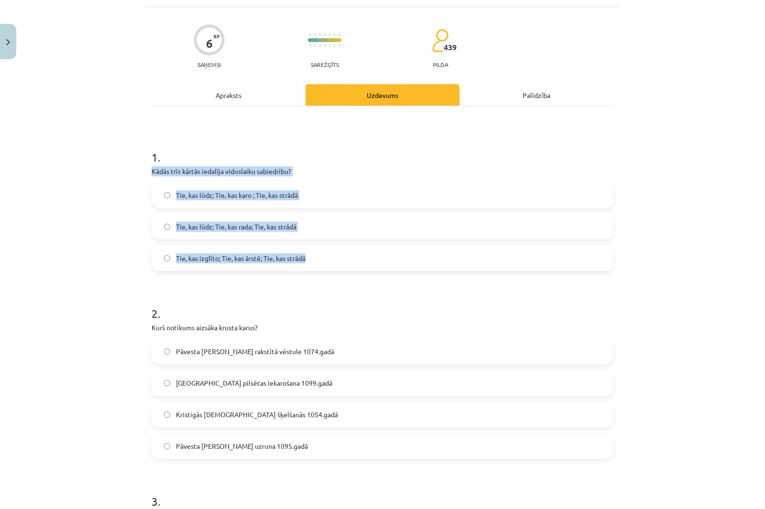
drag, startPoint x: 145, startPoint y: 153, endPoint x: 406, endPoint y: 247, distance: 277.3
click at [406, 247] on div "6 XP Saņemsi Sarežģīts 439 pilda Apraksts Uzdevums Palīdzība 1 . Kādās trīs kār…" at bounding box center [382, 386] width 473 height 758
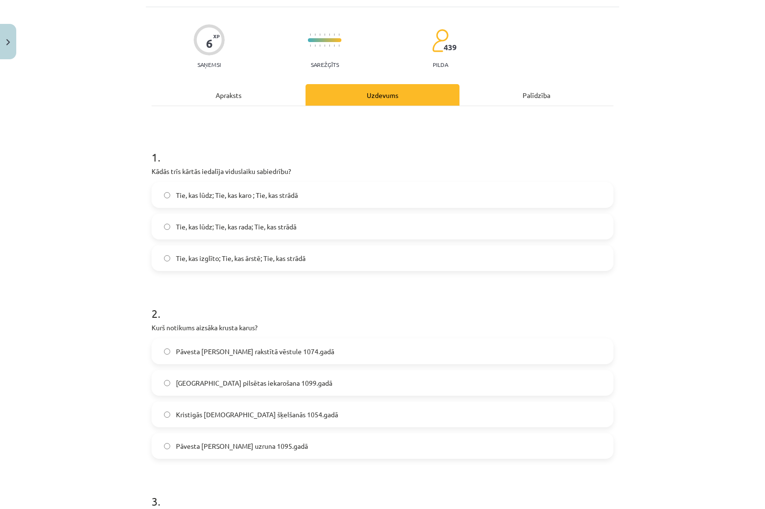
click at [113, 108] on div "Mācību tēma: Vēsture i - 10. klases 1. ieskaites mācību materiāls #6 📜 4. daļa.…" at bounding box center [382, 254] width 765 height 509
click at [237, 190] on span "Tie, kas lūdz; Tie, kas karo ; Tie, kas strādā" at bounding box center [237, 195] width 122 height 10
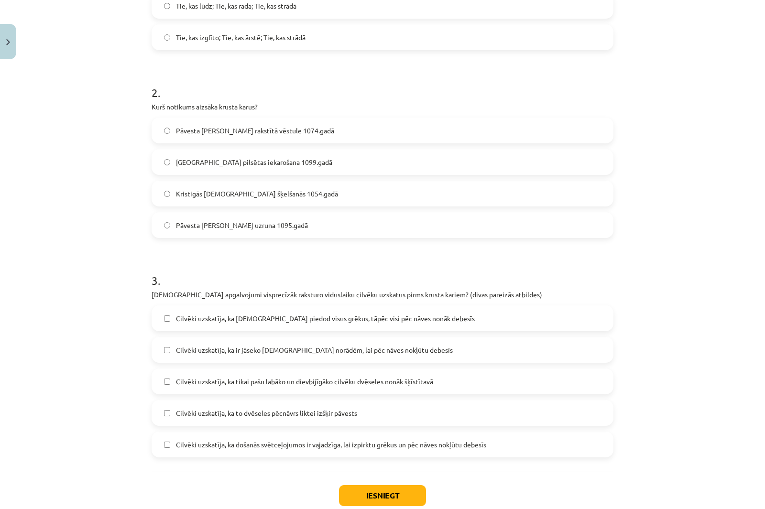
scroll to position [311, 0]
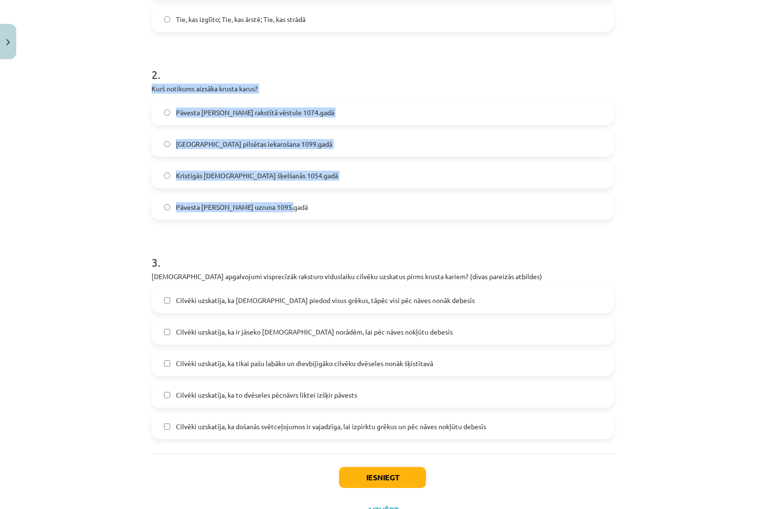
drag, startPoint x: 150, startPoint y: 71, endPoint x: 385, endPoint y: 196, distance: 266.7
click at [385, 197] on div "2 . Kurš notikums aizsāka krusta karus? Pāvesta Gregorija VII rakstītā vēstule …" at bounding box center [383, 135] width 462 height 169
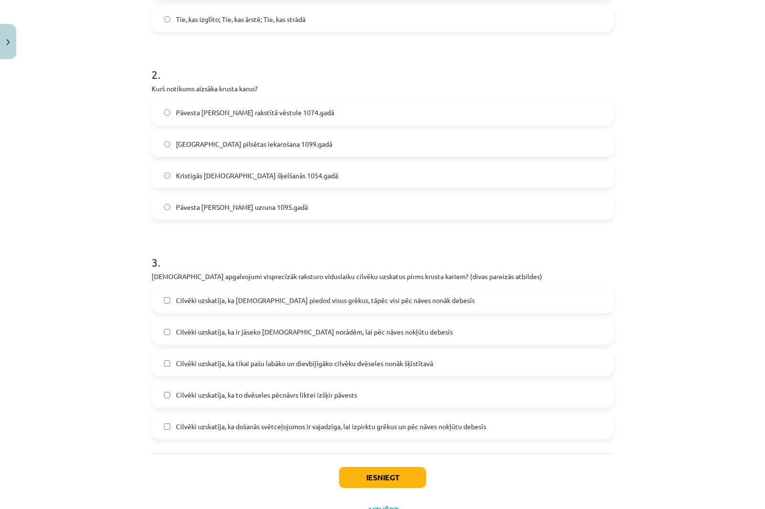
click at [590, 51] on h1 "2 ." at bounding box center [383, 66] width 462 height 30
click at [234, 202] on span "Pāvesta Urbāna II uzruna 1095.gadā" at bounding box center [242, 207] width 132 height 10
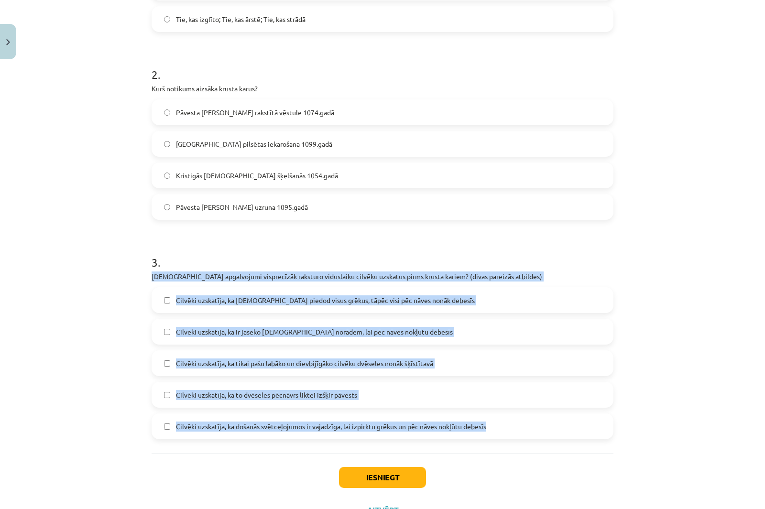
drag, startPoint x: 147, startPoint y: 254, endPoint x: 610, endPoint y: 421, distance: 491.8
click at [610, 421] on div "6 XP Saņemsi Sarežģīts 439 pilda Apraksts Uzdevums Palīdzība 1 . Kādās trīs kār…" at bounding box center [382, 147] width 473 height 758
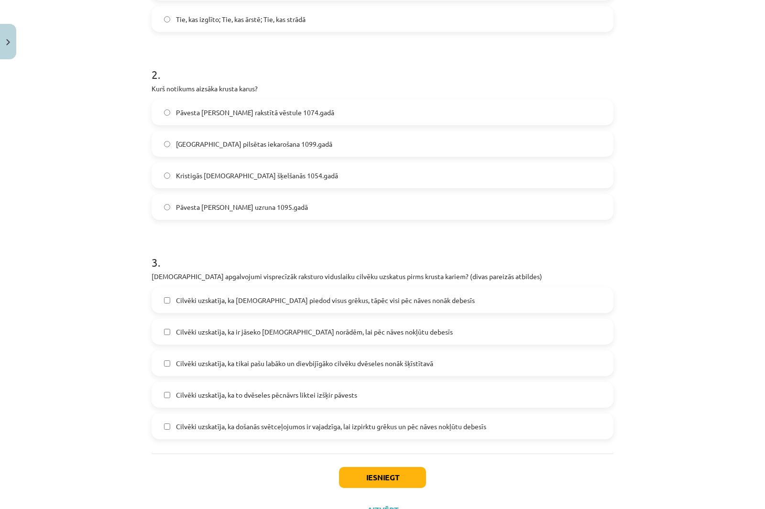
click at [78, 95] on div "Mācību tēma: Vēsture i - 10. klases 1. ieskaites mācību materiāls #6 📜 4. daļa.…" at bounding box center [382, 254] width 765 height 509
click at [285, 327] on span "Cilvēki uzskatīja, ka ir jāseko kristīgās baznīcas norādēm, lai pēc nāves nokļū…" at bounding box center [314, 332] width 277 height 10
click at [234, 420] on label "Cilvēki uzskatīja, ka došanās svētceļojumos ir vajadzīga, lai izpirktu grēkus u…" at bounding box center [383, 426] width 460 height 24
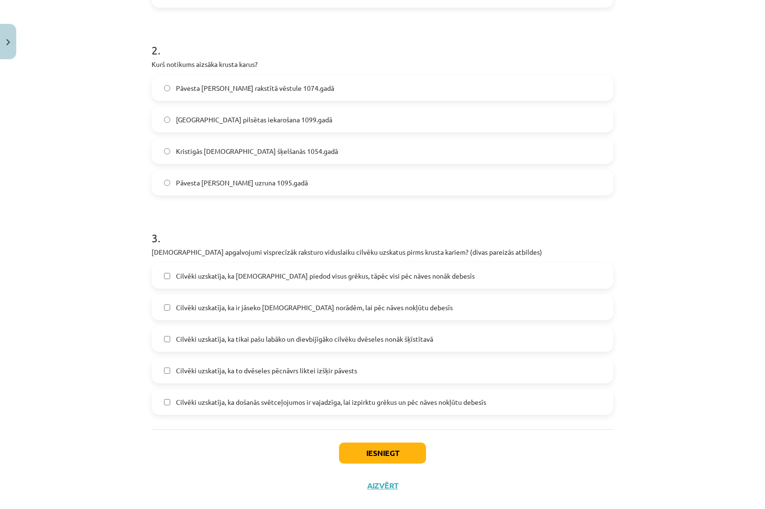
scroll to position [337, 0]
click at [402, 448] on div "Iesniegt Aizvērt" at bounding box center [383, 461] width 462 height 67
click at [403, 441] on button "Iesniegt" at bounding box center [382, 451] width 87 height 21
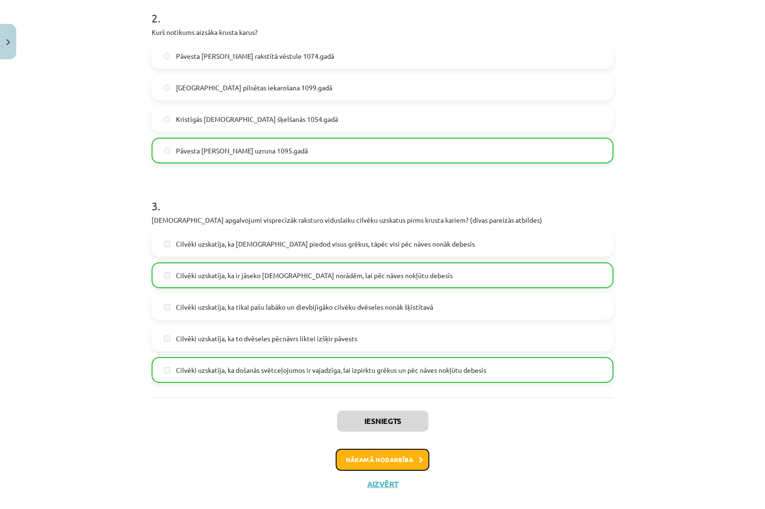
click at [380, 452] on button "Nākamā nodarbība" at bounding box center [383, 460] width 94 height 22
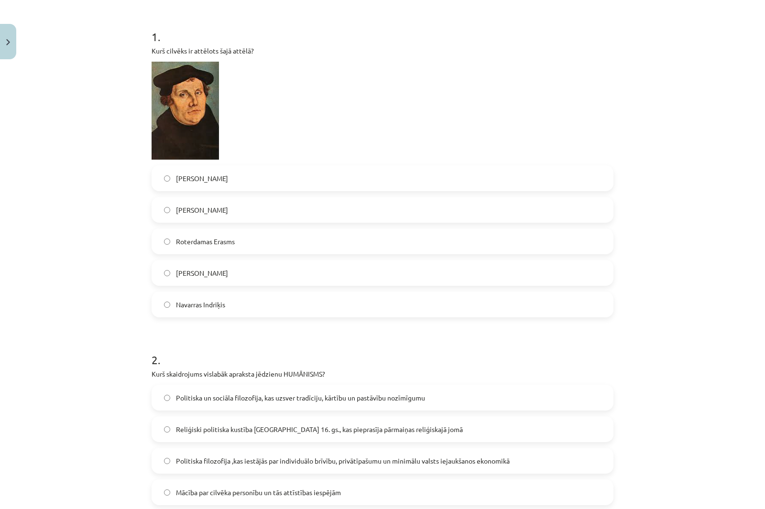
scroll to position [215, 0]
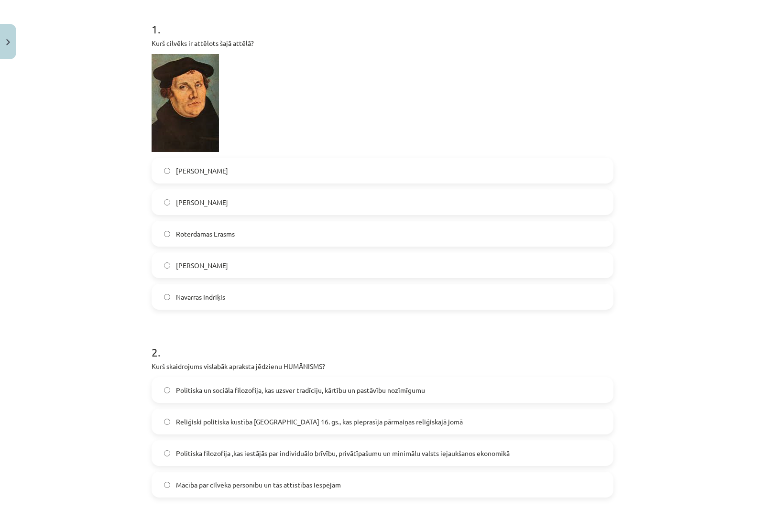
click at [217, 253] on label "Martiņš Luters" at bounding box center [383, 265] width 460 height 24
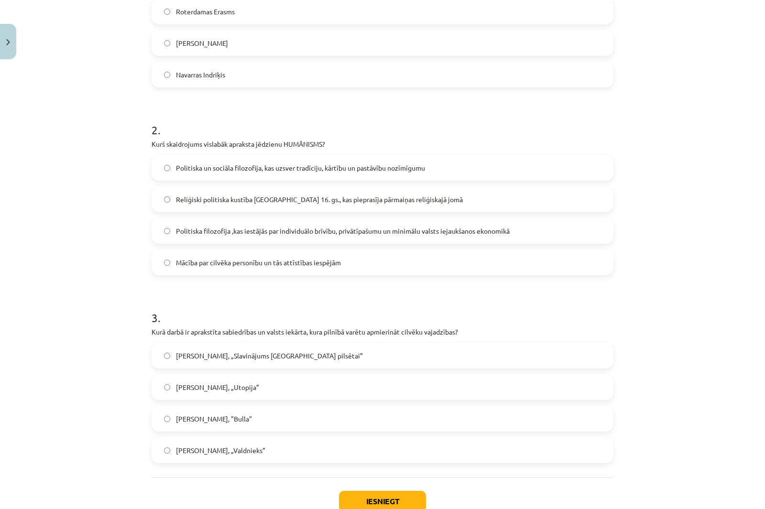
scroll to position [454, 0]
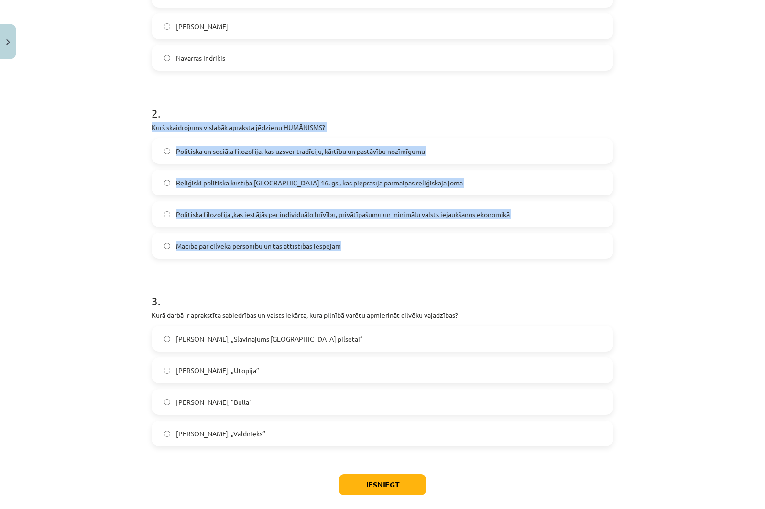
drag, startPoint x: 330, startPoint y: 173, endPoint x: 414, endPoint y: 231, distance: 101.7
click at [414, 231] on div "Mācību tēma: Vēsture i - 10. klases 1. ieskaites mācību materiāls #7 📜 5. daļa.…" at bounding box center [382, 254] width 765 height 509
click at [414, 234] on label "Mācība par cilvēka personību un tās attīstības iespējām" at bounding box center [383, 246] width 460 height 24
click at [59, 129] on div "Mācību tēma: Vēsture i - 10. klases 1. ieskaites mācību materiāls #7 📜 5. daļa.…" at bounding box center [382, 254] width 765 height 509
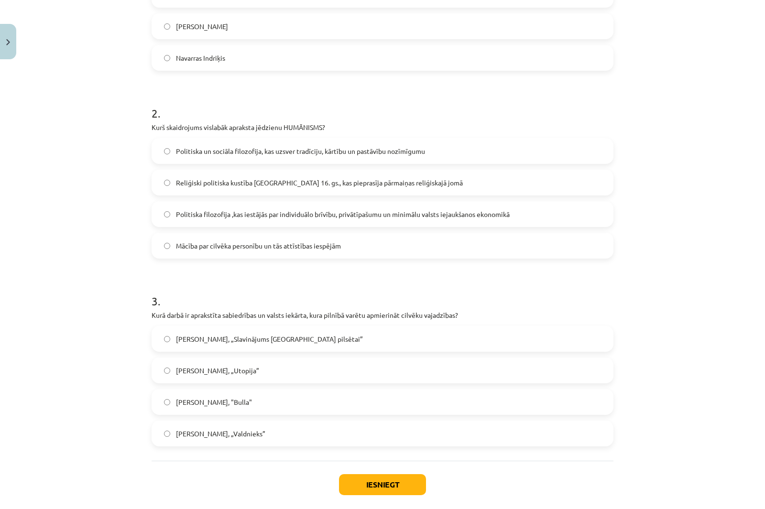
click at [195, 241] on span "Mācība par cilvēka personību un tās attīstības iespējām" at bounding box center [258, 246] width 165 height 10
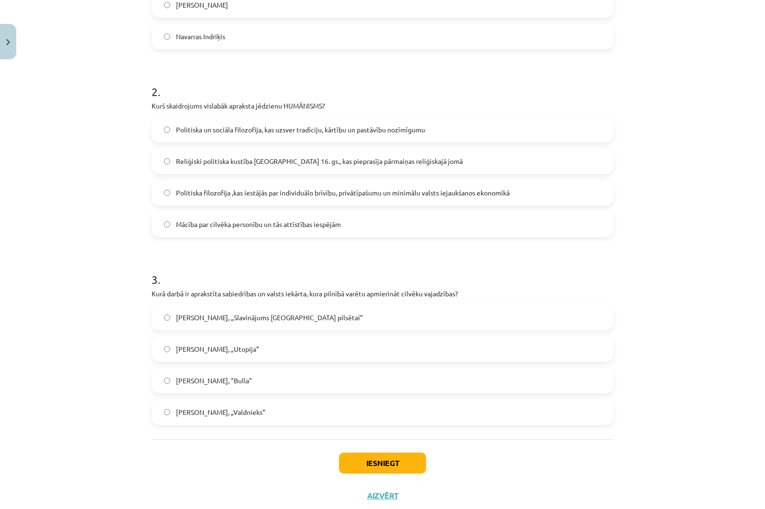
scroll to position [487, 0]
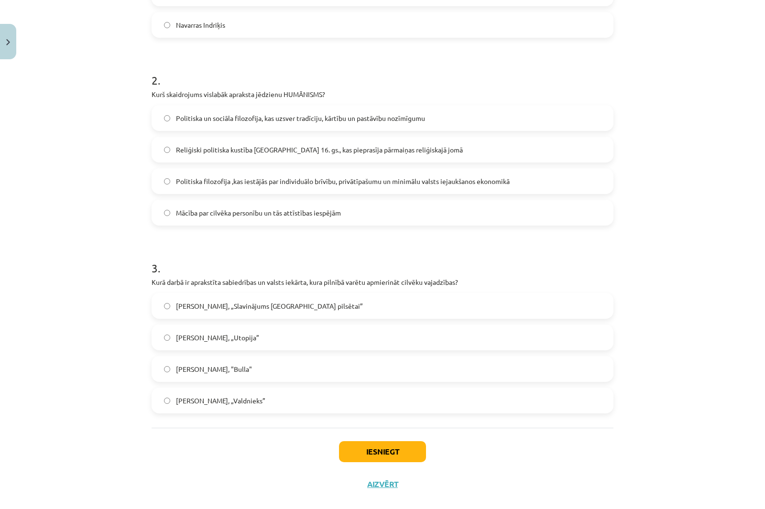
drag, startPoint x: 151, startPoint y: 270, endPoint x: 355, endPoint y: 392, distance: 237.6
click at [356, 396] on div "3 . Kurā darbā ir aprakstīta sabiedrības un valsts iekārta, kura pilnībā varētu…" at bounding box center [383, 329] width 462 height 169
click at [74, 229] on div "Mācību tēma: Vēsture i - 10. klases 1. ieskaites mācību materiāls #7 📜 5. daļa.…" at bounding box center [382, 254] width 765 height 509
click at [201, 326] on label "Tomass Mors, „Utopija”" at bounding box center [383, 338] width 460 height 24
click at [366, 441] on button "Iesniegt" at bounding box center [382, 451] width 87 height 21
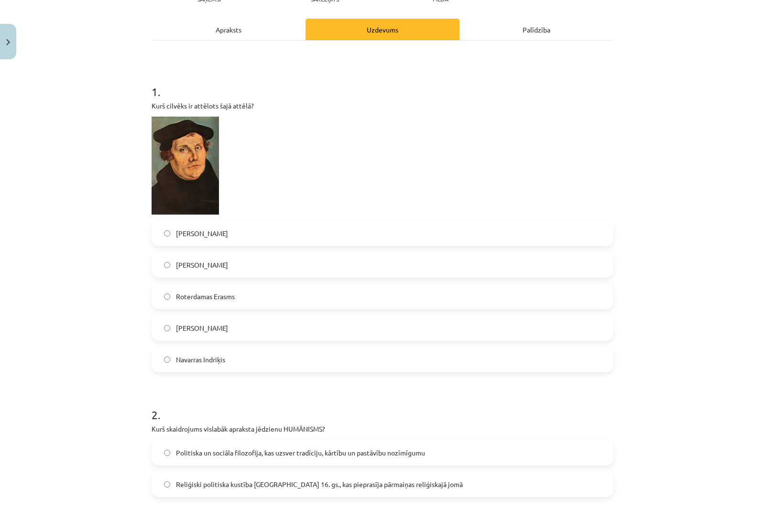
scroll to position [0, 0]
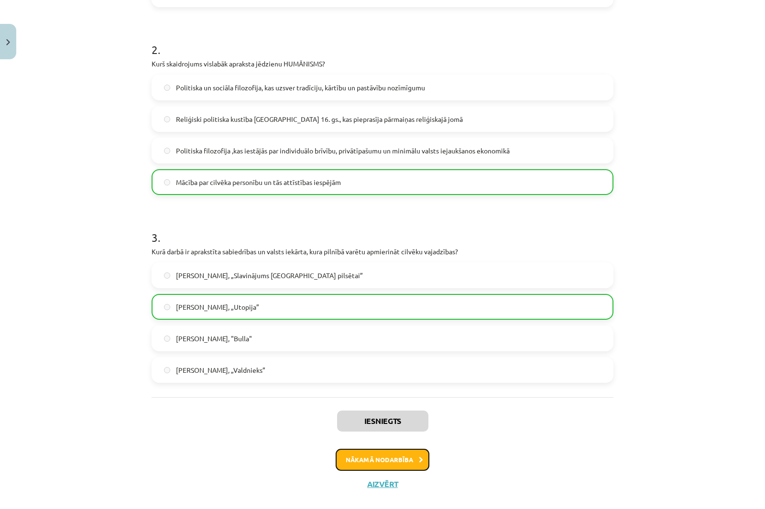
click at [406, 449] on button "Nākamā nodarbība" at bounding box center [383, 460] width 94 height 22
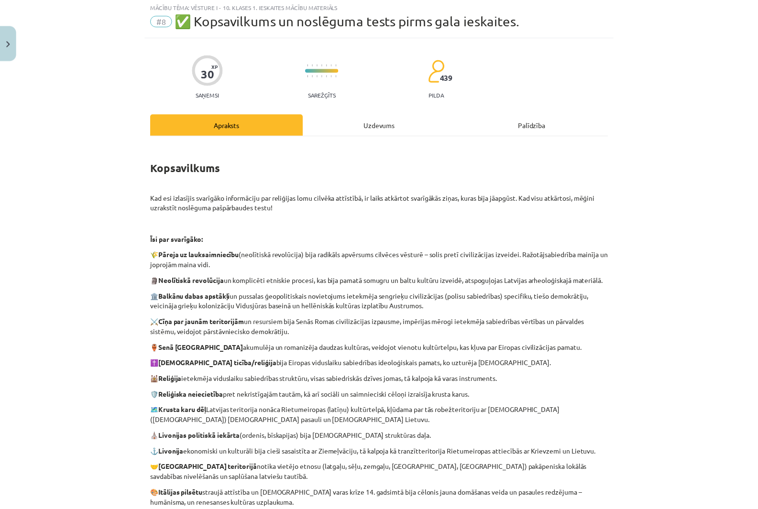
scroll to position [24, 0]
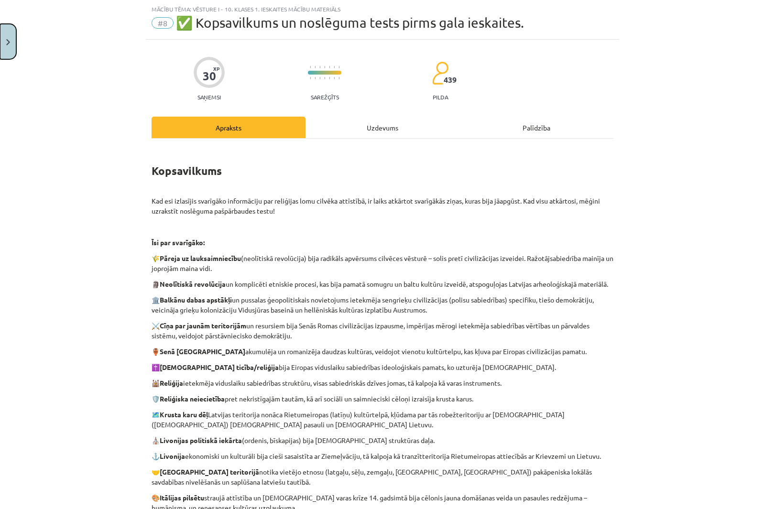
click at [11, 39] on button "Close" at bounding box center [8, 41] width 16 height 35
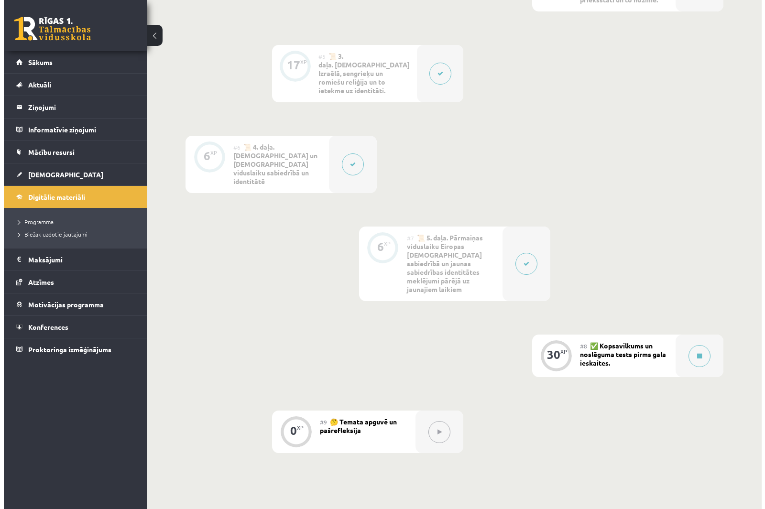
scroll to position [574, 0]
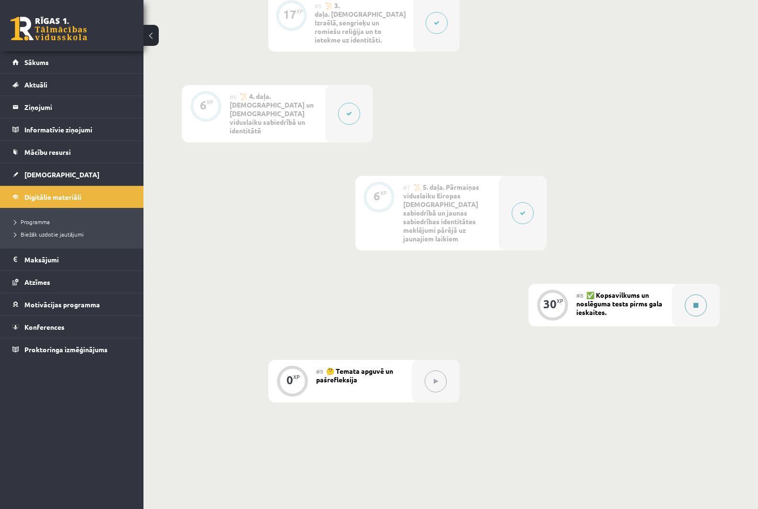
click at [699, 294] on button at bounding box center [696, 305] width 22 height 22
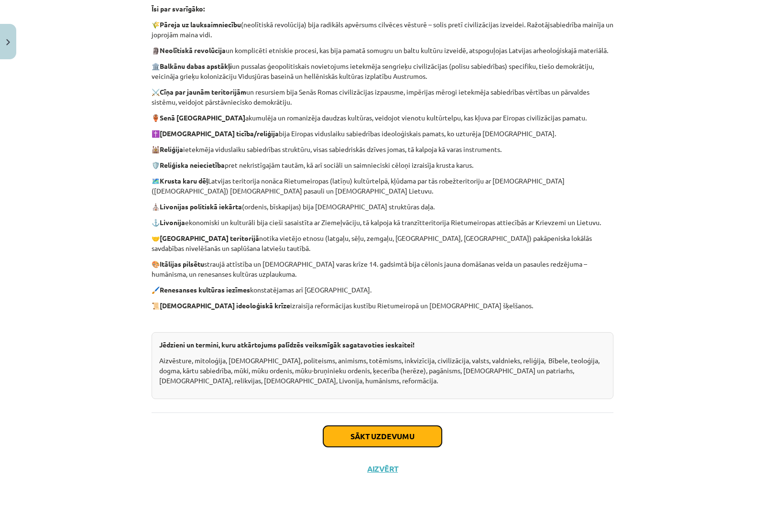
click at [403, 437] on button "Sākt uzdevumu" at bounding box center [382, 436] width 119 height 21
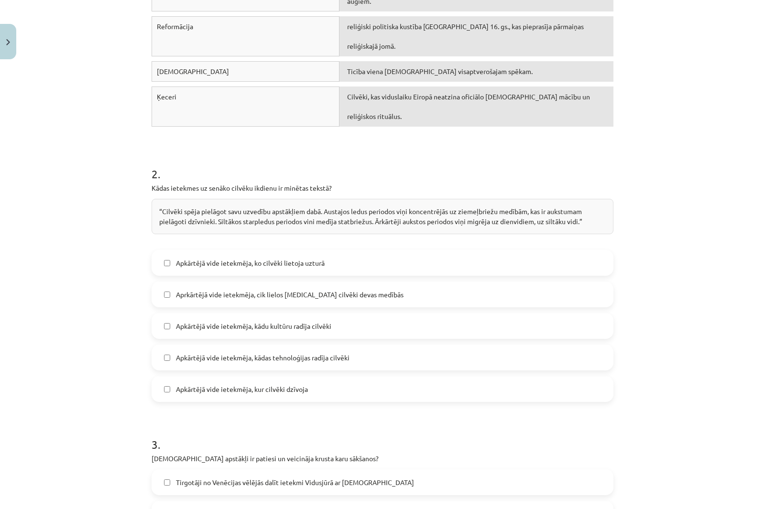
scroll to position [335, 0]
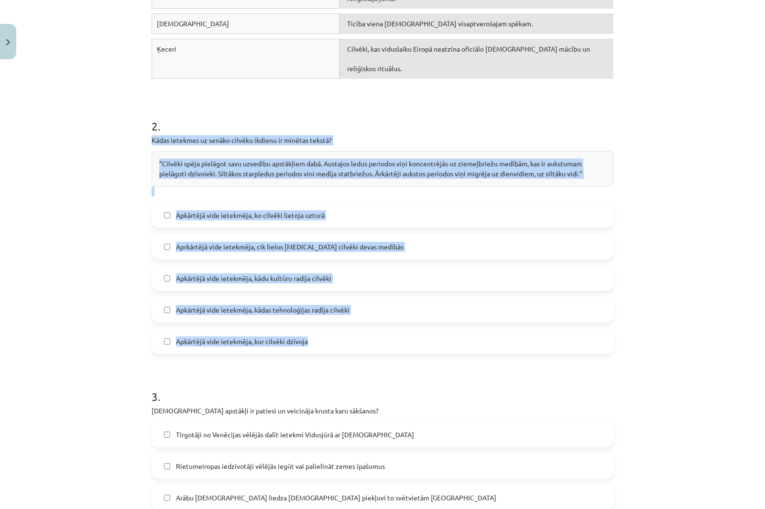
drag, startPoint x: 264, startPoint y: 170, endPoint x: 447, endPoint y: 327, distance: 241.1
click at [65, 145] on div "Mācību tēma: Vēsture i - 10. klases 1. ieskaites mācību materiāls #8 ✅ ​Kopsavi…" at bounding box center [382, 254] width 765 height 509
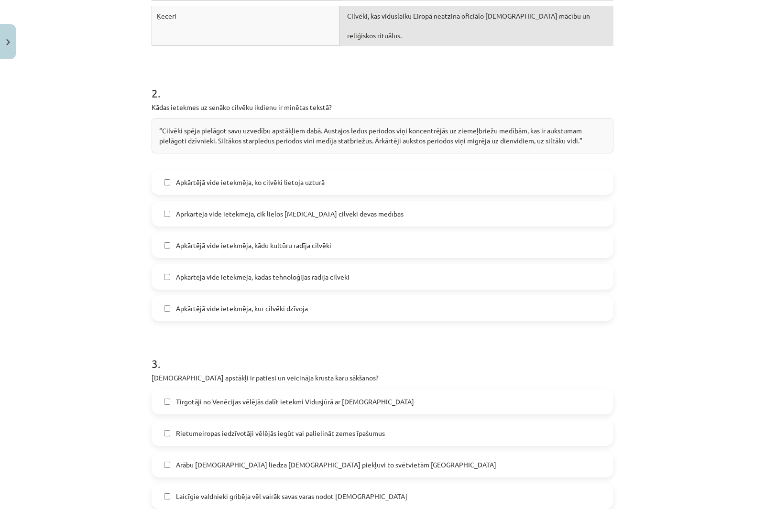
scroll to position [382, 0]
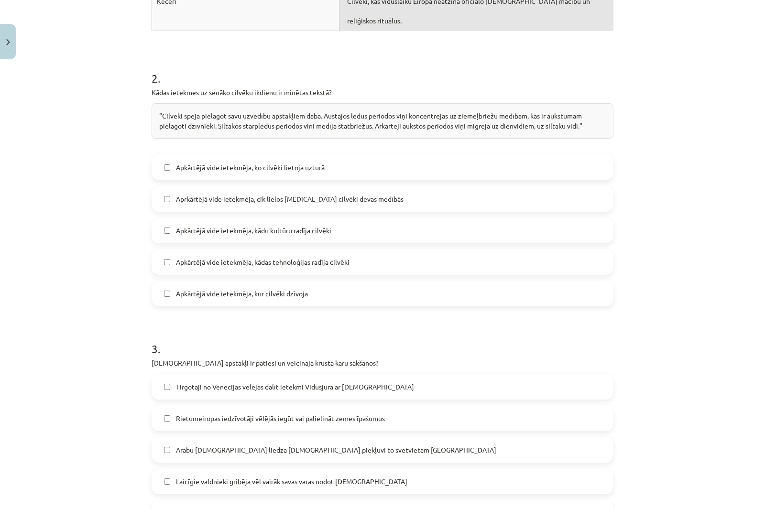
click at [305, 282] on label "Apkārtējā vide ietekmēja, kur cilvēki dzīvoja" at bounding box center [383, 294] width 460 height 24
click at [301, 155] on label "Apkārtējā vide ietekmēja, ko cilvēki lietoja uzturā" at bounding box center [383, 167] width 460 height 24
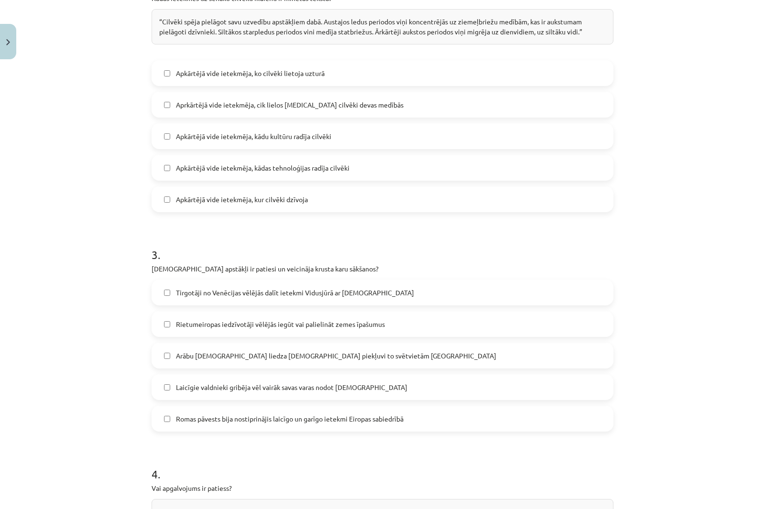
scroll to position [621, 0]
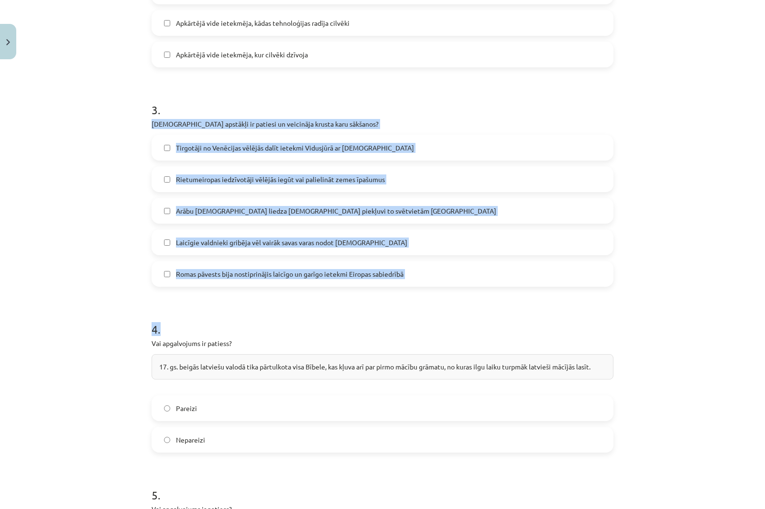
drag, startPoint x: 146, startPoint y: 102, endPoint x: 434, endPoint y: 277, distance: 336.6
click at [44, 133] on div "Mācību tēma: Vēsture i - 10. klases 1. ieskaites mācību materiāls #8 ✅ ​Kopsavi…" at bounding box center [382, 254] width 765 height 509
click at [75, 174] on div "Mācību tēma: Vēsture i - 10. klases 1. ieskaites mācību materiāls #8 ✅ ​Kopsavi…" at bounding box center [382, 254] width 765 height 509
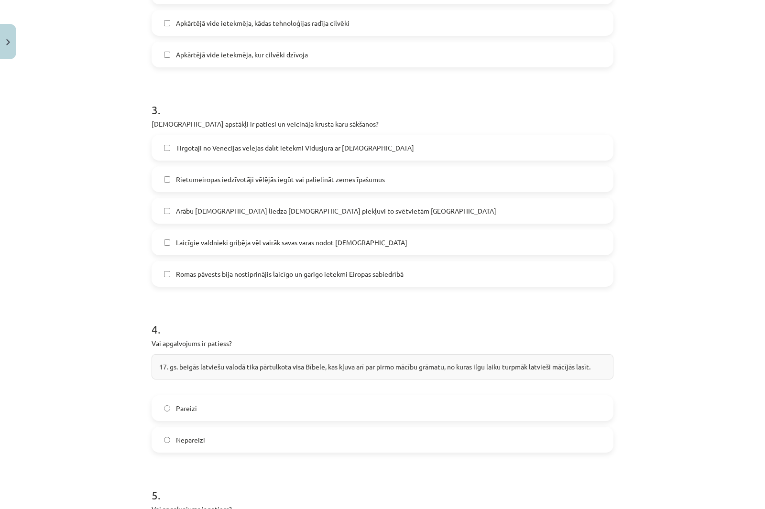
click at [176, 174] on span "Rietumeiropas iedzīvotāji vēlējās iegūt vai palielināt zemes īpašumus" at bounding box center [280, 179] width 209 height 10
click at [202, 206] on span "Arābu musulmaņi liedza kristiešiem piekļuvi to svētvietām Jeruzālemē" at bounding box center [336, 211] width 320 height 10
click at [198, 262] on label "Romas pāvests bija nostiprinājis laicīgo un garīgo ietekmi Eiropas sabiedrībā" at bounding box center [383, 274] width 460 height 24
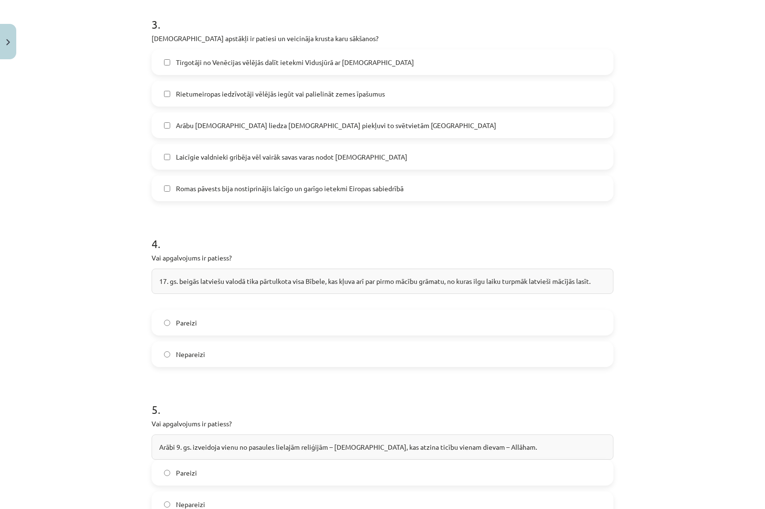
scroll to position [861, 0]
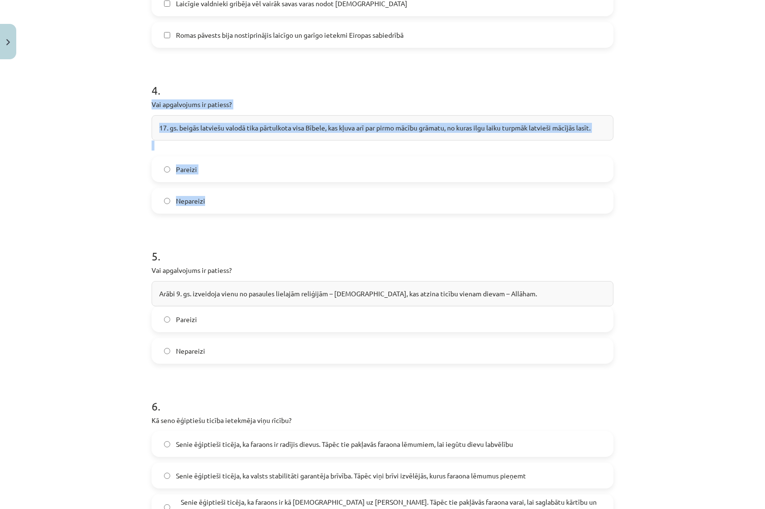
drag, startPoint x: 145, startPoint y: 78, endPoint x: 327, endPoint y: 180, distance: 208.5
click at [327, 180] on div "30 XP Saņemsi Sarežģīts 439 pilda Apraksts Uzdevums Palīdzība 1 . Savieno jēdzi…" at bounding box center [382, 422] width 473 height 2439
click at [47, 186] on div "Mācību tēma: Vēsture i - 10. klases 1. ieskaites mācību materiāls #8 ✅ ​Kopsavi…" at bounding box center [382, 254] width 765 height 509
click at [171, 157] on label "Pareizi" at bounding box center [383, 169] width 460 height 24
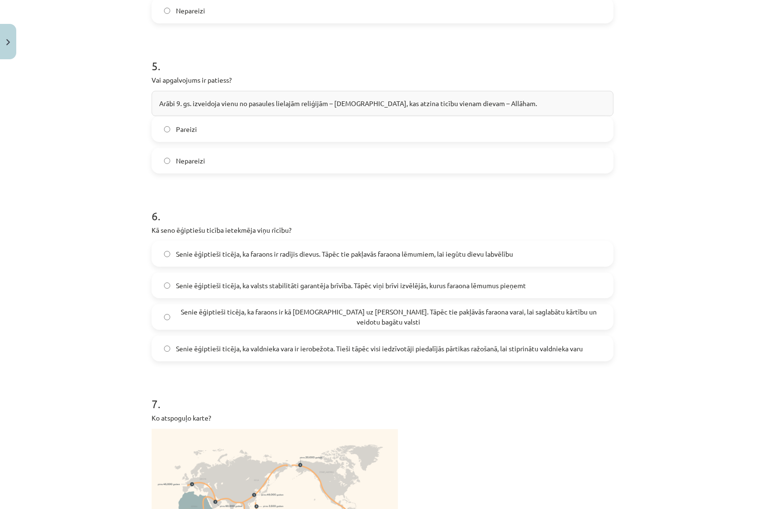
scroll to position [1052, 0]
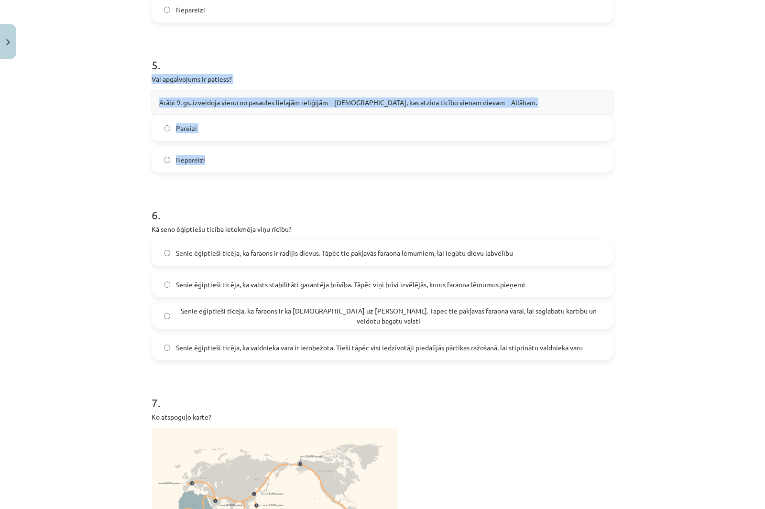
drag, startPoint x: 147, startPoint y: 54, endPoint x: 261, endPoint y: 144, distance: 145.0
click at [261, 144] on div "30 XP Saņemsi Sarežģīts 439 pilda Apraksts Uzdevums Palīdzība 1 . Savieno jēdzi…" at bounding box center [382, 231] width 473 height 2439
click at [98, 113] on div "Mācību tēma: Vēsture i - 10. klases 1. ieskaites mācību materiāls #8 ✅ ​Kopsavi…" at bounding box center [382, 254] width 765 height 509
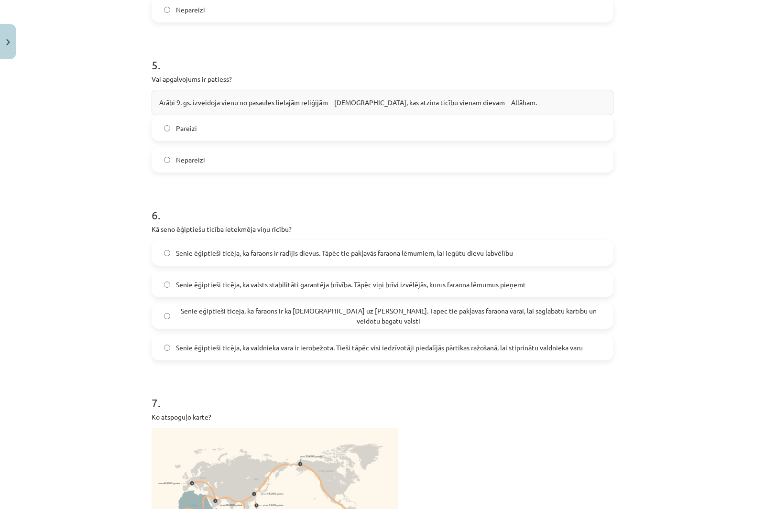
click at [194, 155] on span "Nepareizi" at bounding box center [190, 160] width 29 height 10
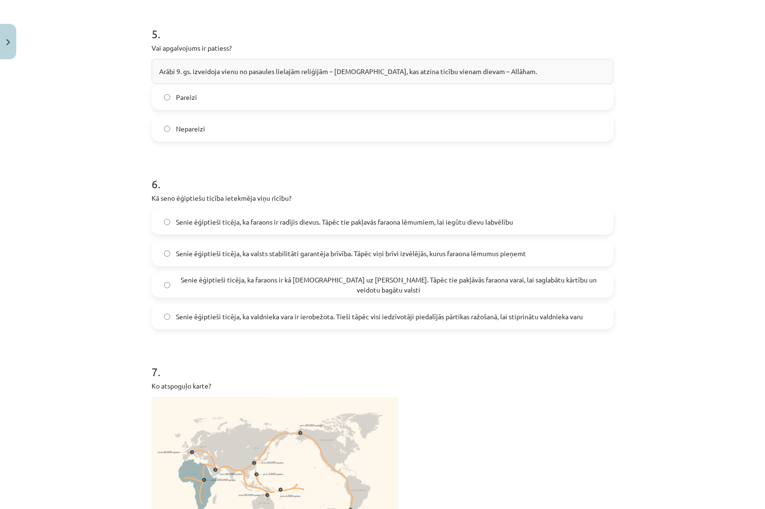
scroll to position [1147, 0]
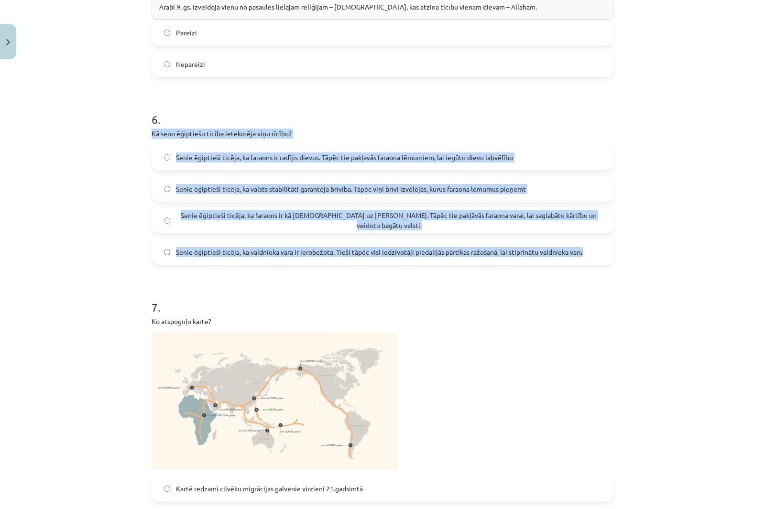
drag, startPoint x: 161, startPoint y: 117, endPoint x: 610, endPoint y: 236, distance: 464.3
click at [610, 236] on div "30 XP Saņemsi Sarežģīts 439 pilda Apraksts Uzdevums Palīdzība 1 . Savieno jēdzi…" at bounding box center [382, 135] width 473 height 2439
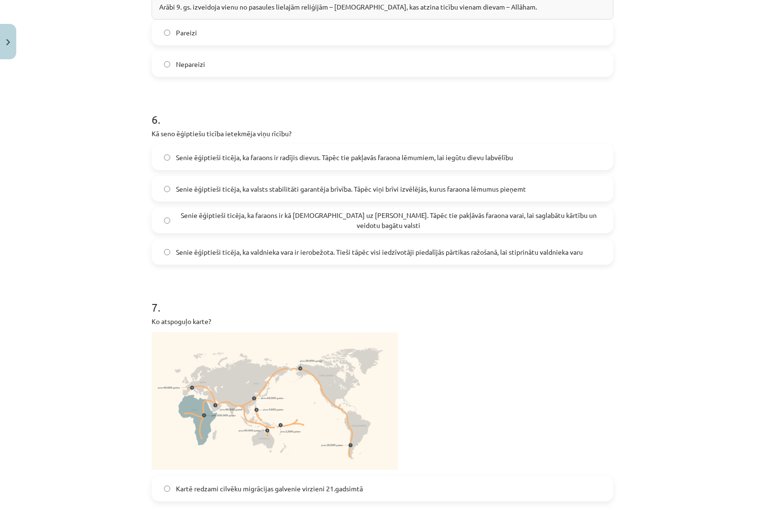
click at [44, 102] on div "Mācību tēma: Vēsture i - 10. klases 1. ieskaites mācību materiāls #8 ✅ ​Kopsavi…" at bounding box center [382, 254] width 765 height 509
click at [385, 208] on label "Senie ēģiptieši ticēja, ka faraons ir kā dievs uz Zemes. Tāpēc tie pakļāvās far…" at bounding box center [383, 220] width 460 height 24
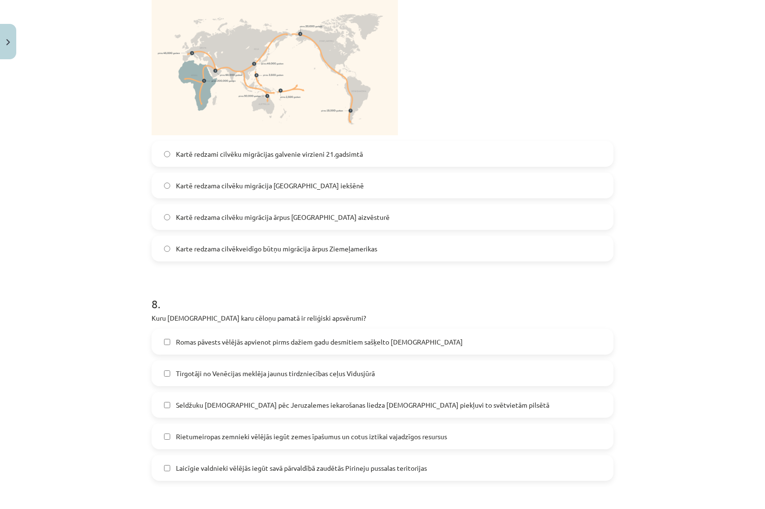
scroll to position [1530, 0]
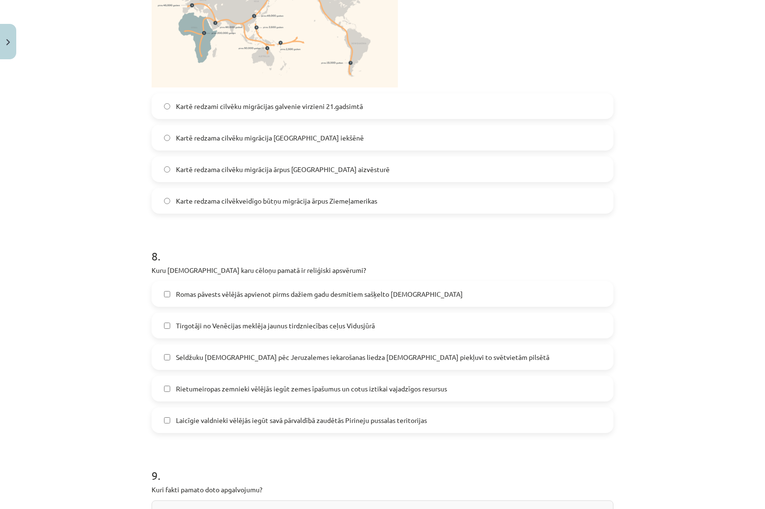
click at [304, 164] on span "Kartē redzama cilvēku migrācija ārpus Āfrikas aizvēsturē" at bounding box center [283, 169] width 214 height 10
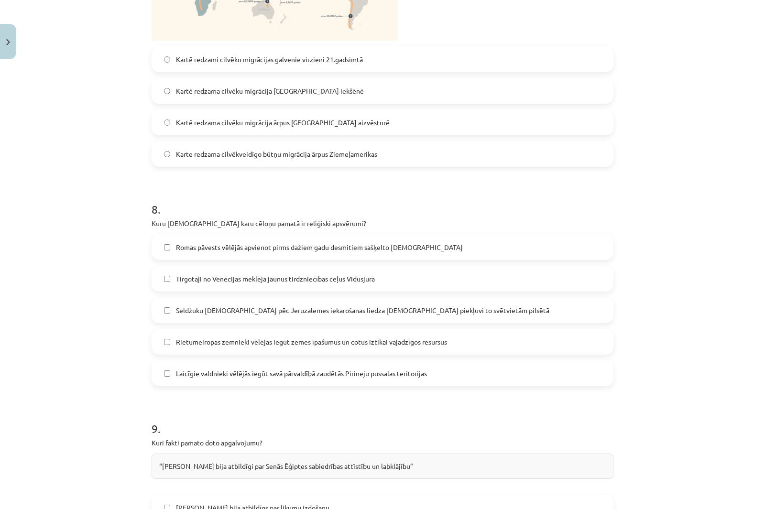
scroll to position [1673, 0]
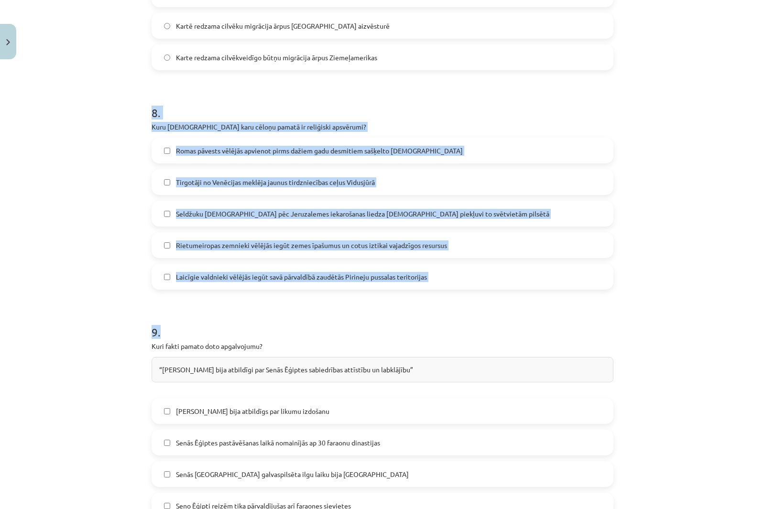
drag, startPoint x: 132, startPoint y: 97, endPoint x: 524, endPoint y: 279, distance: 432.5
click at [524, 279] on div "Mācību tēma: Vēsture i - 10. klases 1. ieskaites mācību materiāls #8 ✅ ​Kopsavi…" at bounding box center [382, 254] width 765 height 509
drag, startPoint x: 58, startPoint y: 118, endPoint x: 63, endPoint y: 119, distance: 5.5
click at [57, 118] on div "Mācību tēma: Vēsture i - 10. klases 1. ieskaites mācību materiāls #8 ✅ ​Kopsavi…" at bounding box center [382, 254] width 765 height 509
click at [191, 146] on span "Romas pāvests vēlējās apvienot pirms dažiem gadu desmitiem sašķelto kristīgo ba…" at bounding box center [319, 151] width 287 height 10
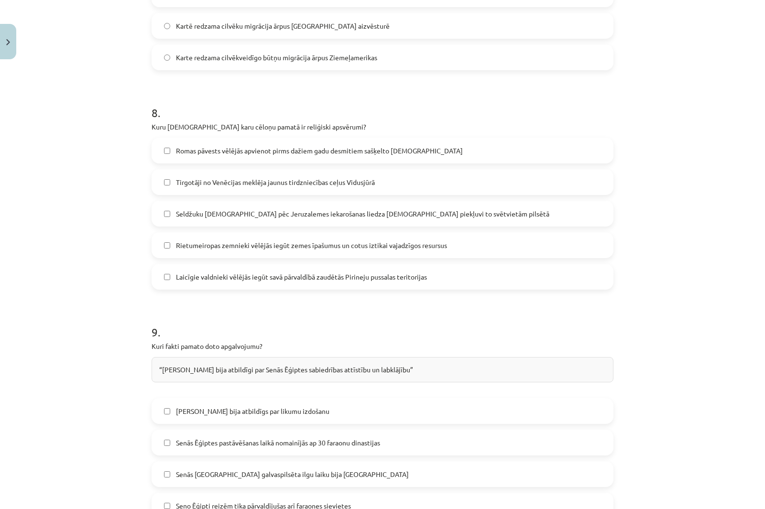
click at [212, 209] on span "Seldžuku musulmaņi pēc Jeruzalemes iekarošanas liedza kristiešiem piekļuvi to s…" at bounding box center [362, 214] width 373 height 10
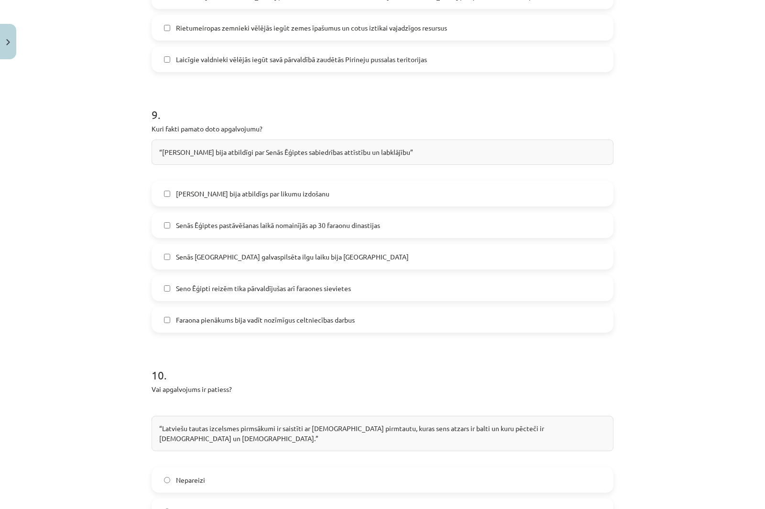
scroll to position [1912, 0]
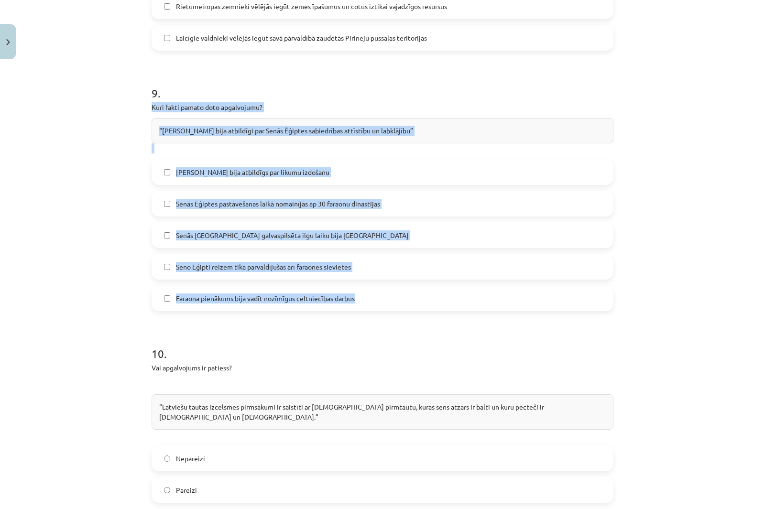
drag, startPoint x: 144, startPoint y: 83, endPoint x: 470, endPoint y: 277, distance: 379.8
click at [95, 131] on div "Mācību tēma: Vēsture i - 10. klases 1. ieskaites mācību materiāls #8 ✅ ​Kopsavi…" at bounding box center [382, 254] width 765 height 509
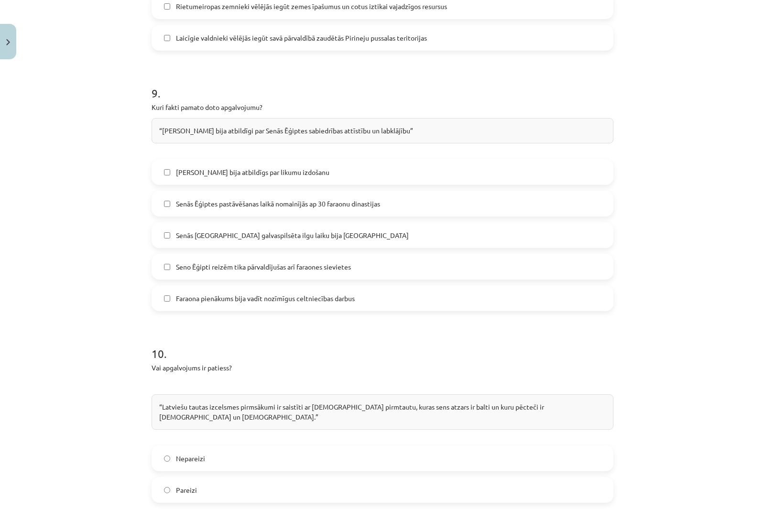
click at [211, 167] on span "Faraons bija atbildīgs par likumu izdošanu" at bounding box center [252, 172] width 153 height 10
click at [242, 294] on span "Faraona pienākums bija vadīt nozīmīgus celtniecības darbus" at bounding box center [265, 299] width 179 height 10
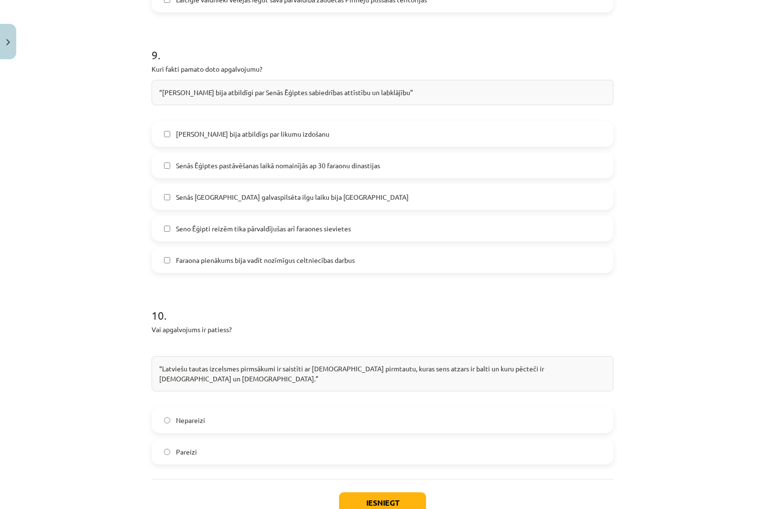
scroll to position [1987, 0]
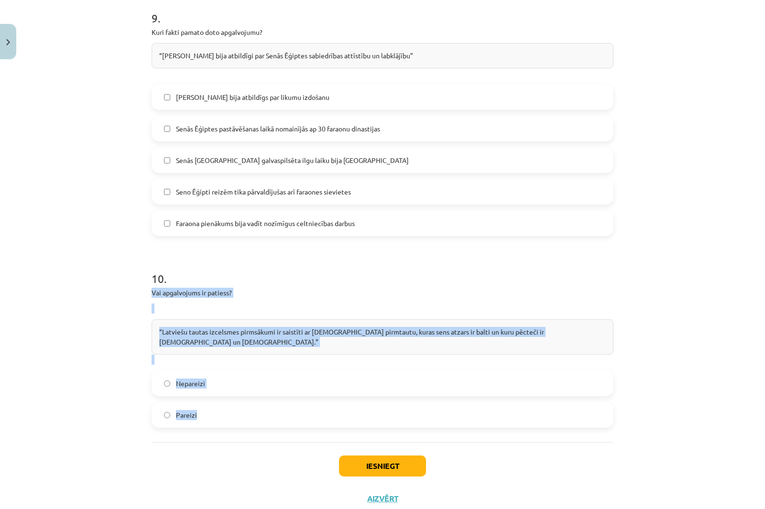
drag, startPoint x: 149, startPoint y: 273, endPoint x: 364, endPoint y: 406, distance: 252.9
click at [364, 406] on div "Mācību tēma: Vēsture i - 10. klases 1. ieskaites mācību materiāls #8 ✅ ​Kopsavi…" at bounding box center [382, 254] width 765 height 509
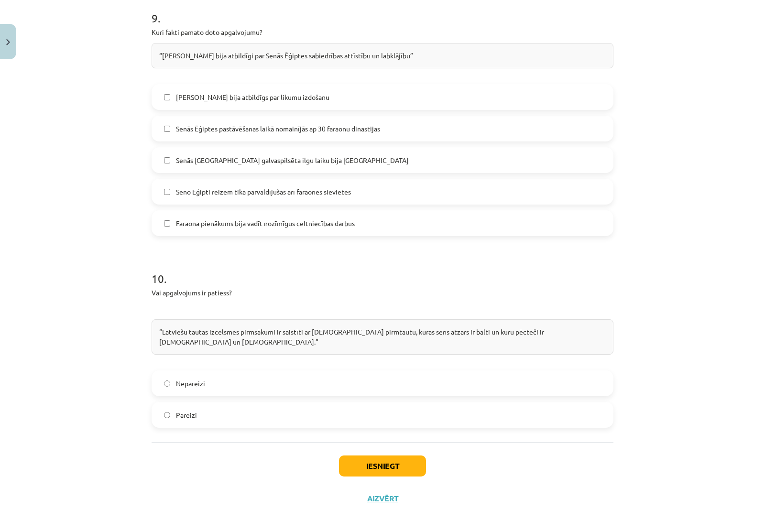
click at [39, 256] on div "Mācību tēma: Vēsture i - 10. klases 1. ieskaites mācību materiāls #8 ✅ ​Kopsavi…" at bounding box center [382, 254] width 765 height 509
click at [187, 410] on span "Pareizi" at bounding box center [186, 415] width 21 height 10
click at [376, 456] on button "Iesniegt" at bounding box center [382, 466] width 87 height 21
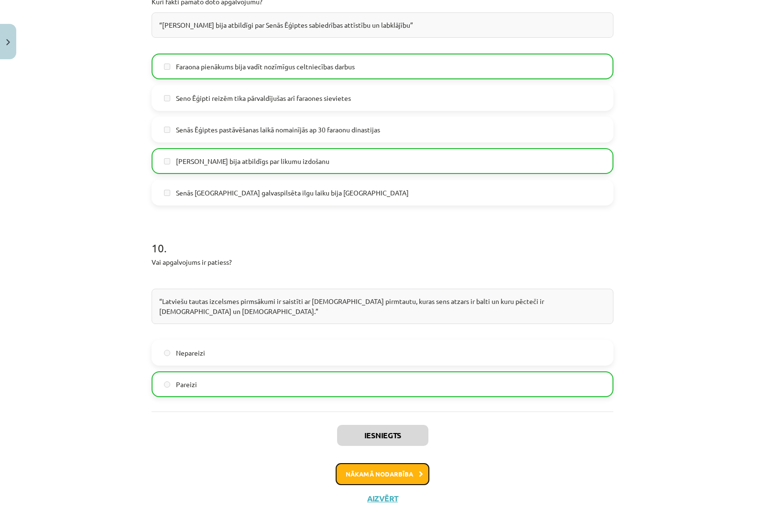
click at [383, 463] on button "Nākamā nodarbība" at bounding box center [383, 474] width 94 height 22
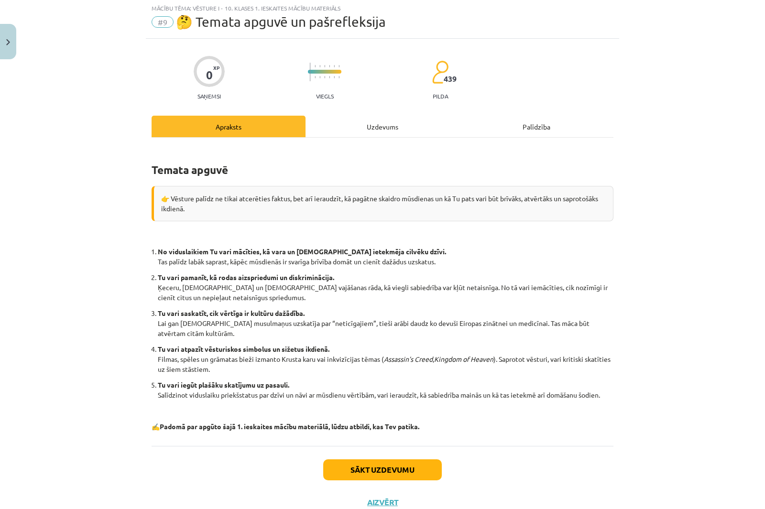
scroll to position [24, 0]
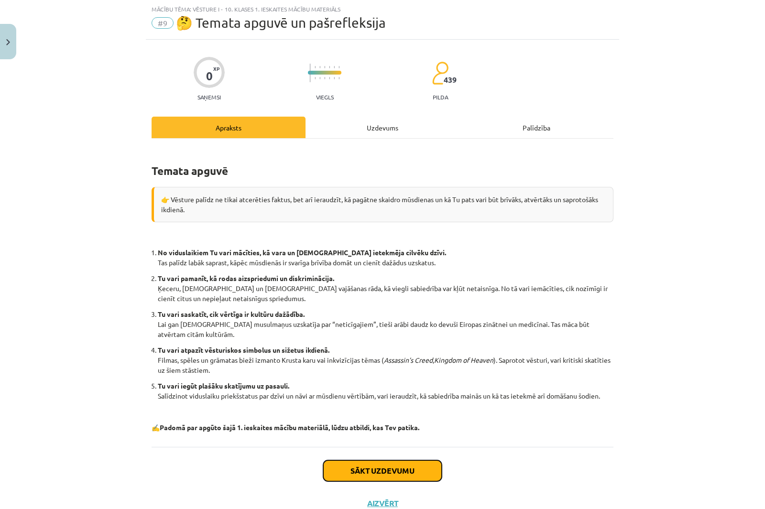
click at [425, 473] on button "Sākt uzdevumu" at bounding box center [382, 470] width 119 height 21
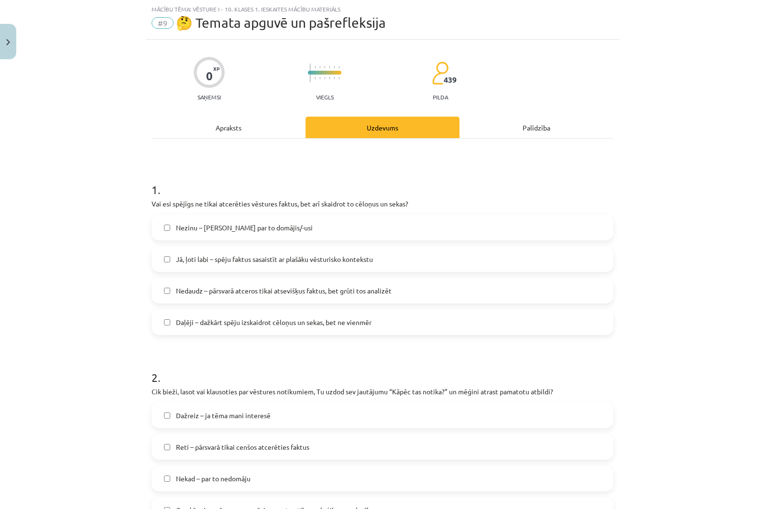
click at [192, 264] on span "Jā, ļoti labi – spēju faktus sasaistīt ar plašāku vēsturisko kontekstu" at bounding box center [274, 259] width 197 height 10
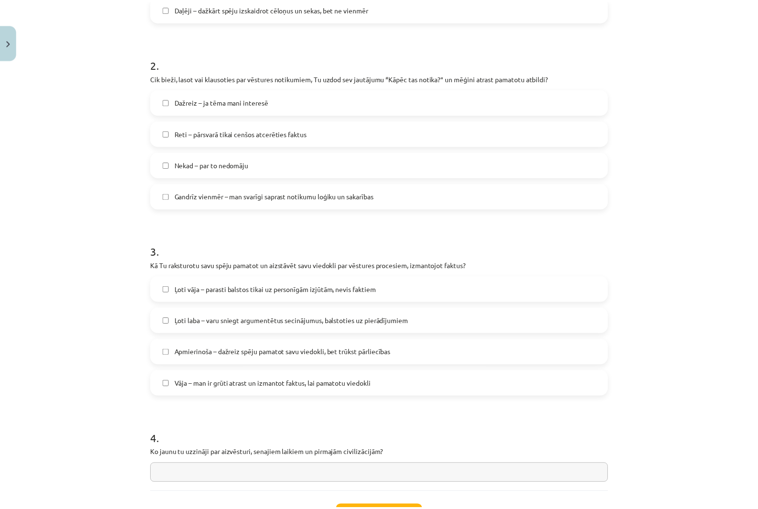
scroll to position [418, 0]
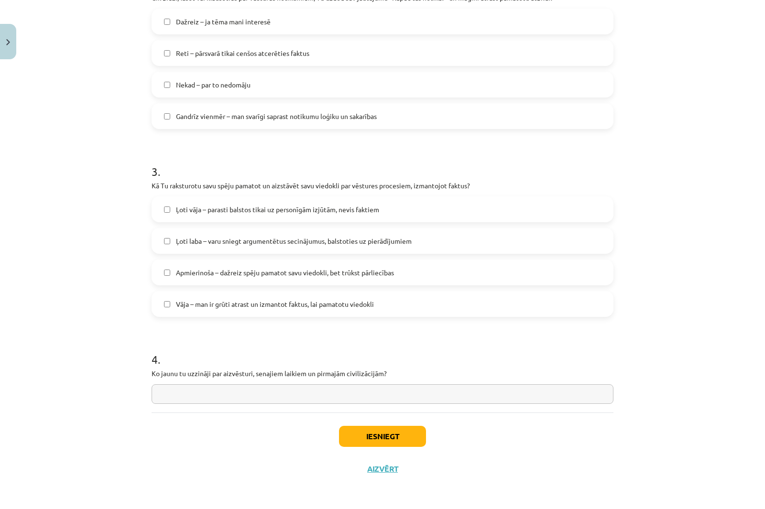
click at [196, 242] on span "Ļoti laba – varu sniegt argumentētus secinājumus, balstoties uz pierādījumiem" at bounding box center [294, 241] width 236 height 10
drag, startPoint x: 218, startPoint y: 373, endPoint x: 251, endPoint y: 373, distance: 32.0
click at [250, 374] on p "Ko jaunu tu uzzināji par aizvēsturi, senajiem laikiem un pirmajām civilizācijām?" at bounding box center [383, 374] width 462 height 10
click at [178, 394] on input "text" at bounding box center [383, 394] width 462 height 20
paste input "**********"
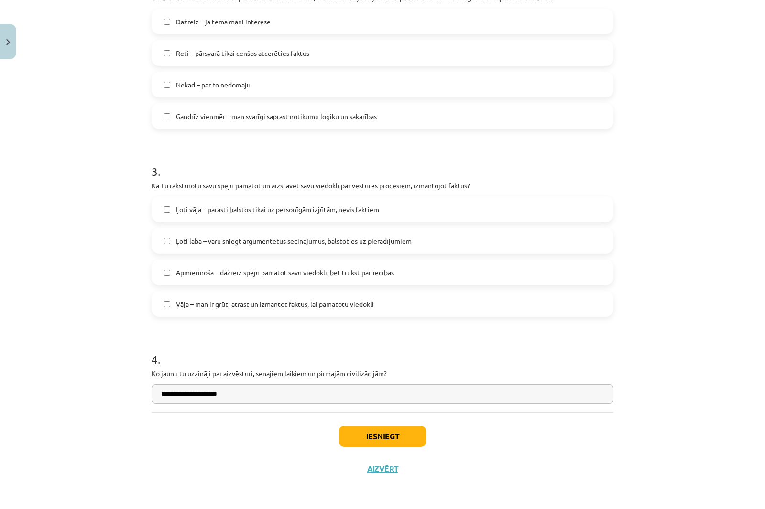
click at [160, 397] on input "**********" at bounding box center [383, 394] width 462 height 20
click at [182, 396] on input "**********" at bounding box center [383, 394] width 462 height 20
type input "**********"
click at [375, 432] on button "Iesniegt" at bounding box center [382, 436] width 87 height 21
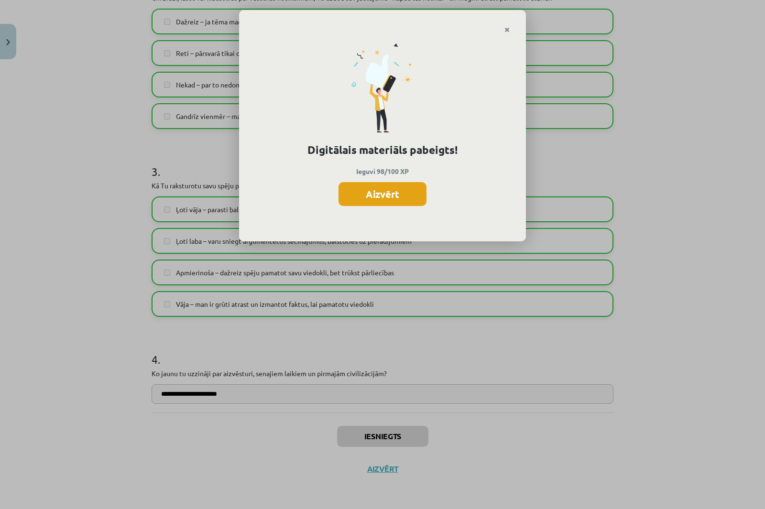
click at [383, 199] on button "Aizvērt" at bounding box center [382, 194] width 88 height 24
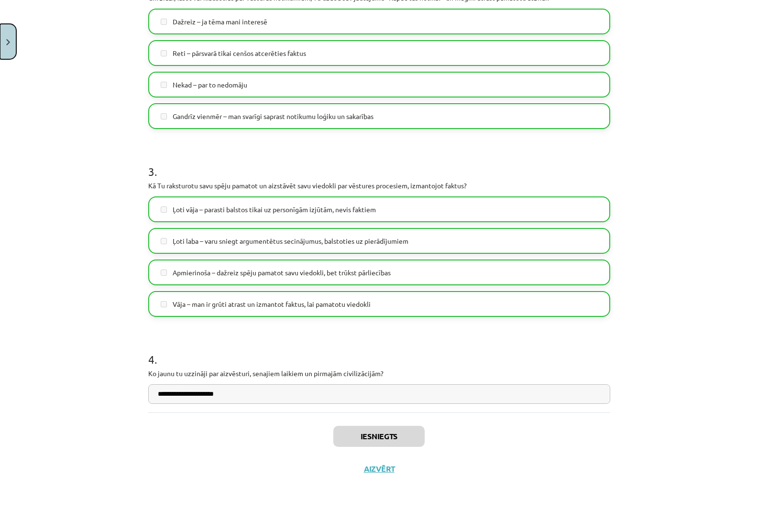
click at [8, 41] on img "Close" at bounding box center [8, 42] width 4 height 6
drag, startPoint x: 49, startPoint y: 198, endPoint x: 47, endPoint y: 193, distance: 5.1
click at [47, 194] on div "Mācību tēma: Vēsture i - 10. klases 1. ieskaites mācību materiāls #9 🤔 Temata a…" at bounding box center [379, 254] width 758 height 509
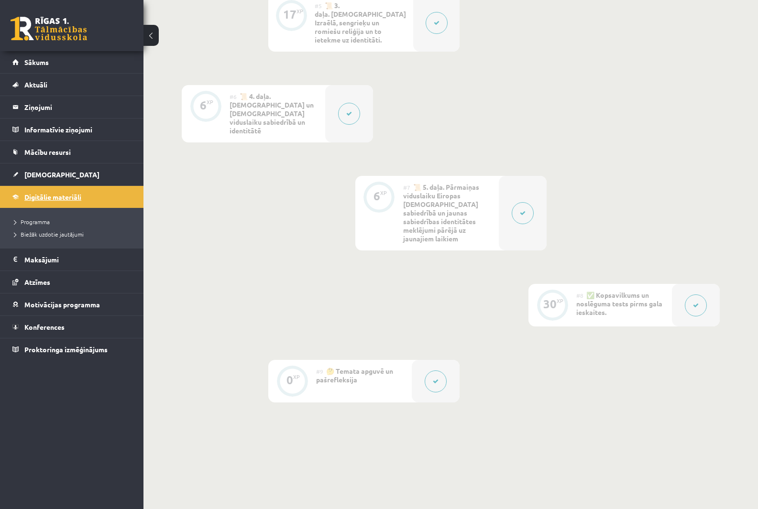
click at [48, 198] on span "Digitālie materiāli" at bounding box center [52, 197] width 57 height 9
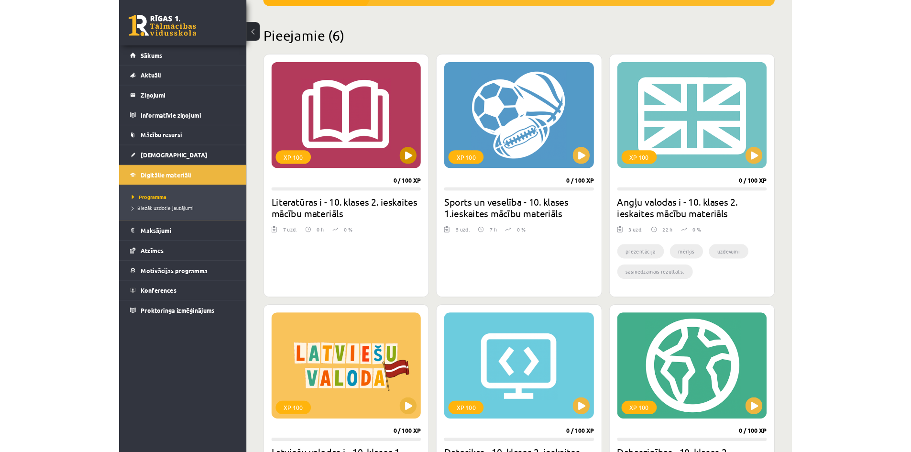
scroll to position [66, 0]
